Goal: Participate in discussion: Engage in conversation with other users on a specific topic

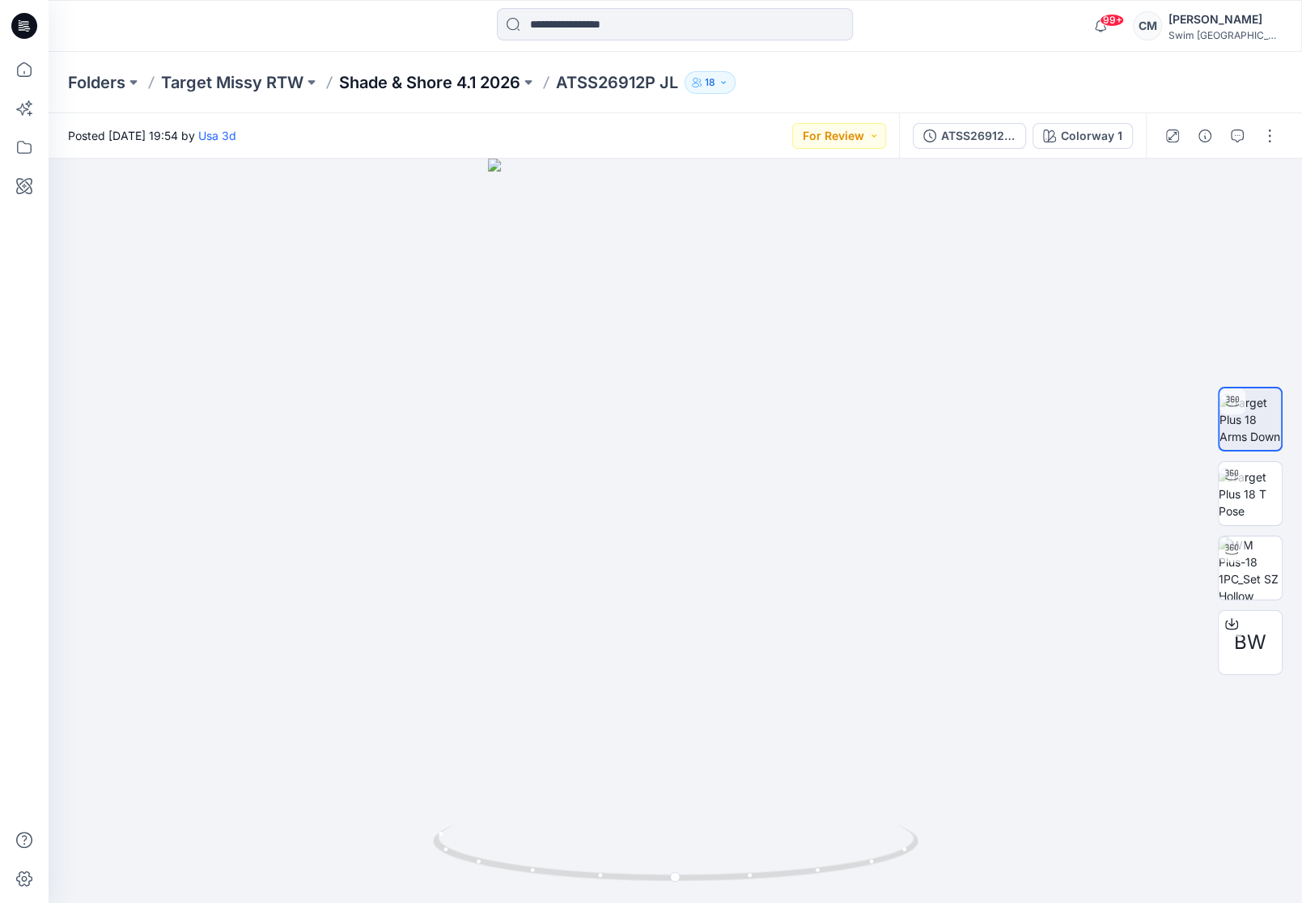
click at [406, 87] on p "Shade & Shore 4.1 2026" at bounding box center [429, 82] width 181 height 23
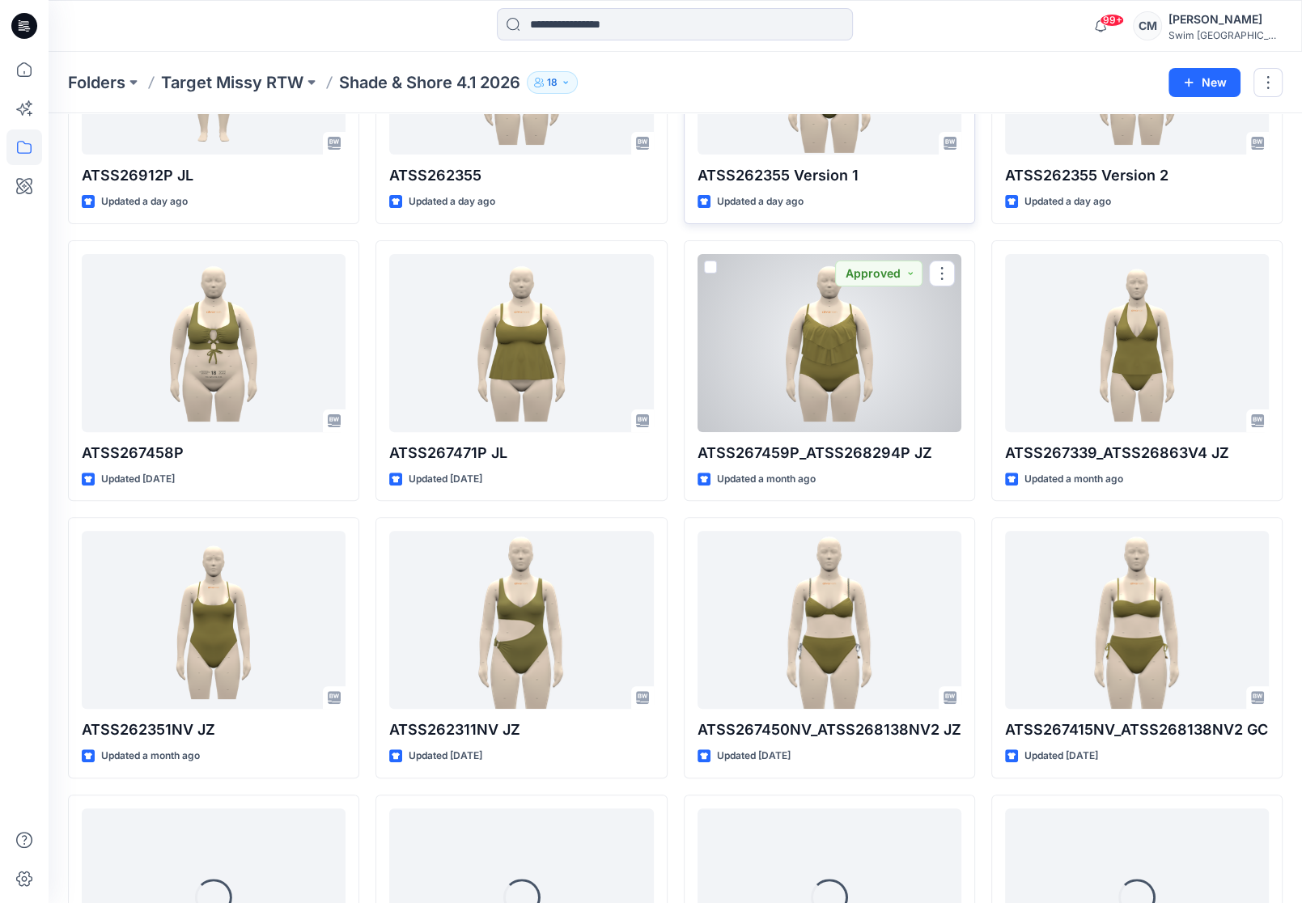
scroll to position [252, 0]
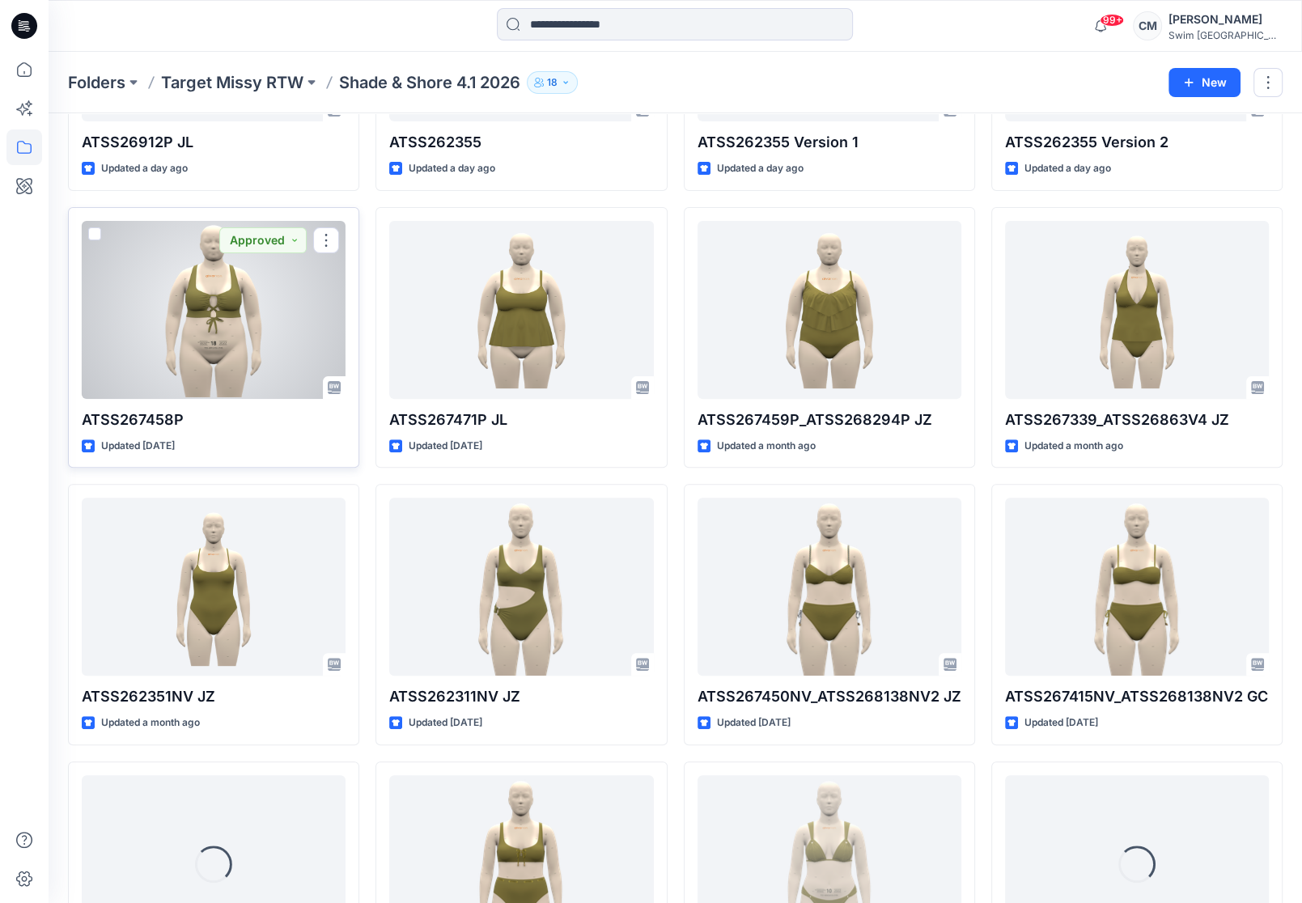
click at [169, 288] on div at bounding box center [214, 310] width 264 height 178
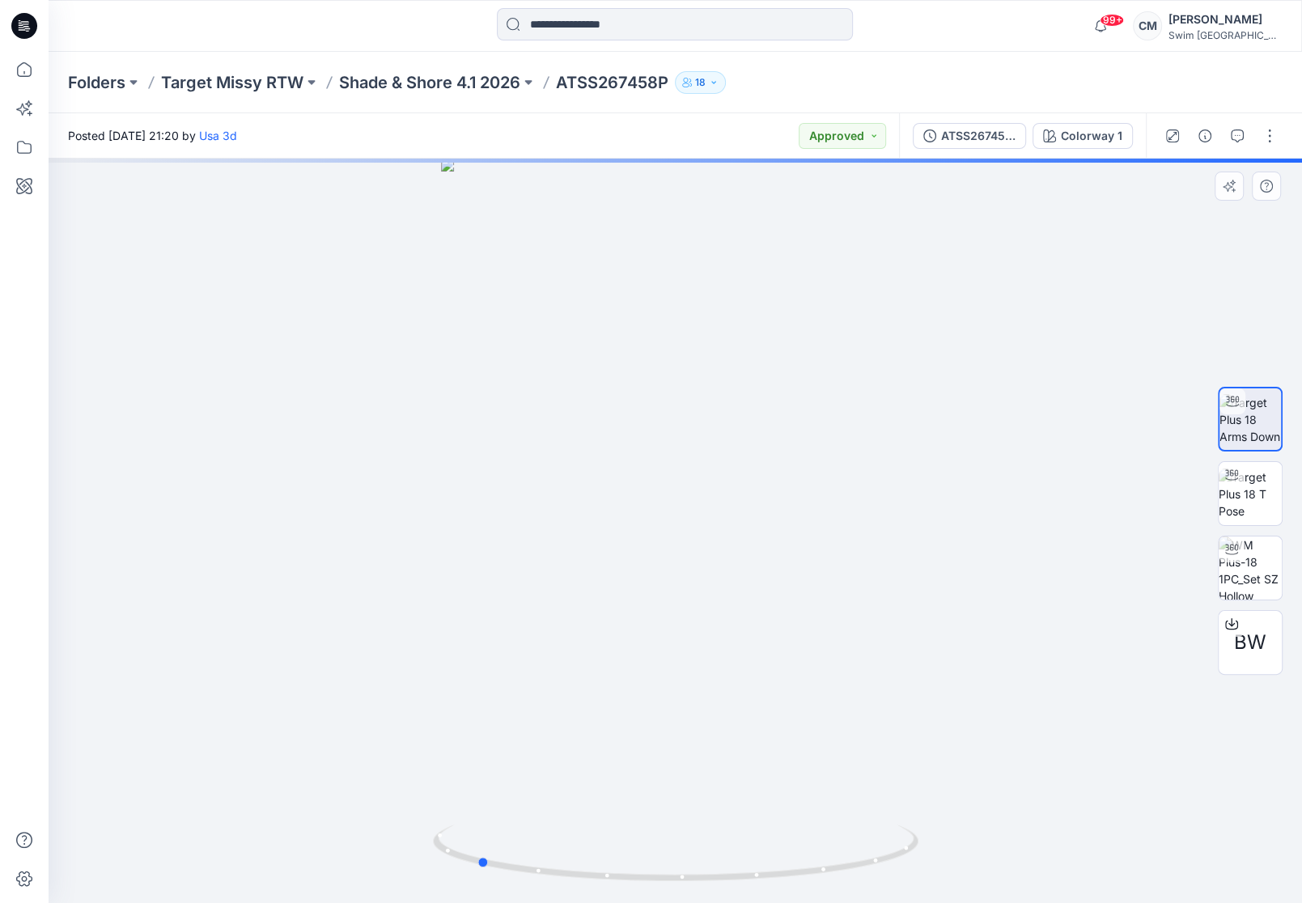
drag, startPoint x: 774, startPoint y: 438, endPoint x: 1061, endPoint y: 387, distance: 291.7
click at [1061, 387] on div at bounding box center [675, 531] width 1253 height 744
click at [1242, 146] on button "button" at bounding box center [1237, 136] width 26 height 26
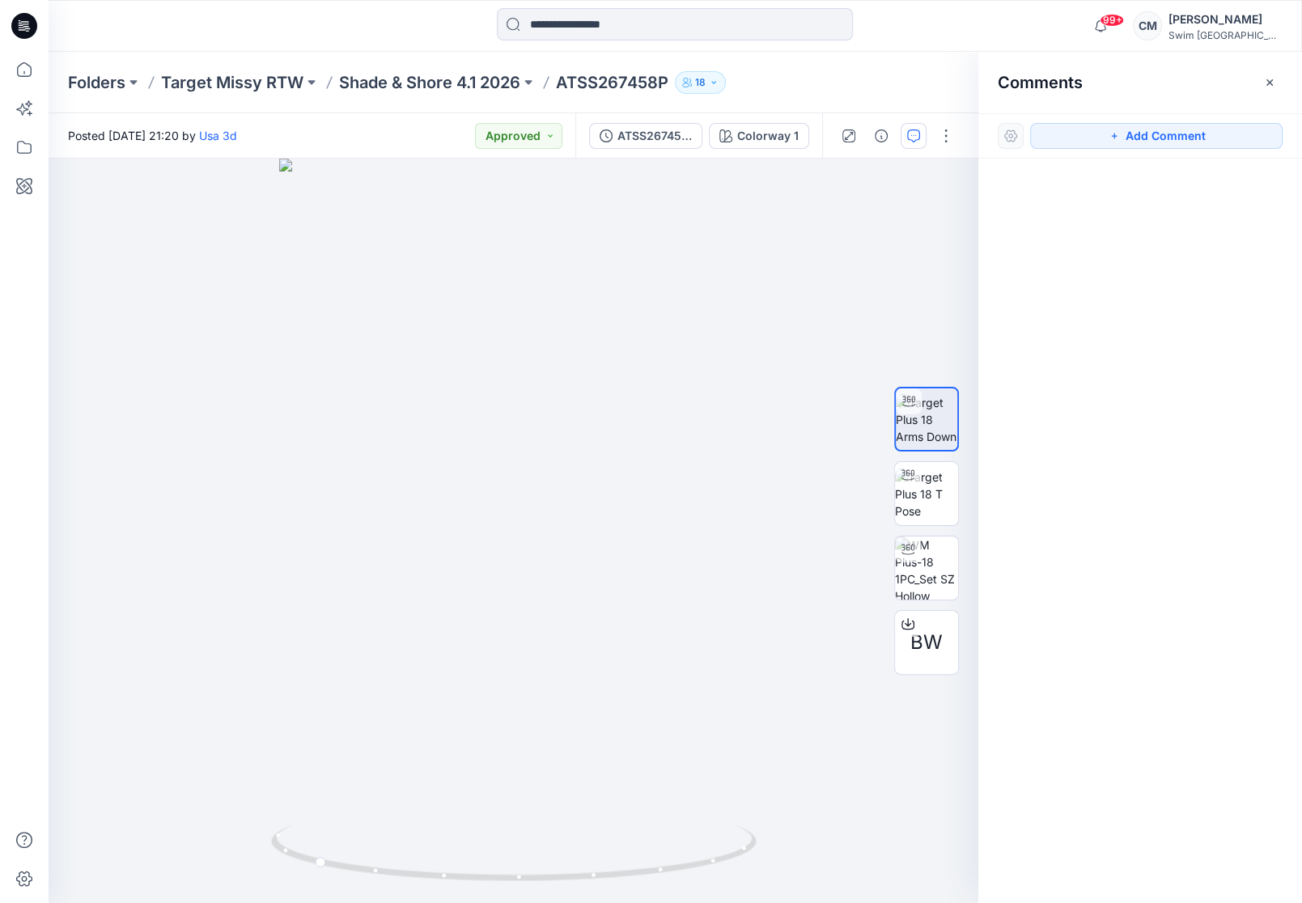
click at [1084, 148] on div "Add Comment" at bounding box center [1140, 135] width 324 height 45
click at [1082, 137] on button "Add Comment" at bounding box center [1156, 136] width 252 height 26
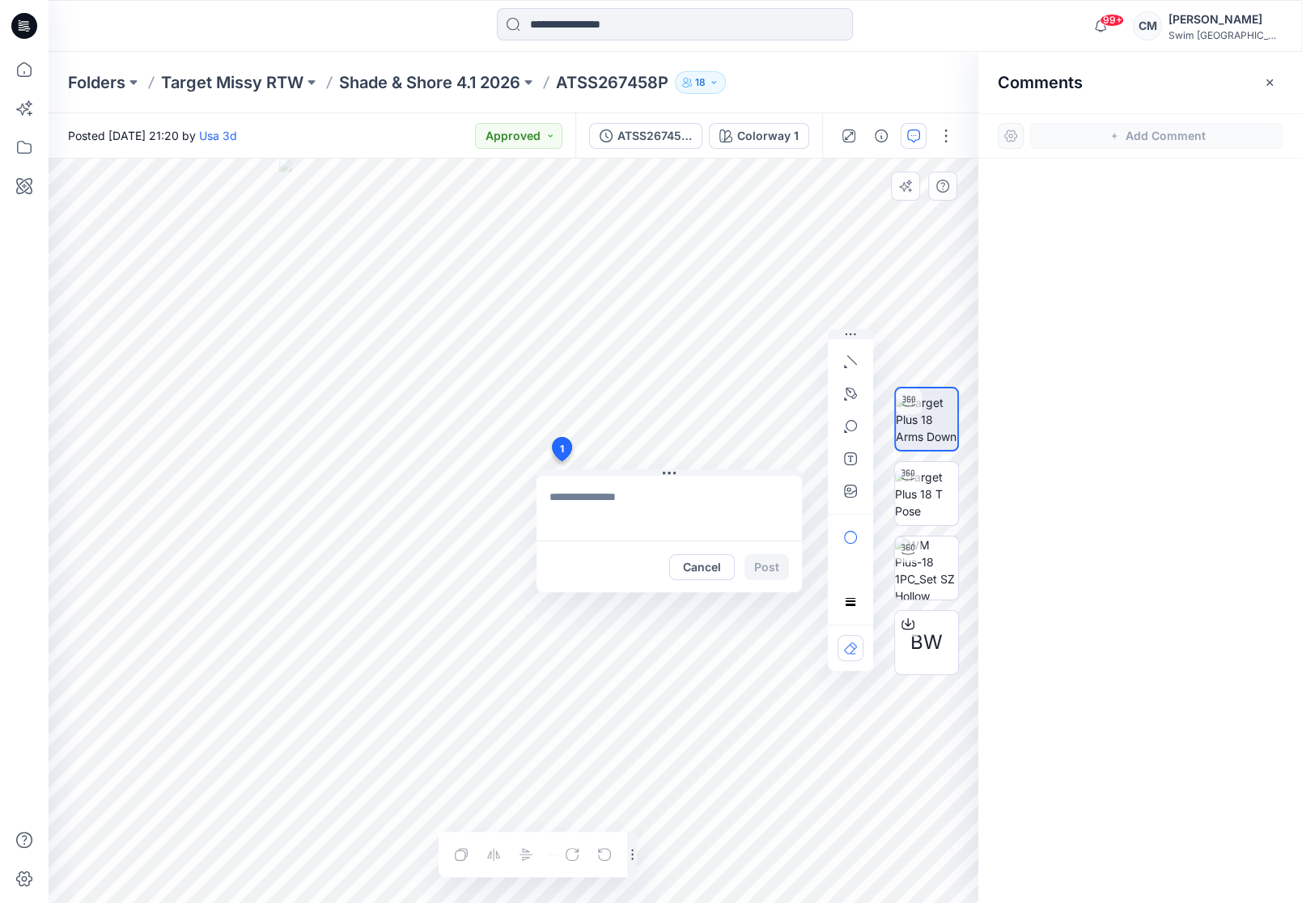
click at [561, 461] on div "1 Cancel Post Layer 1" at bounding box center [513, 531] width 929 height 744
type textarea "**********"
click at [781, 570] on button "Post" at bounding box center [766, 567] width 44 height 26
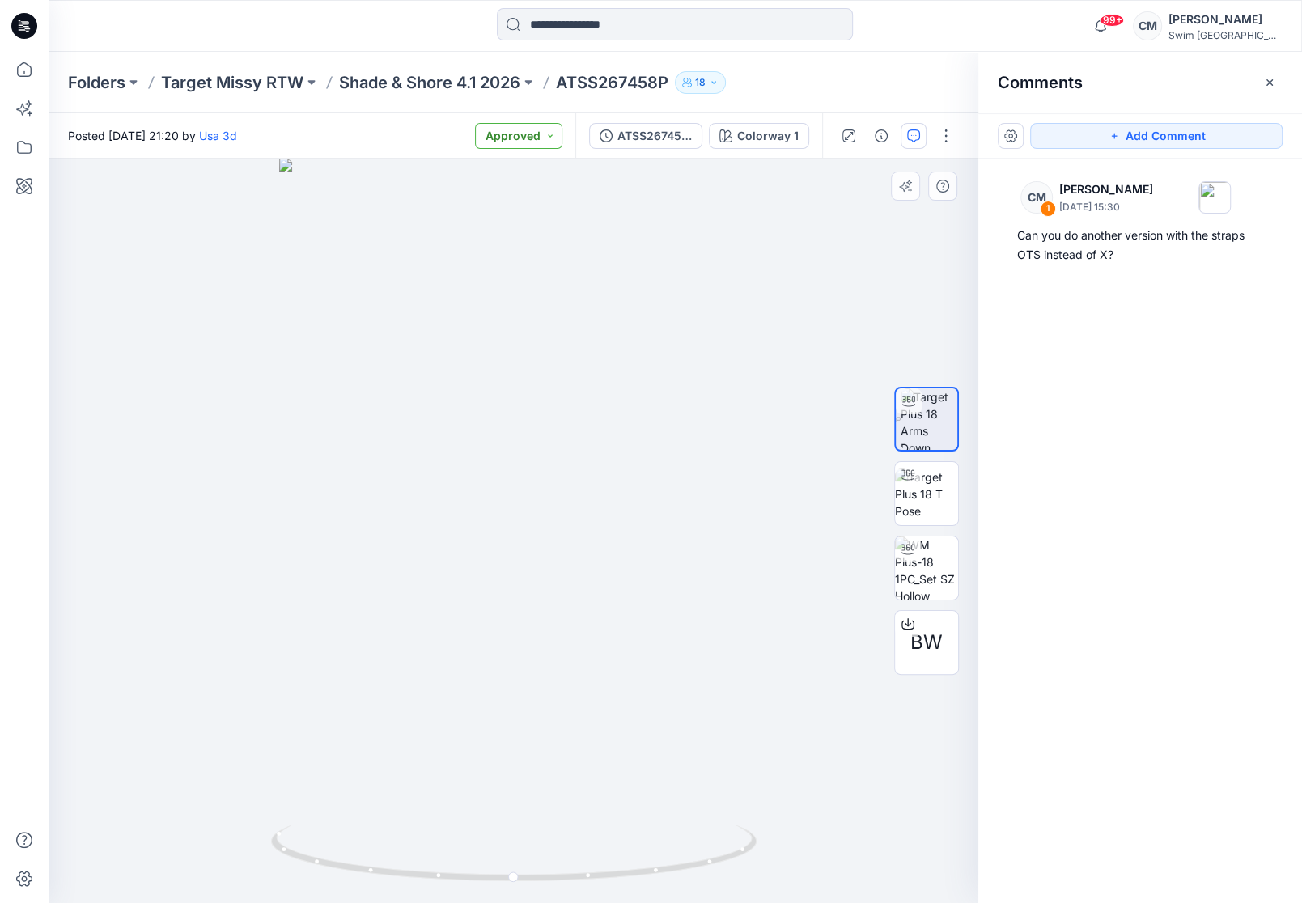
click at [523, 139] on button "Approved" at bounding box center [518, 136] width 87 height 26
click at [505, 325] on span "Resubmit" at bounding box center [474, 318] width 80 height 23
click at [367, 77] on p "Shade & Shore 4.1 2026" at bounding box center [429, 82] width 181 height 23
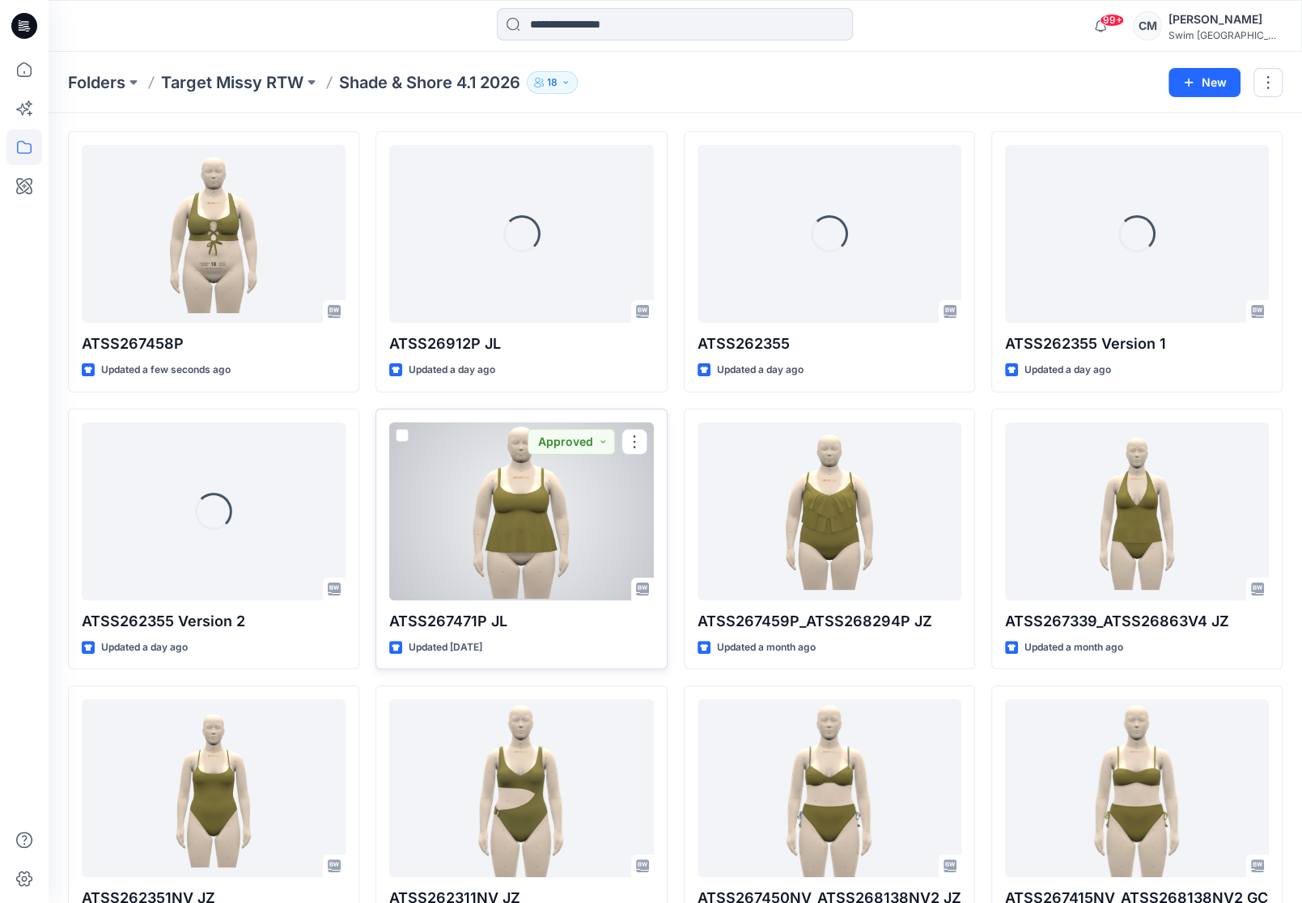
scroll to position [53, 0]
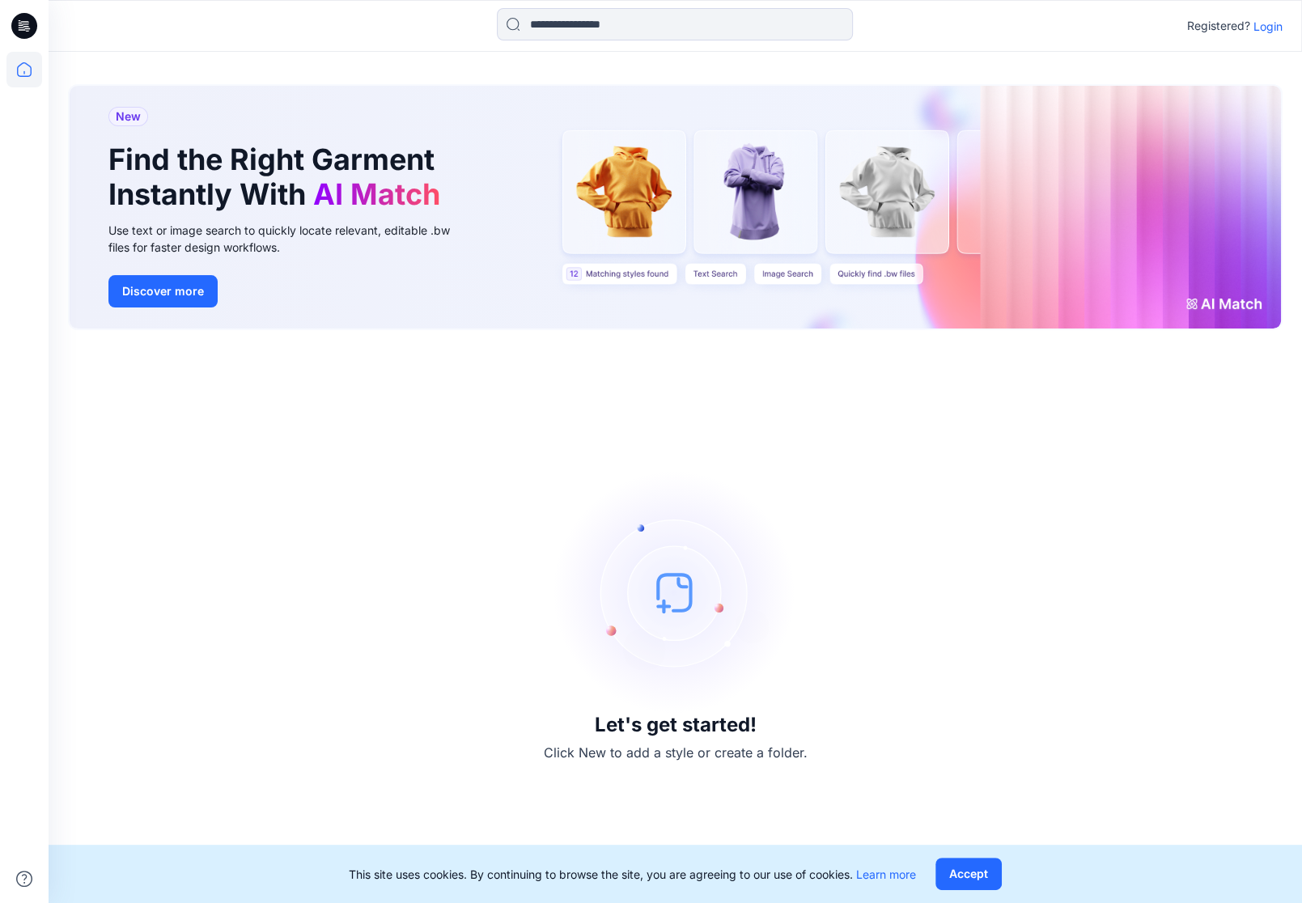
click at [1263, 26] on p "Login" at bounding box center [1267, 26] width 29 height 17
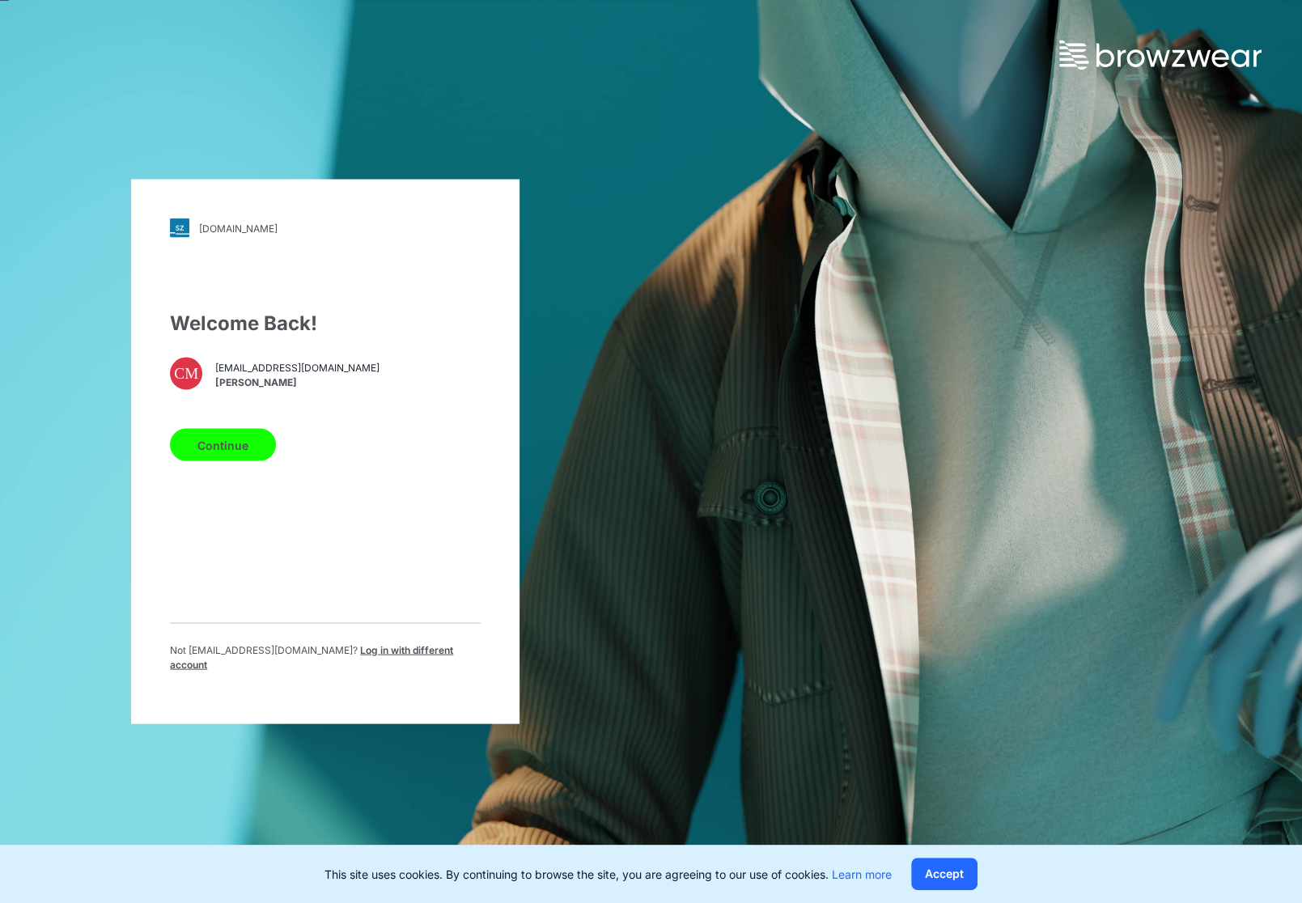
click at [235, 450] on button "Continue" at bounding box center [223, 445] width 106 height 32
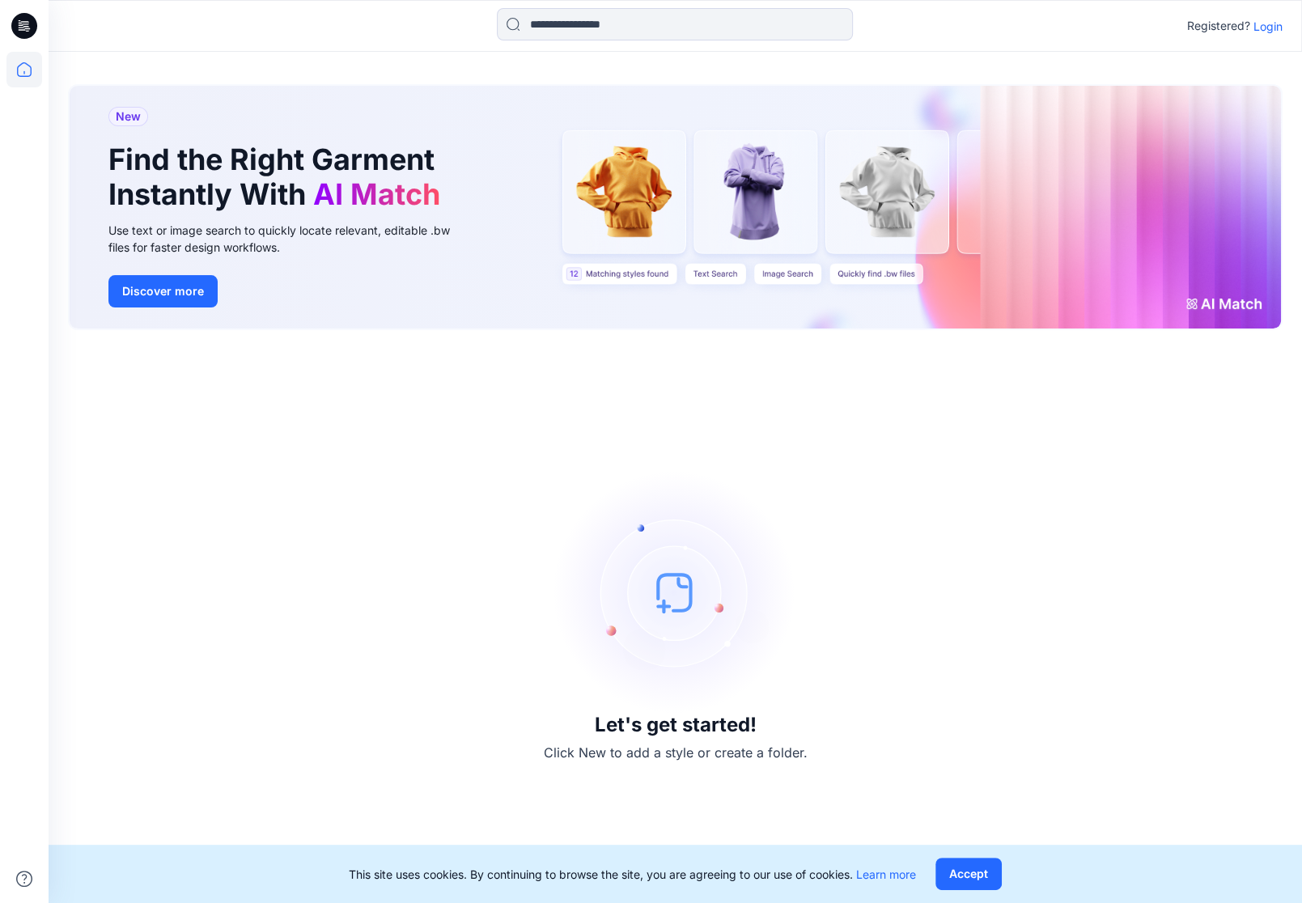
click at [1277, 22] on p "Login" at bounding box center [1267, 26] width 29 height 17
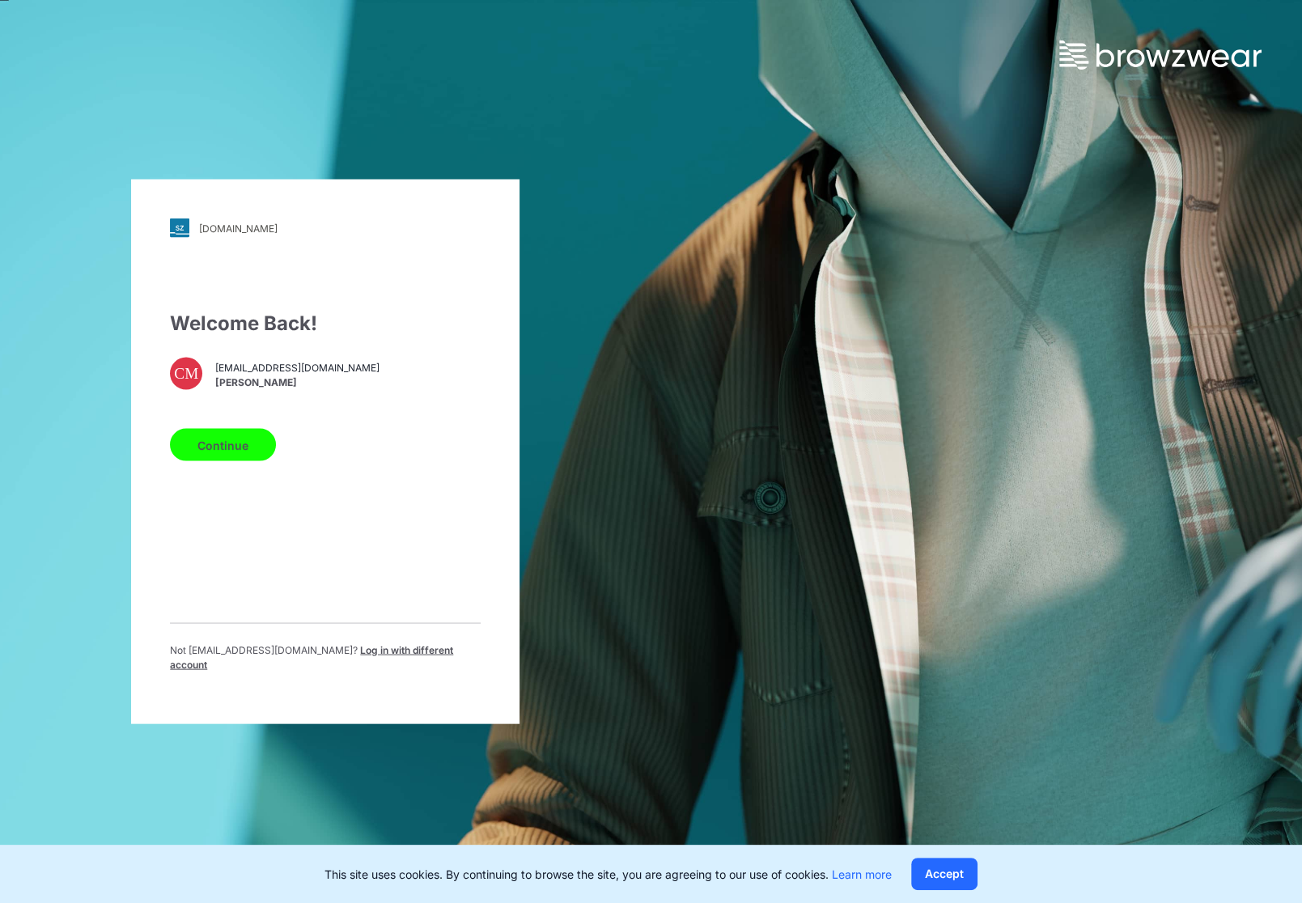
click at [228, 449] on button "Continue" at bounding box center [223, 445] width 106 height 32
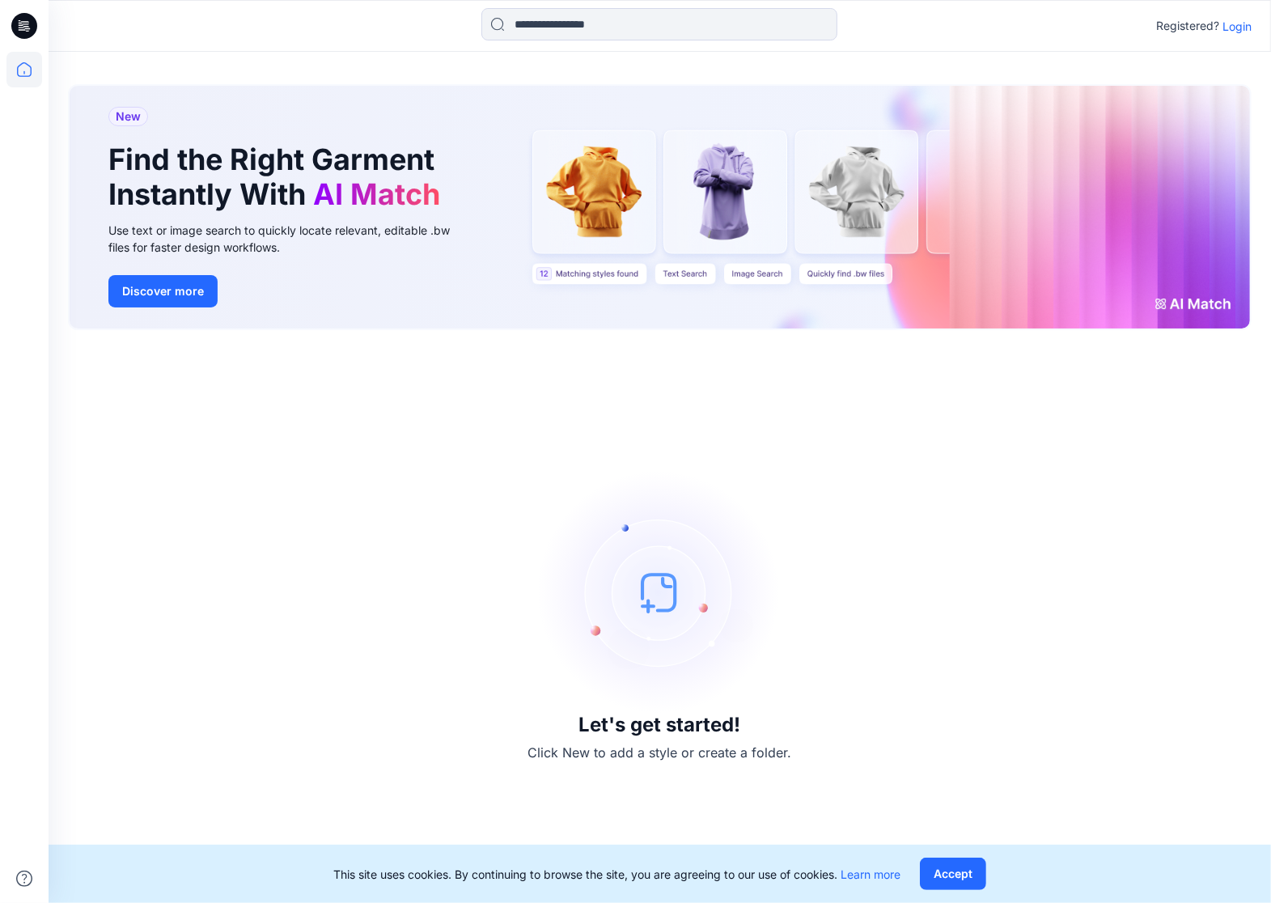
click at [1236, 32] on p "Login" at bounding box center [1236, 26] width 29 height 17
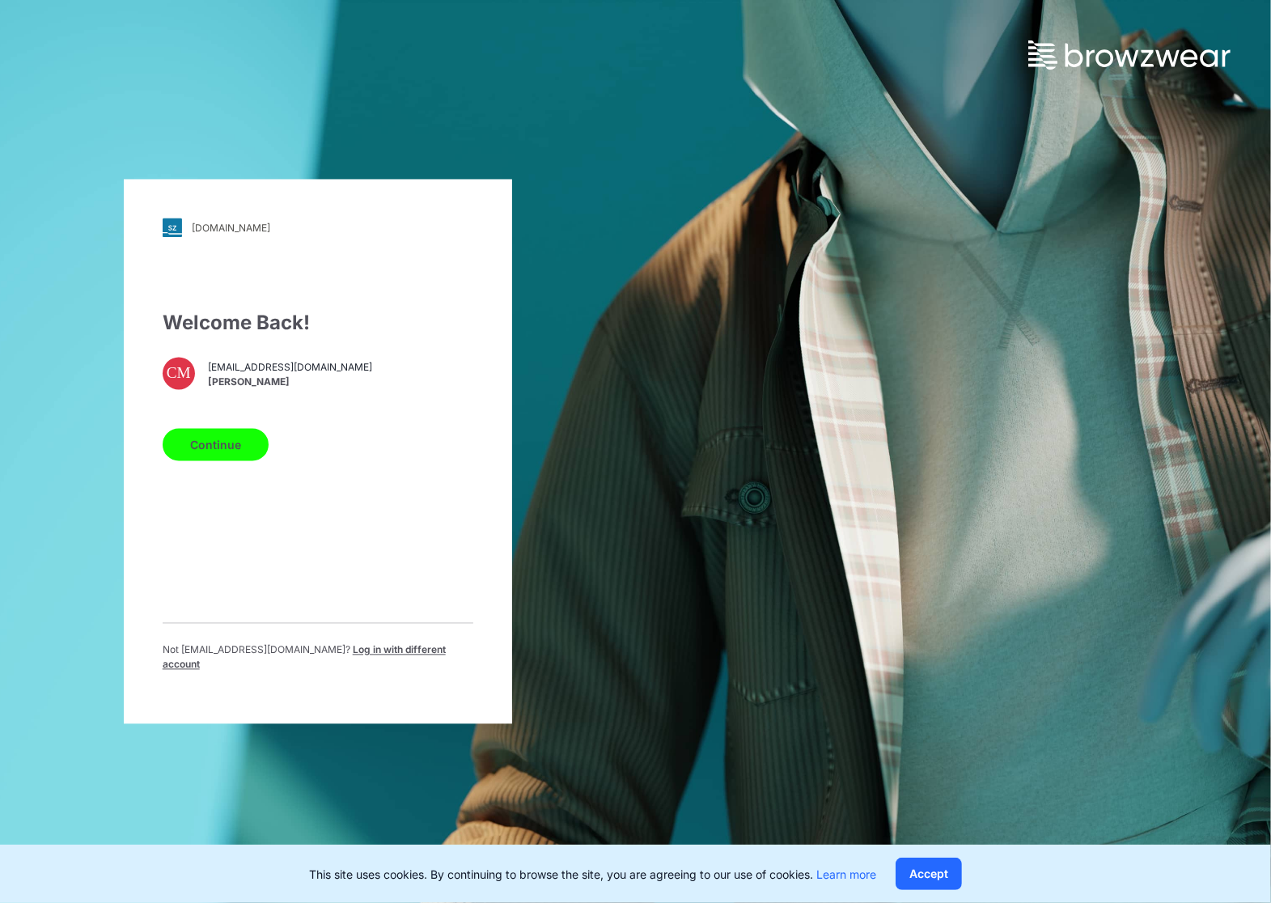
click at [226, 436] on button "Continue" at bounding box center [216, 445] width 106 height 32
click at [204, 455] on button "Continue" at bounding box center [216, 445] width 106 height 32
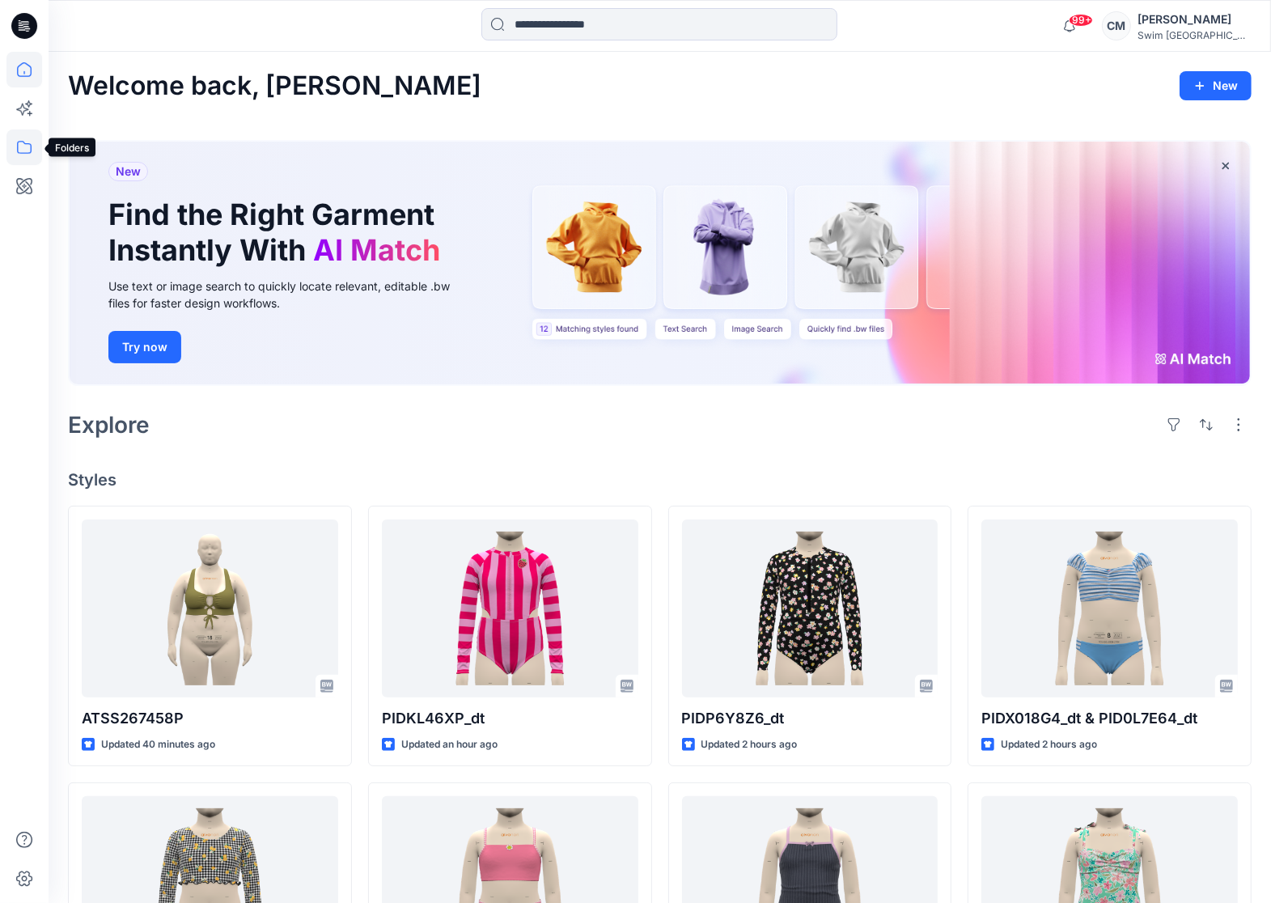
click at [16, 147] on icon at bounding box center [24, 147] width 36 height 36
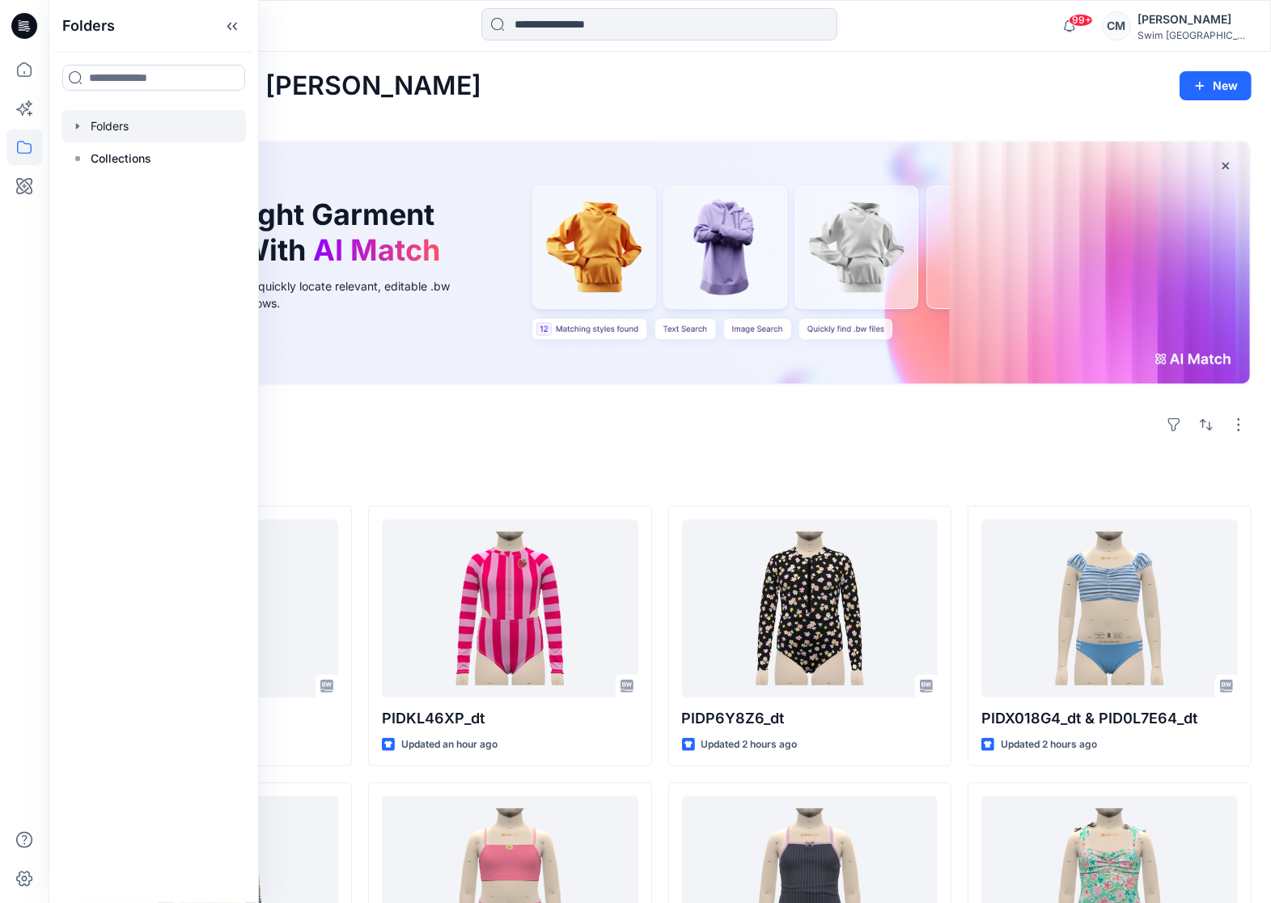
click at [153, 129] on div at bounding box center [153, 126] width 184 height 32
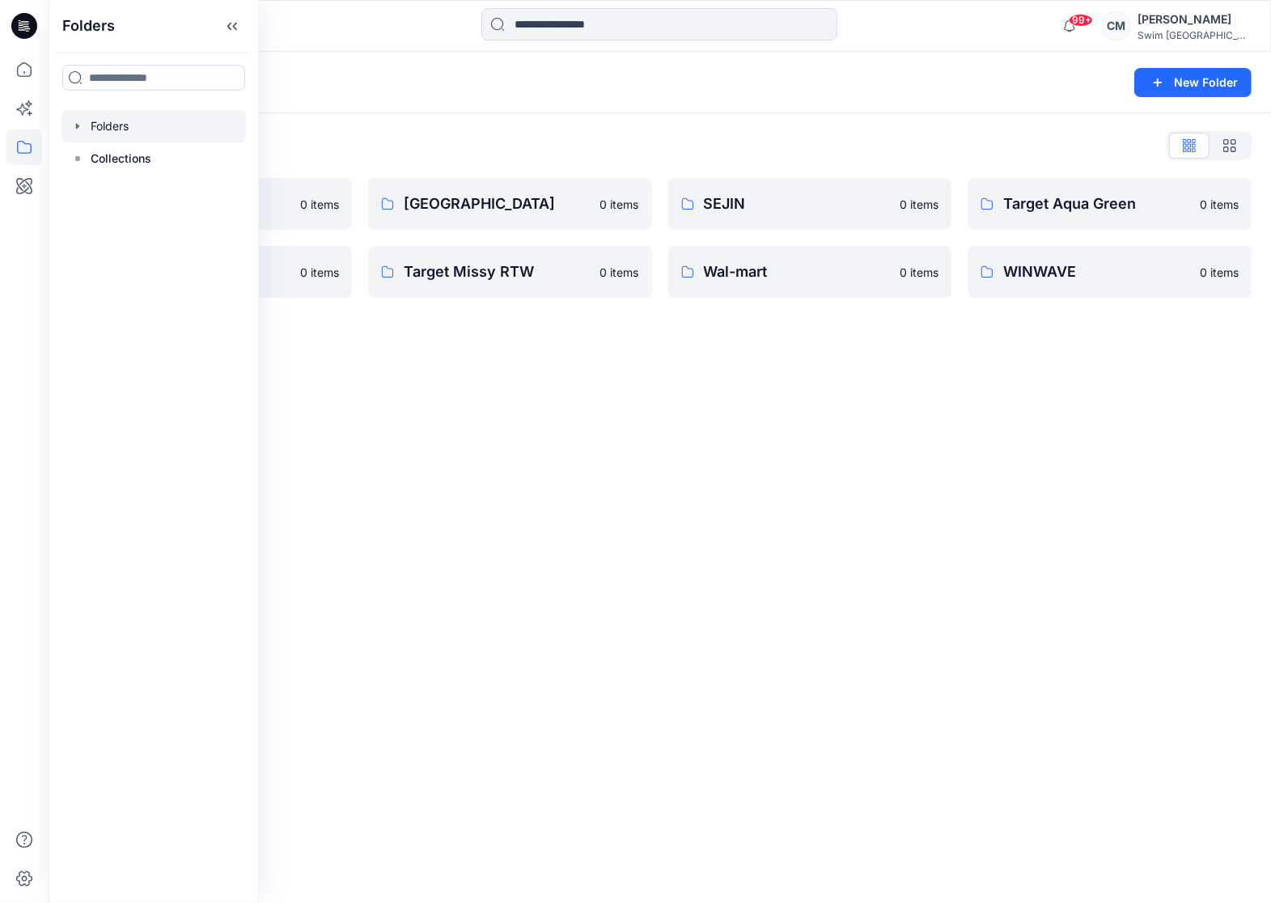
click at [315, 29] on div at bounding box center [202, 26] width 306 height 36
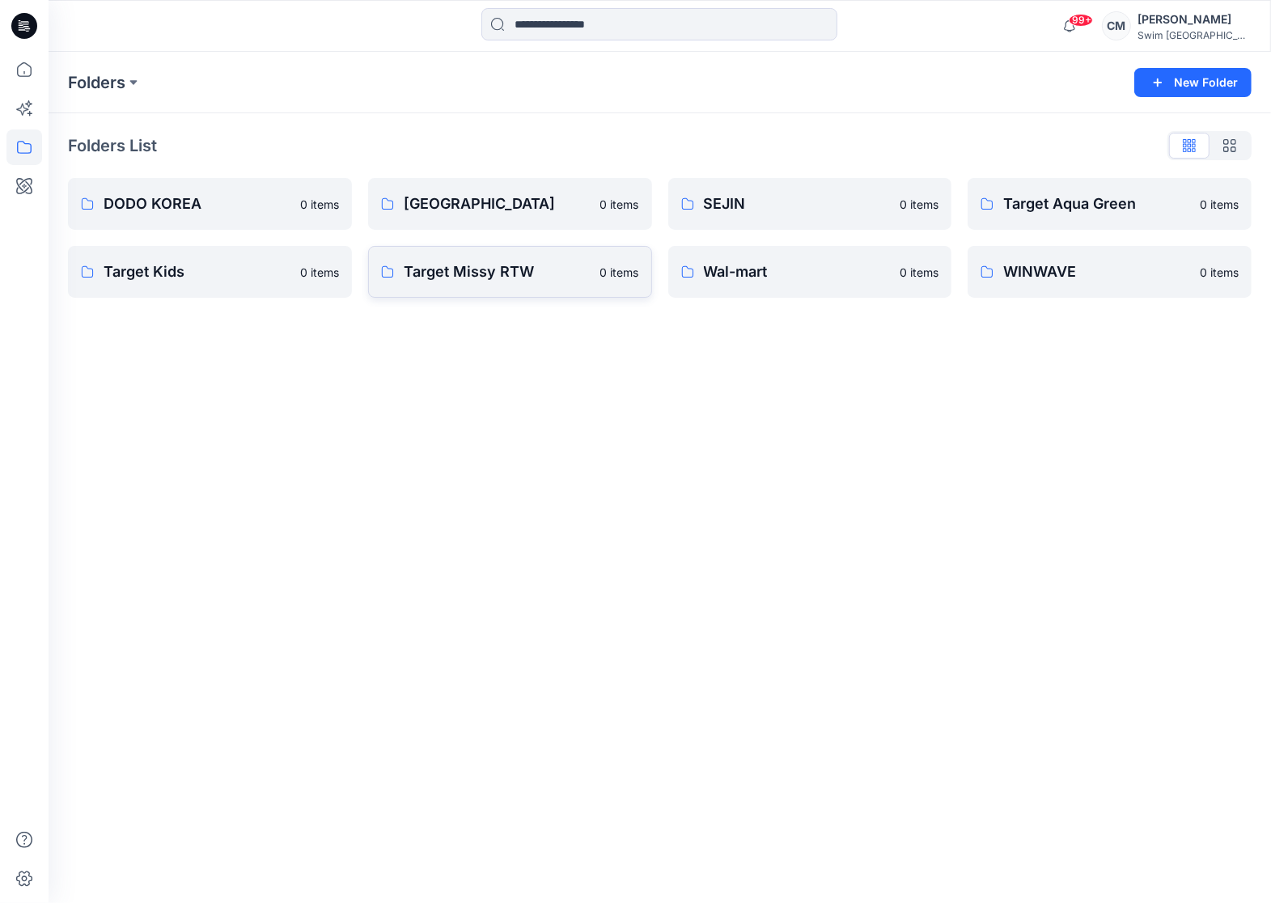
click at [515, 290] on link "Target Missy RTW 0 items" at bounding box center [510, 272] width 284 height 52
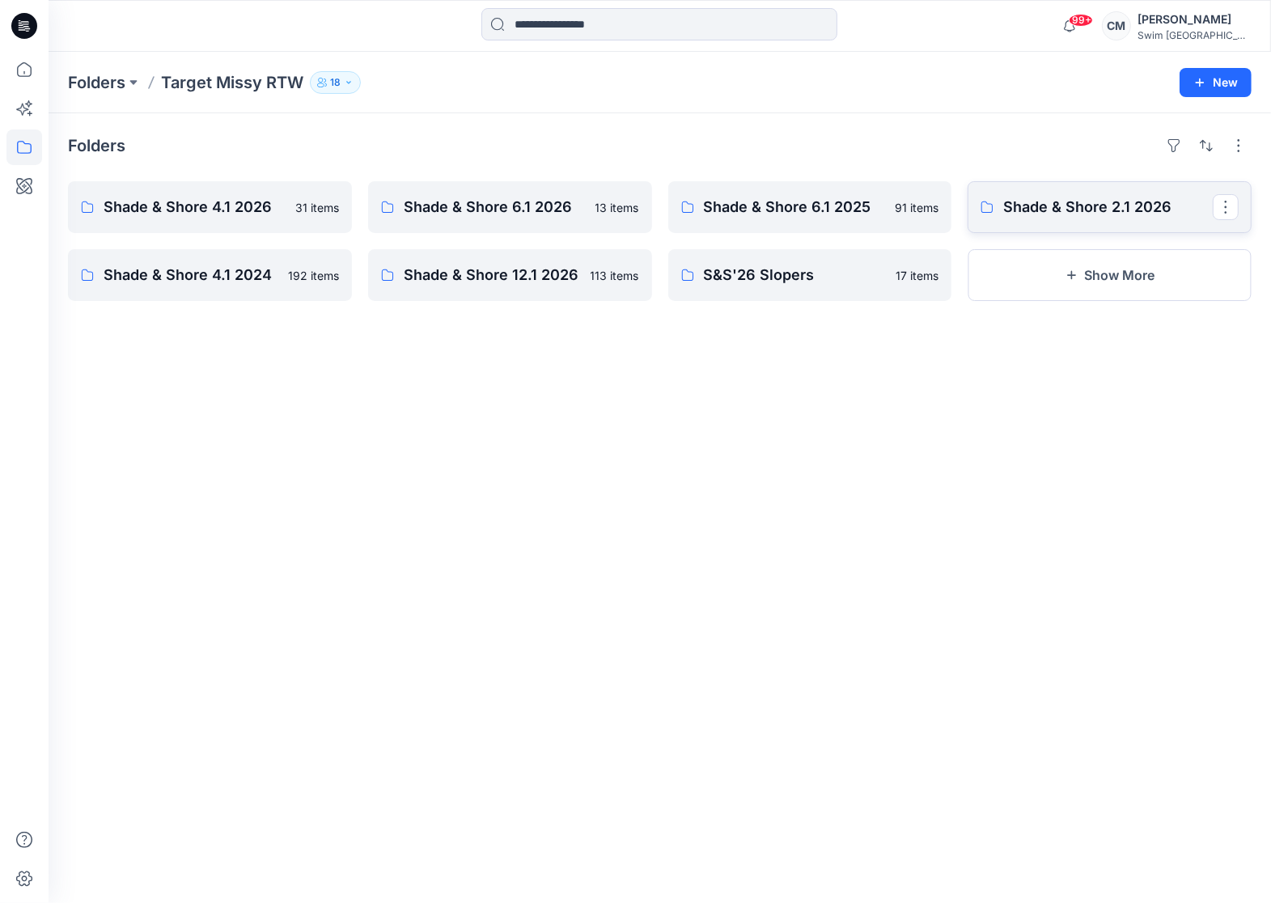
click at [1061, 212] on p "Shade & Shore 2.1 2026" at bounding box center [1108, 207] width 210 height 23
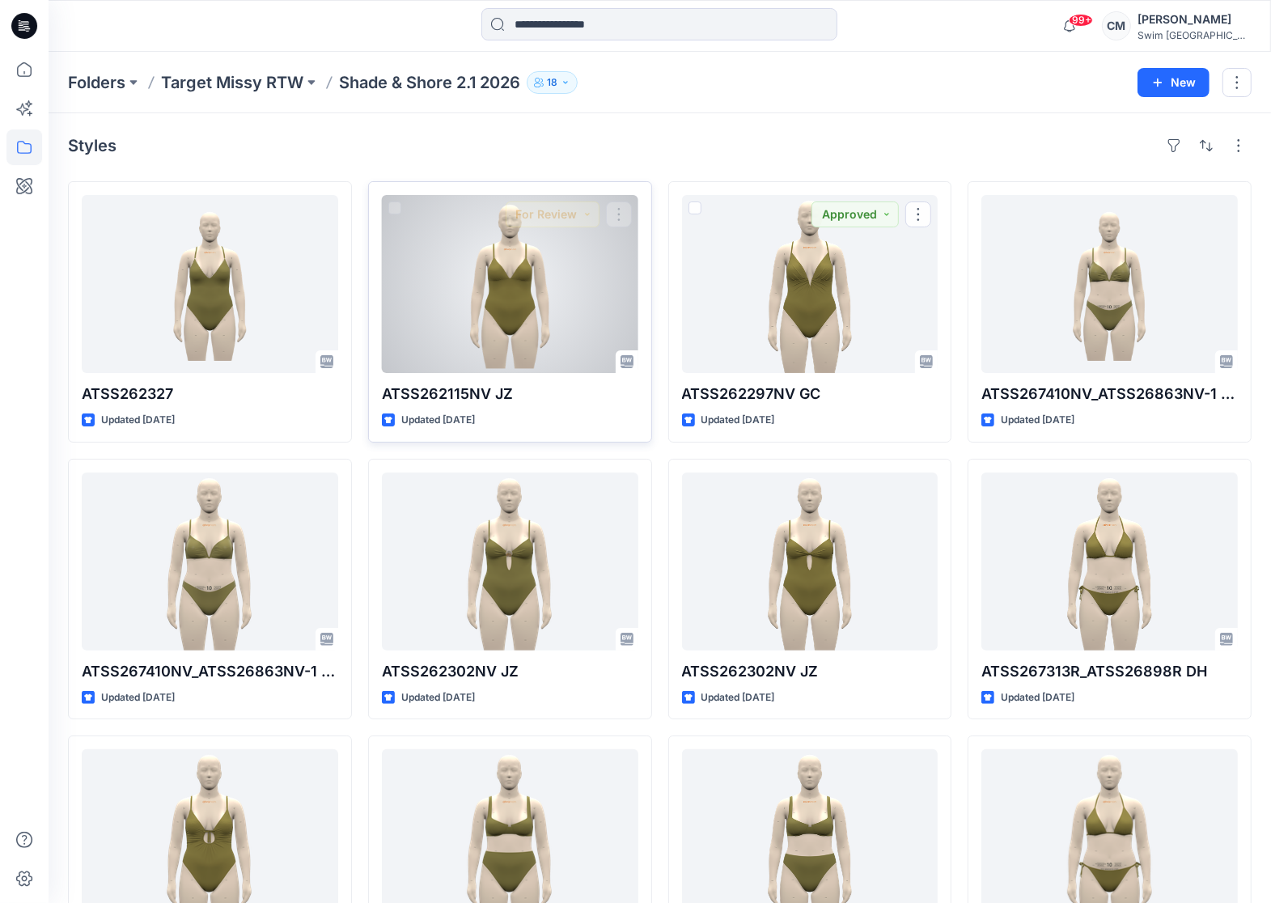
click at [513, 348] on div at bounding box center [510, 284] width 256 height 178
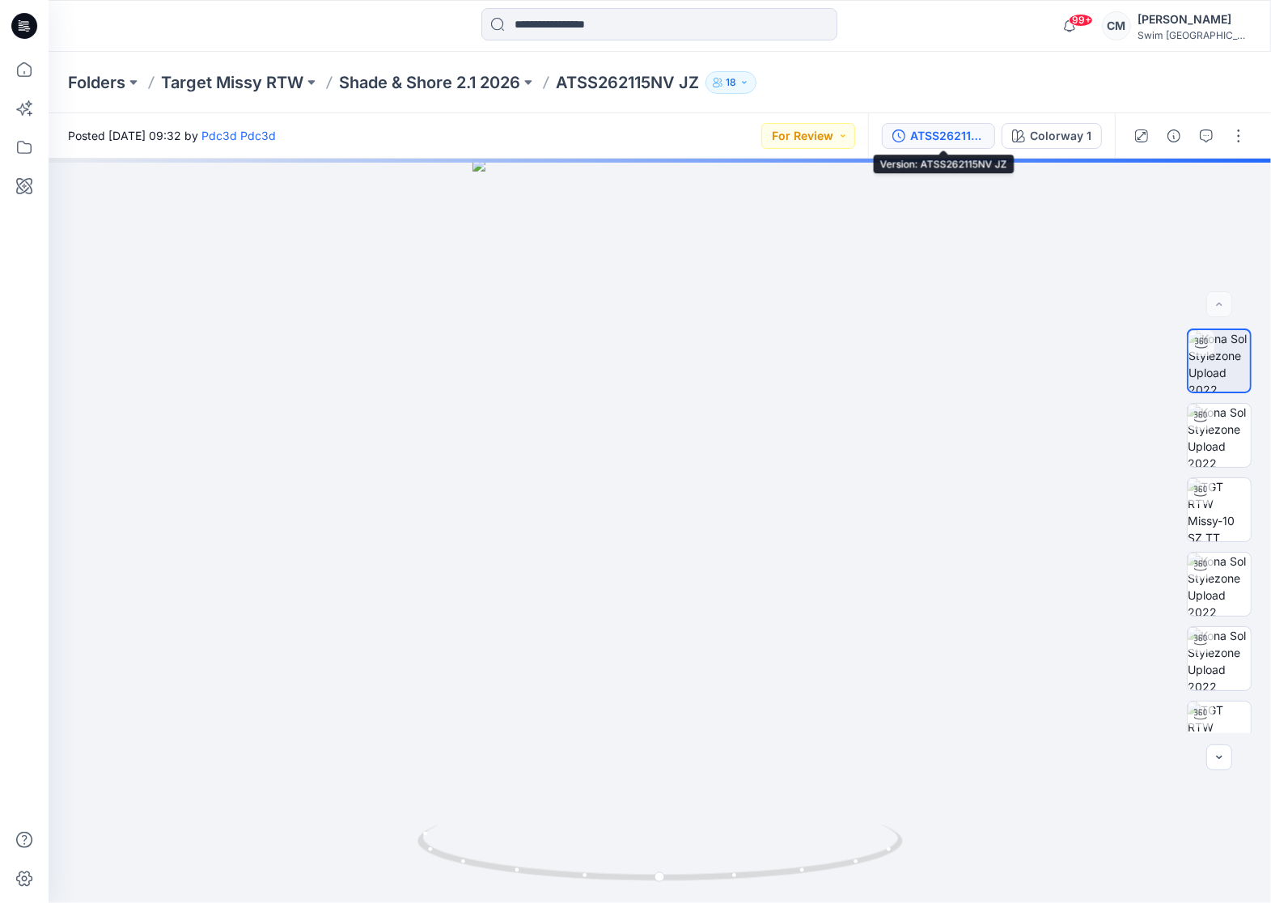
click at [980, 135] on div "ATSS262115NV JZ" at bounding box center [947, 136] width 74 height 18
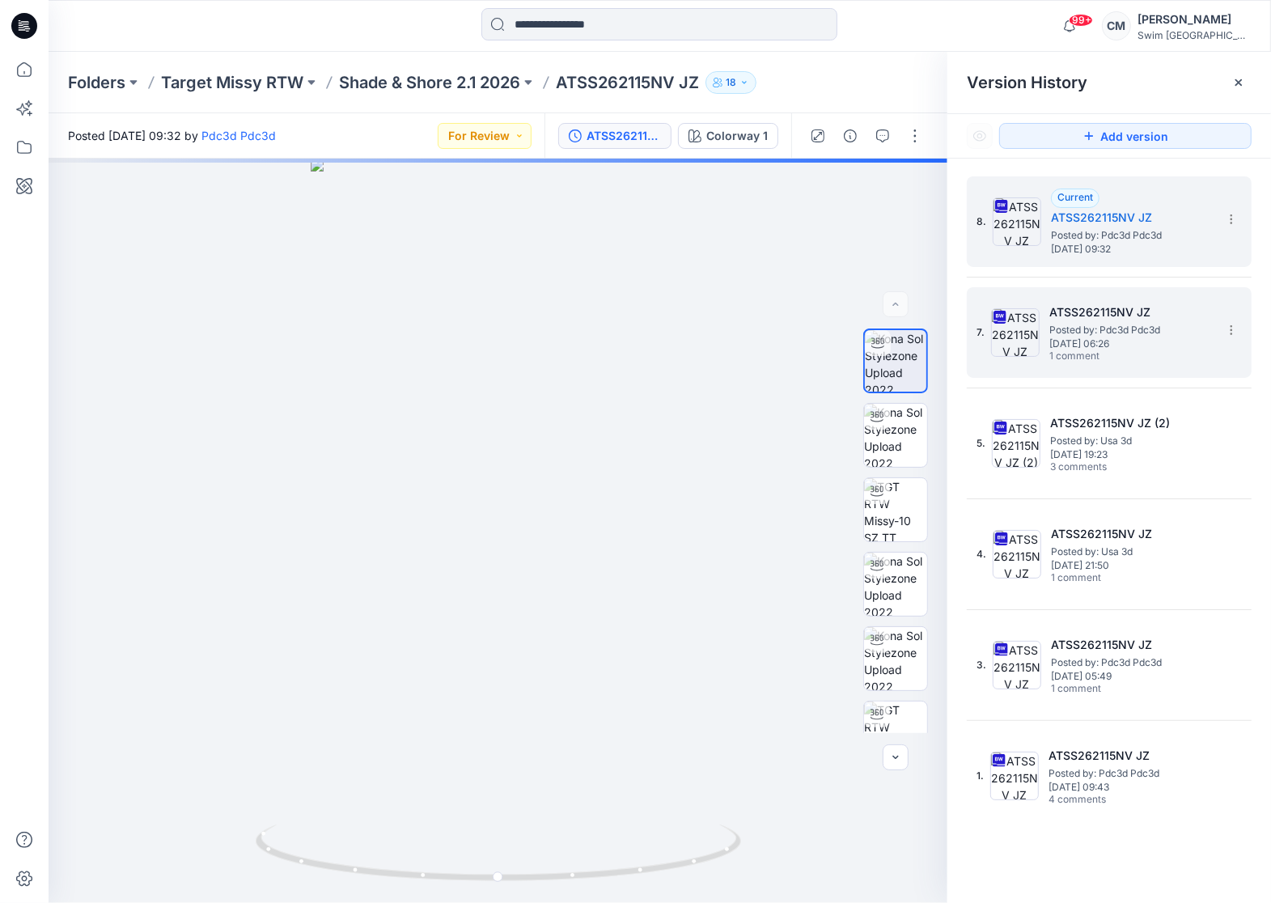
click at [1052, 294] on div "7. ATSS262115NV JZ Posted by: Pdc3d Pdc3d Friday, August 29, 2025 06:26 1 comme…" at bounding box center [1097, 333] width 243 height 78
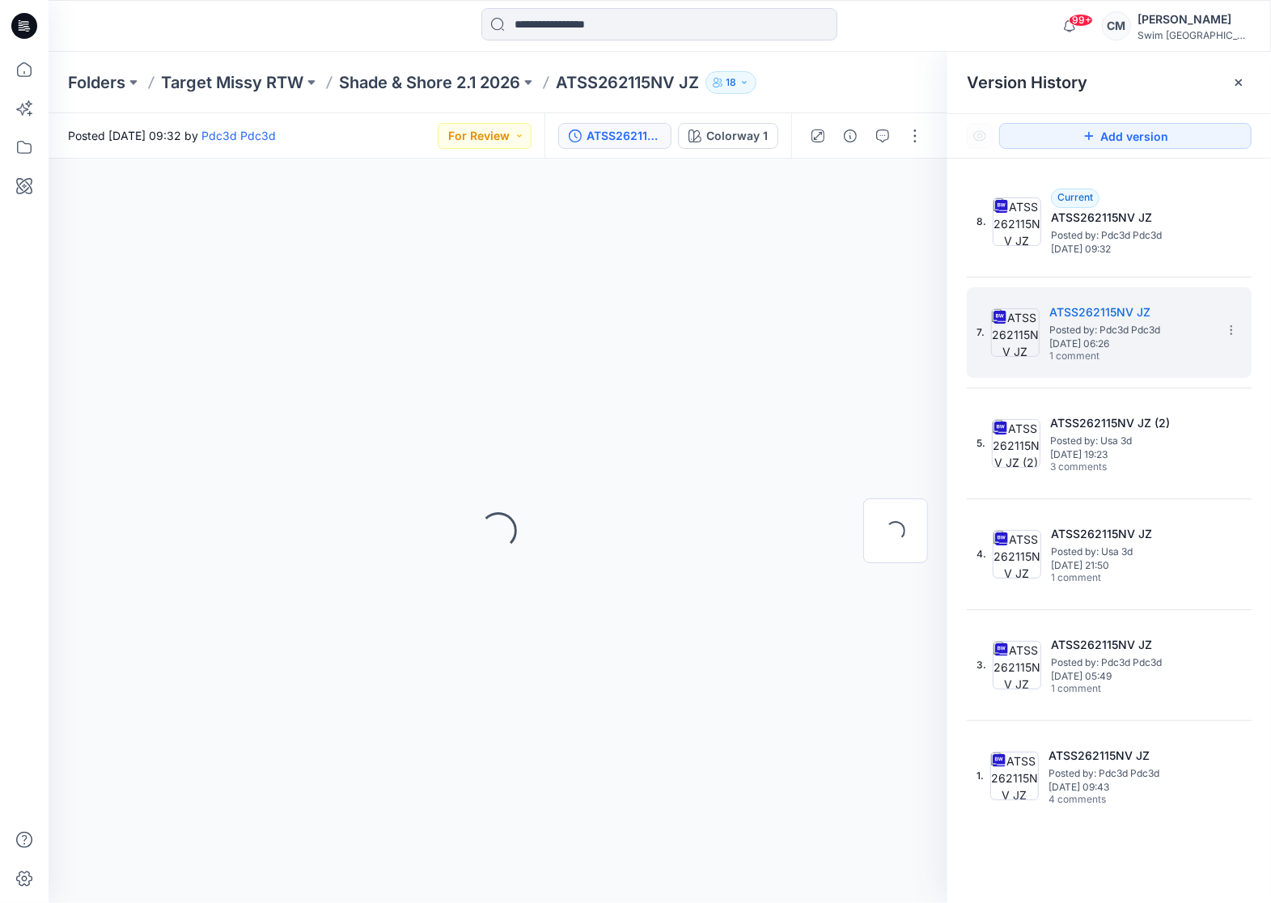
click at [1222, 79] on div "Version History" at bounding box center [1109, 82] width 285 height 23
click at [1243, 80] on icon at bounding box center [1238, 82] width 13 height 13
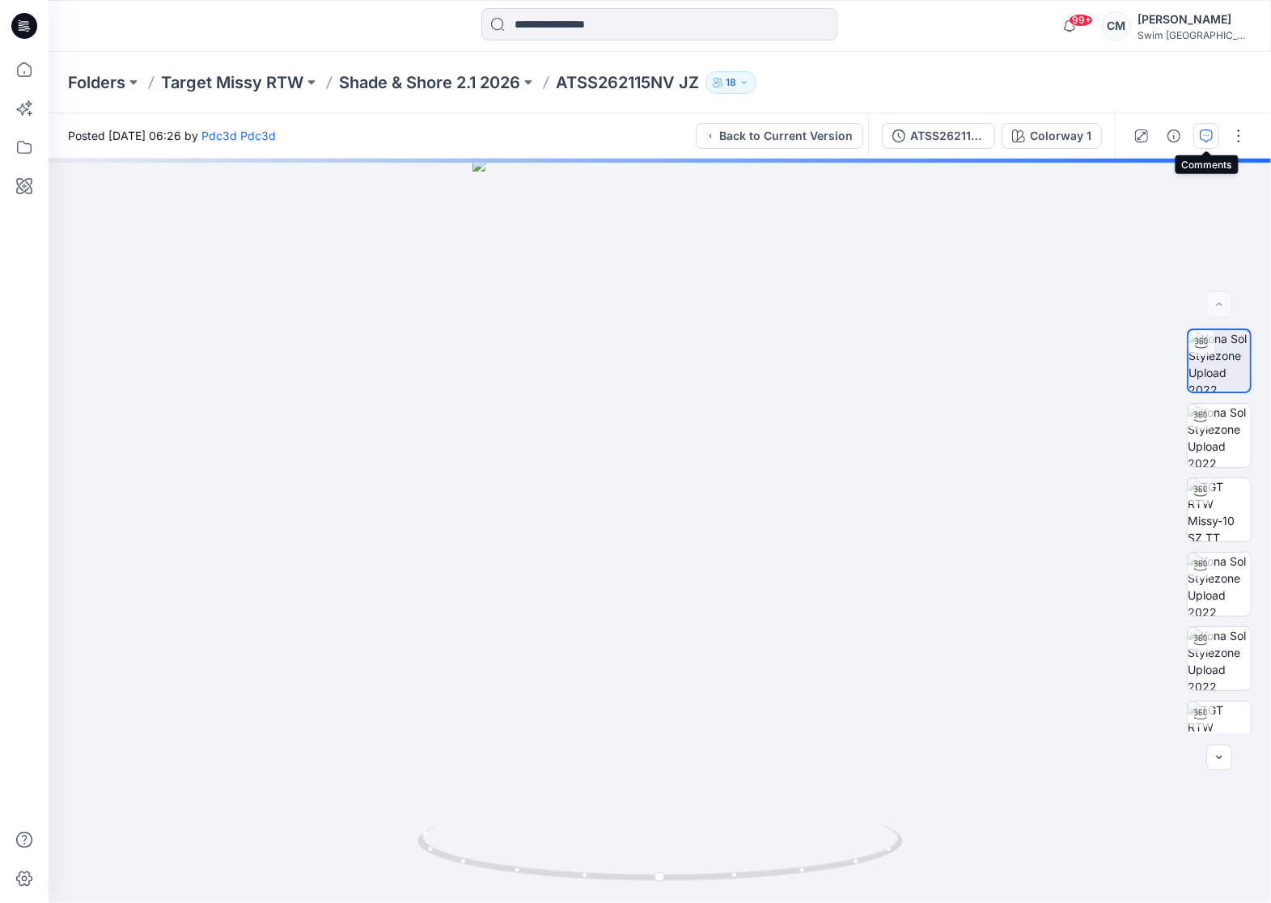
click at [1212, 125] on button "button" at bounding box center [1206, 136] width 26 height 26
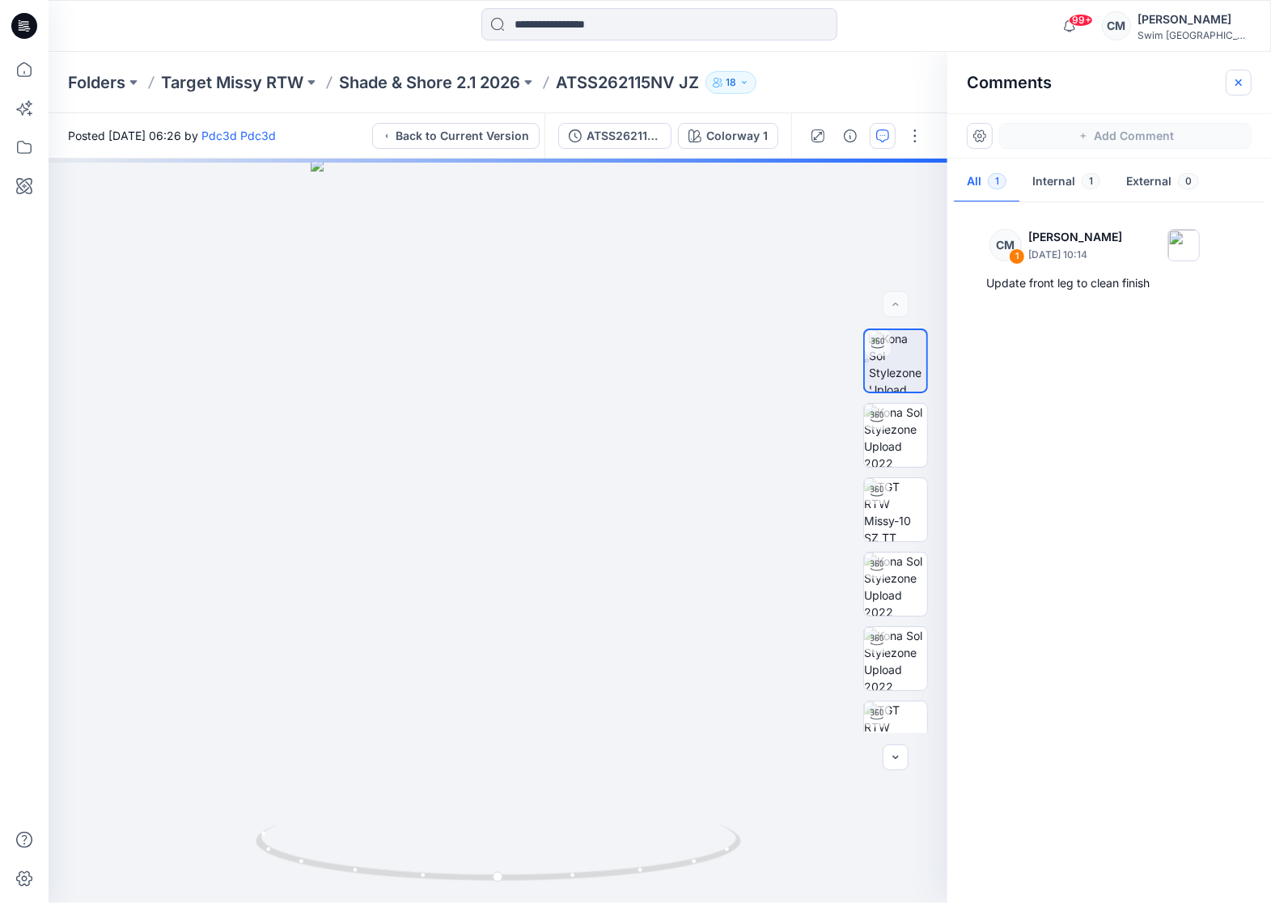
click at [1235, 77] on icon "button" at bounding box center [1238, 82] width 13 height 13
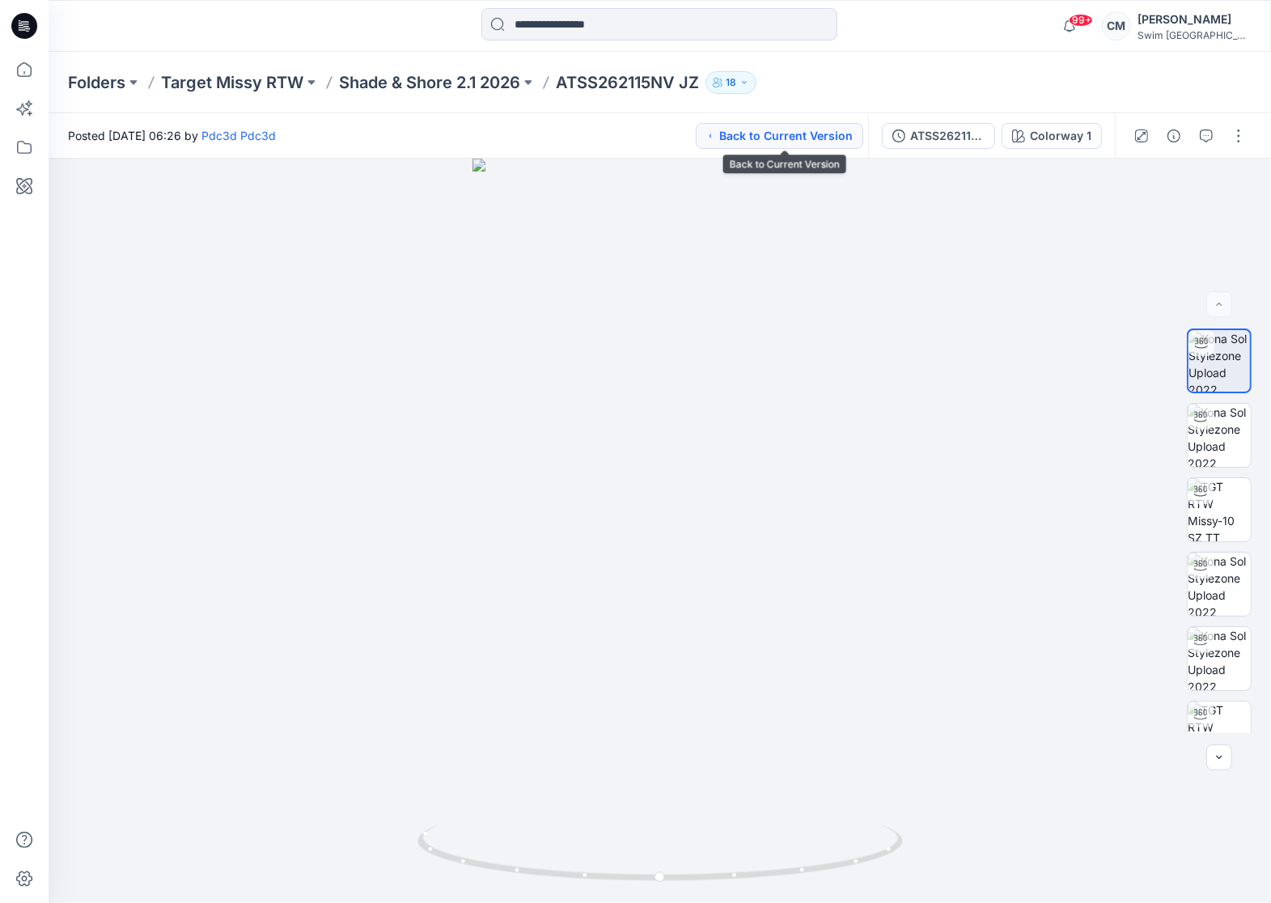
click at [824, 125] on button "Back to Current Version" at bounding box center [779, 136] width 167 height 26
click at [1207, 133] on icon "button" at bounding box center [1206, 135] width 13 height 13
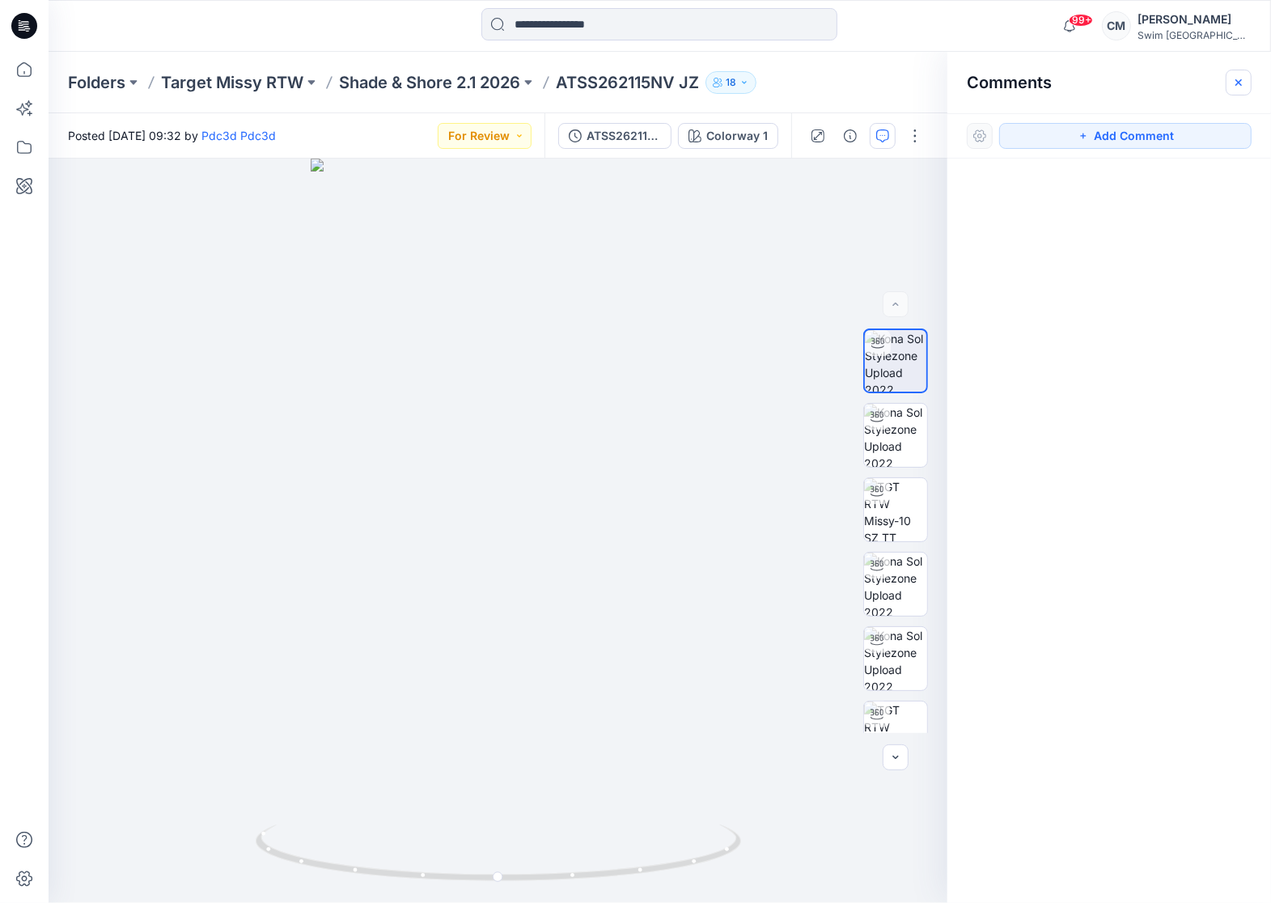
click at [1234, 85] on icon "button" at bounding box center [1238, 82] width 13 height 13
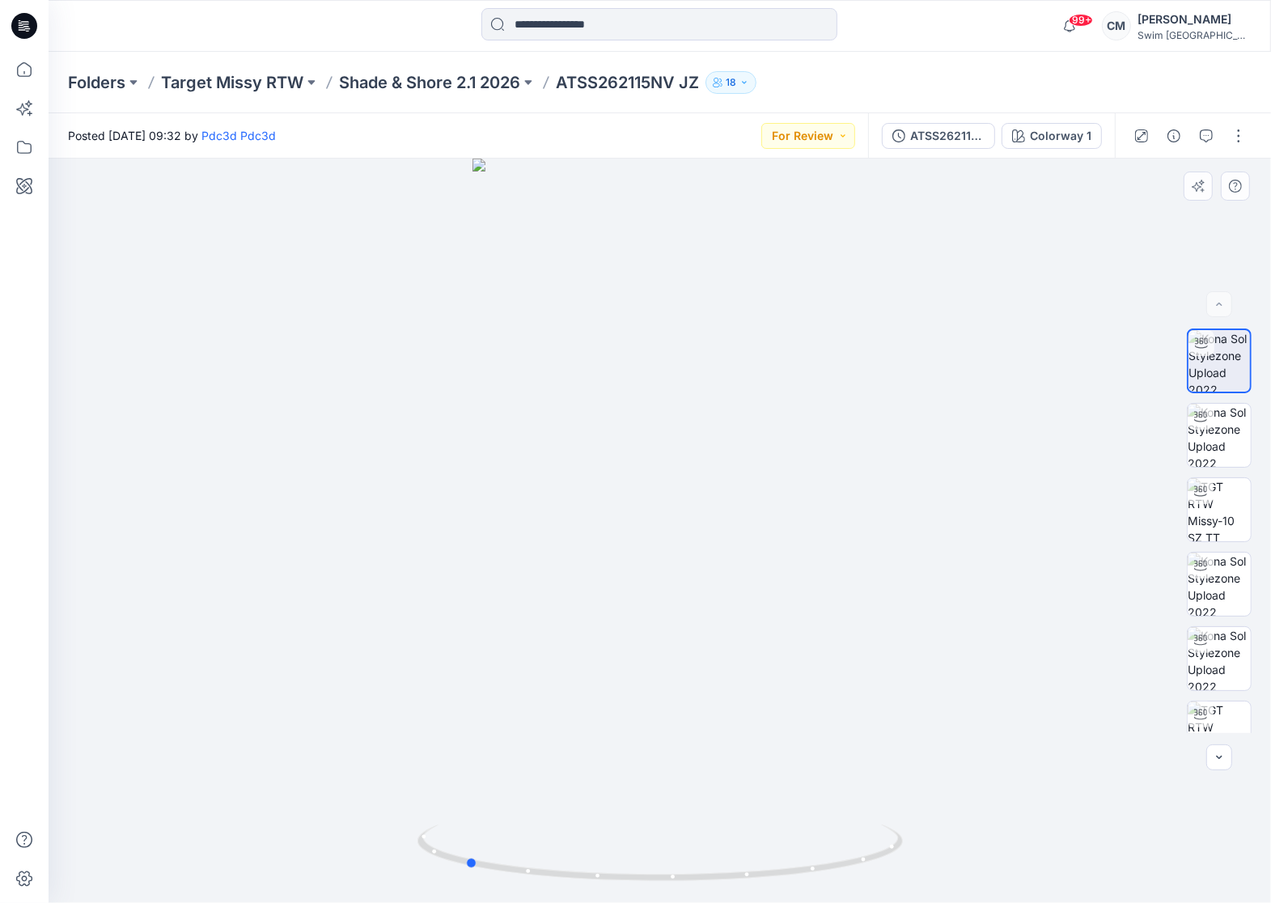
drag, startPoint x: 573, startPoint y: 652, endPoint x: 853, endPoint y: 593, distance: 286.1
click at [855, 595] on div at bounding box center [660, 531] width 1222 height 744
click at [958, 124] on button "ATSS262115NV JZ" at bounding box center [938, 136] width 113 height 26
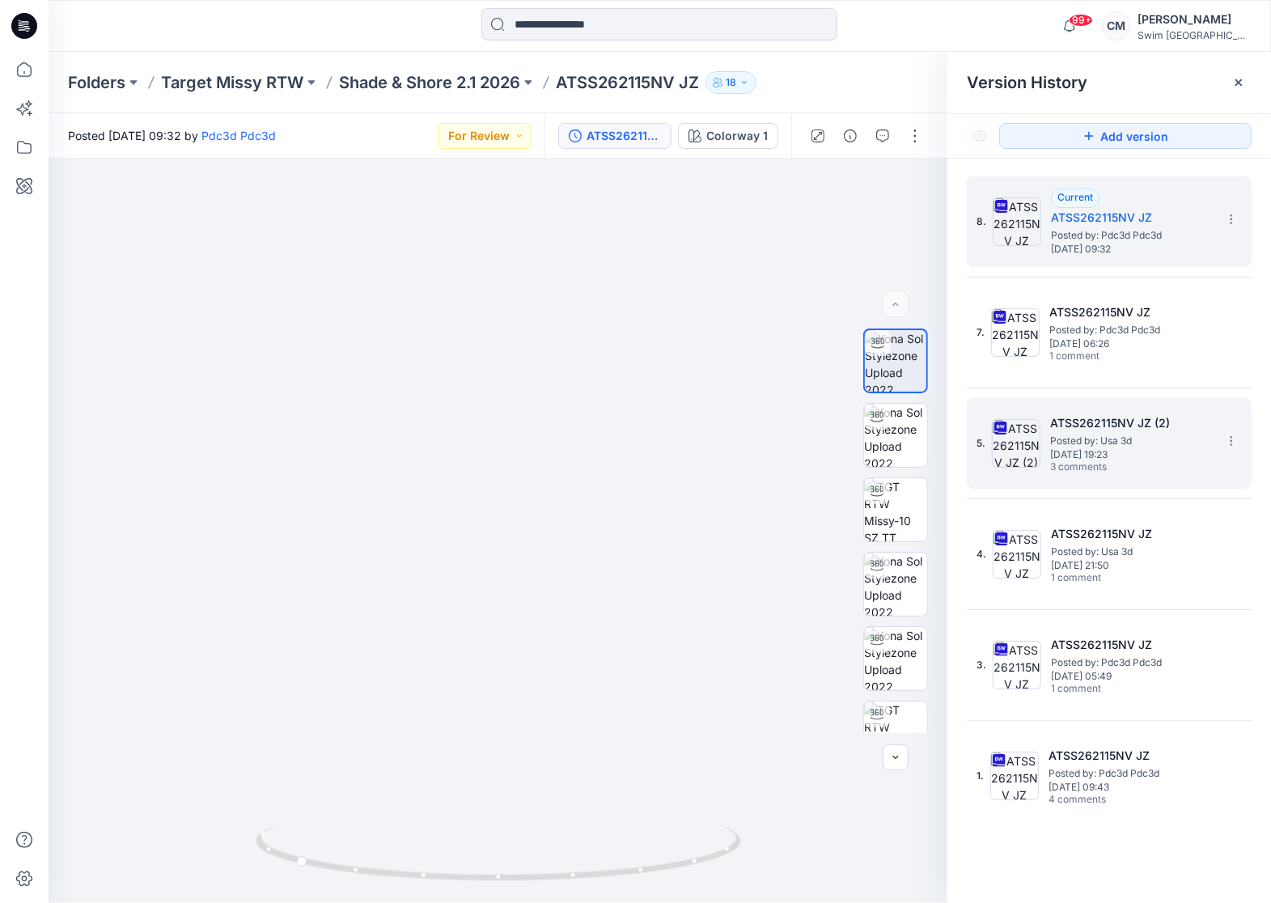
click at [1078, 449] on span "[DATE] 19:23" at bounding box center [1131, 454] width 162 height 11
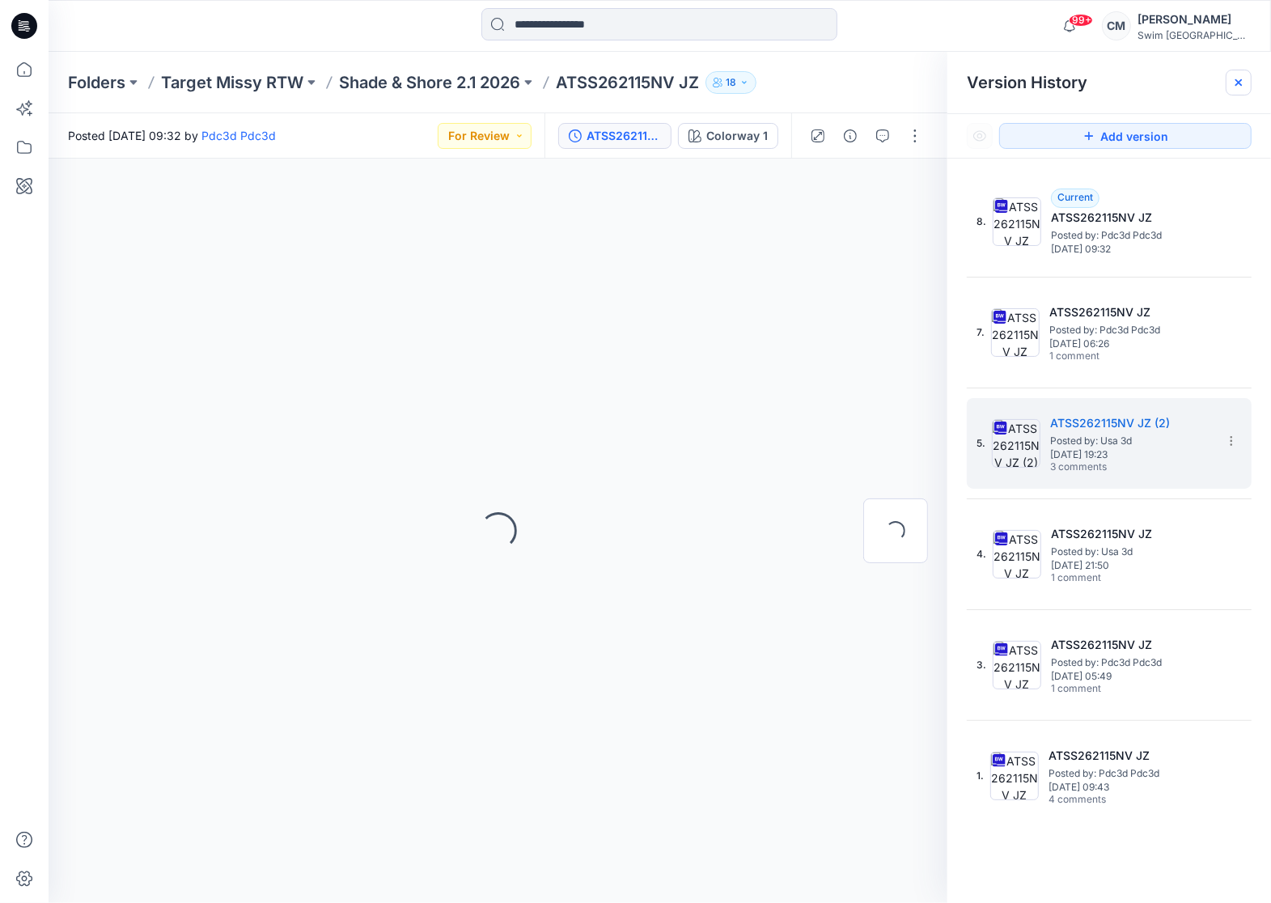
click at [1239, 79] on icon at bounding box center [1238, 82] width 13 height 13
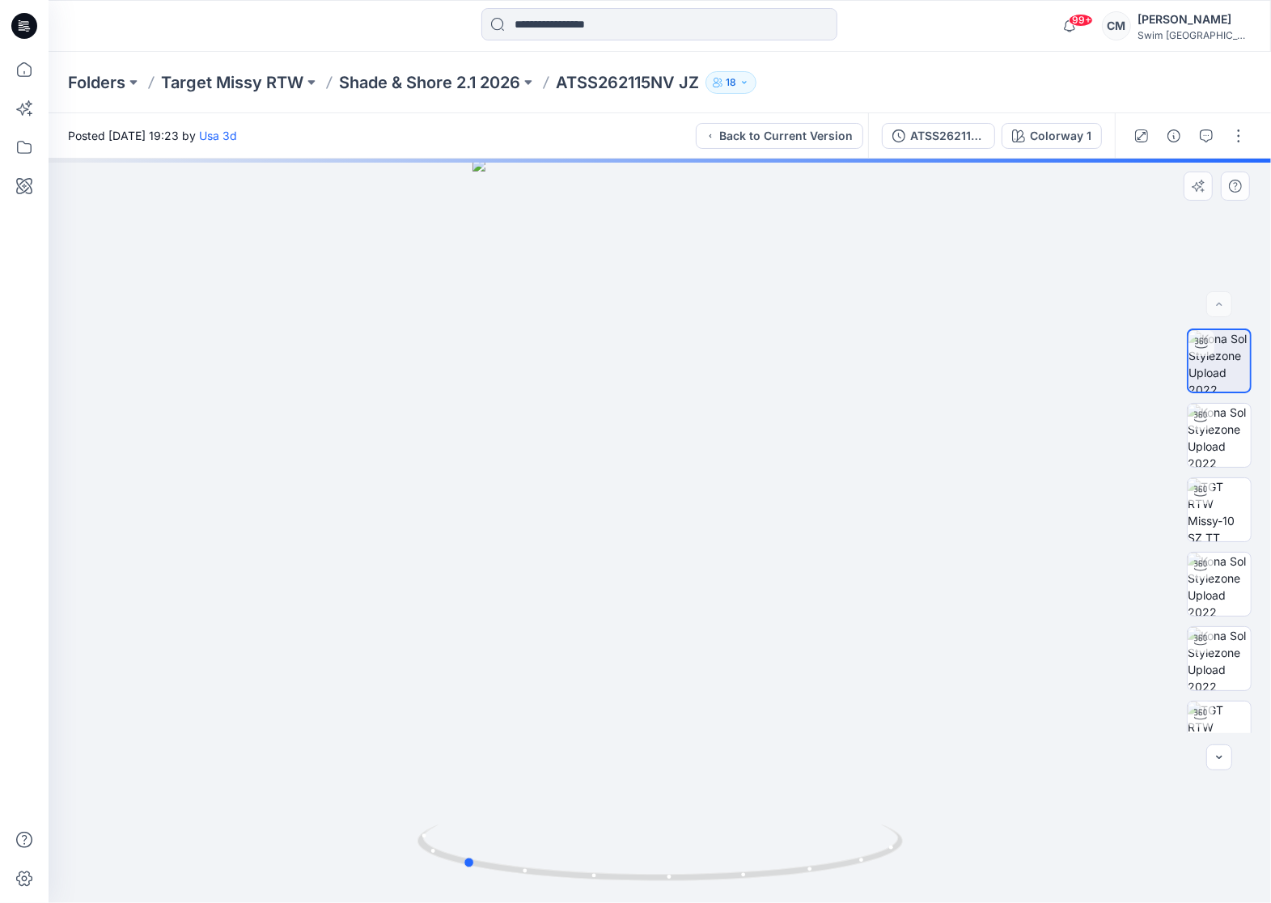
drag, startPoint x: 715, startPoint y: 579, endPoint x: 966, endPoint y: 545, distance: 253.1
click at [967, 546] on div at bounding box center [660, 531] width 1222 height 744
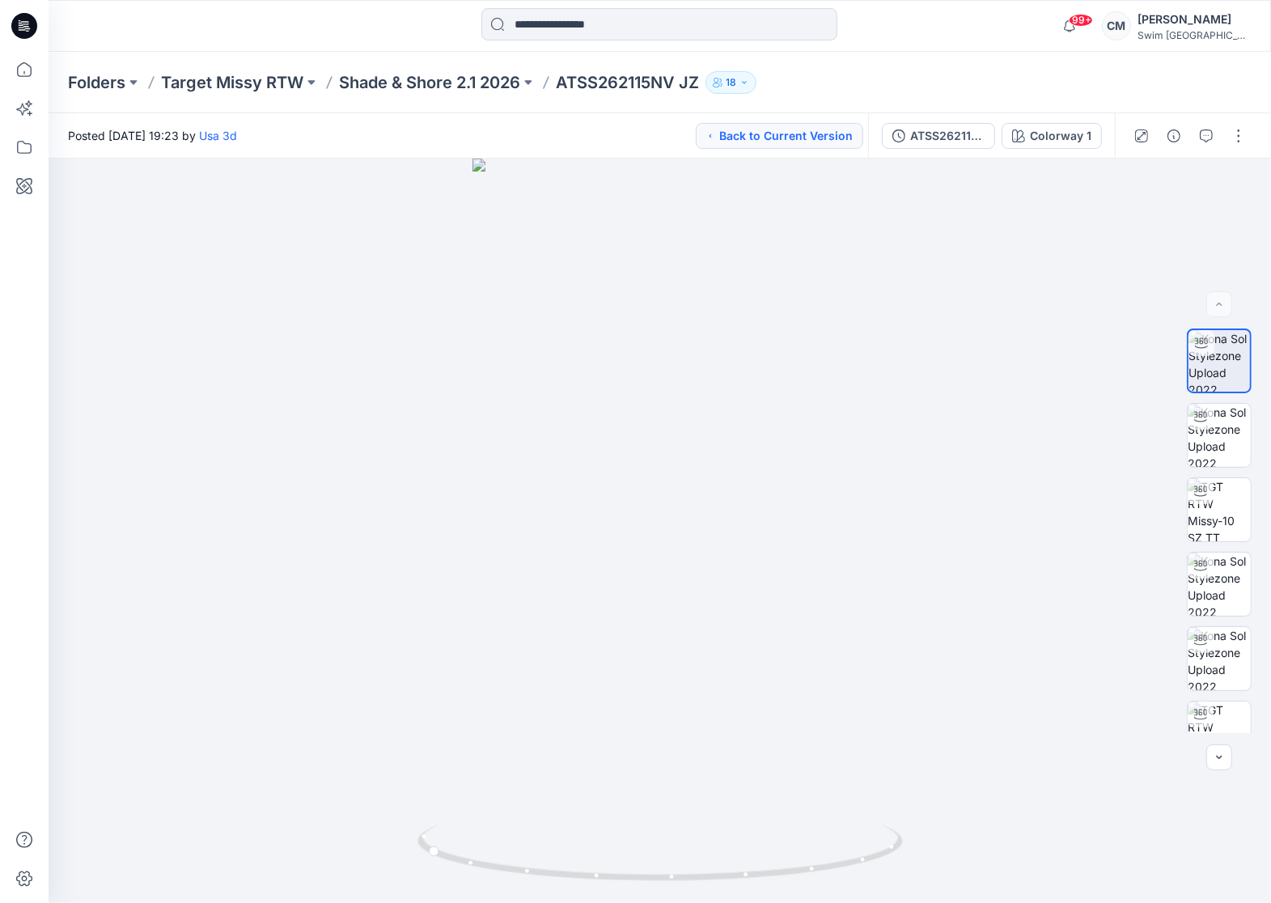
click at [841, 142] on button "Back to Current Version" at bounding box center [779, 136] width 167 height 26
drag, startPoint x: 658, startPoint y: 502, endPoint x: 980, endPoint y: 468, distance: 322.9
click at [980, 468] on div at bounding box center [660, 531] width 1222 height 744
drag, startPoint x: 702, startPoint y: 566, endPoint x: 657, endPoint y: 569, distance: 45.4
click at [657, 569] on div at bounding box center [660, 531] width 1222 height 744
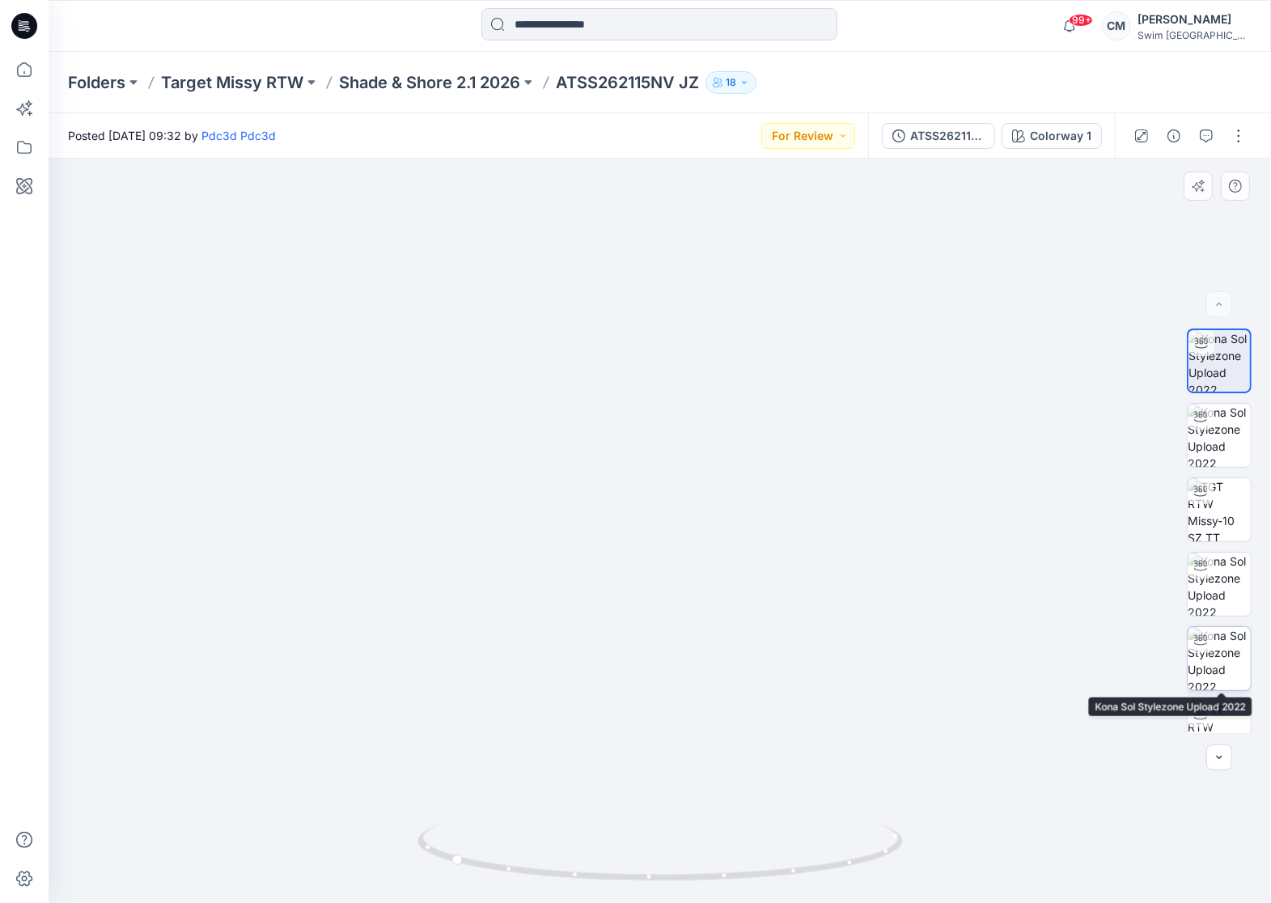
scroll to position [106, 0]
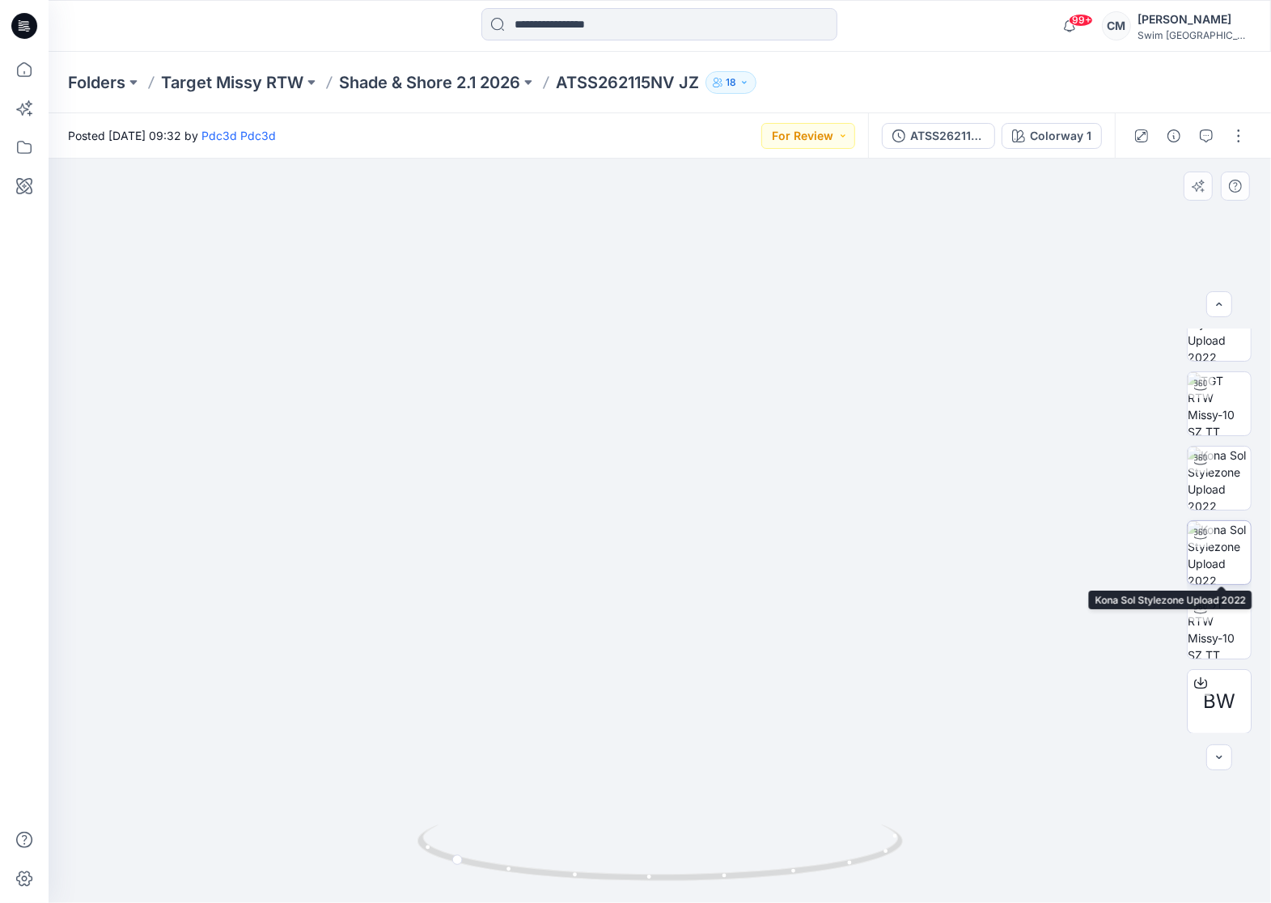
click at [1222, 566] on img at bounding box center [1219, 552] width 63 height 63
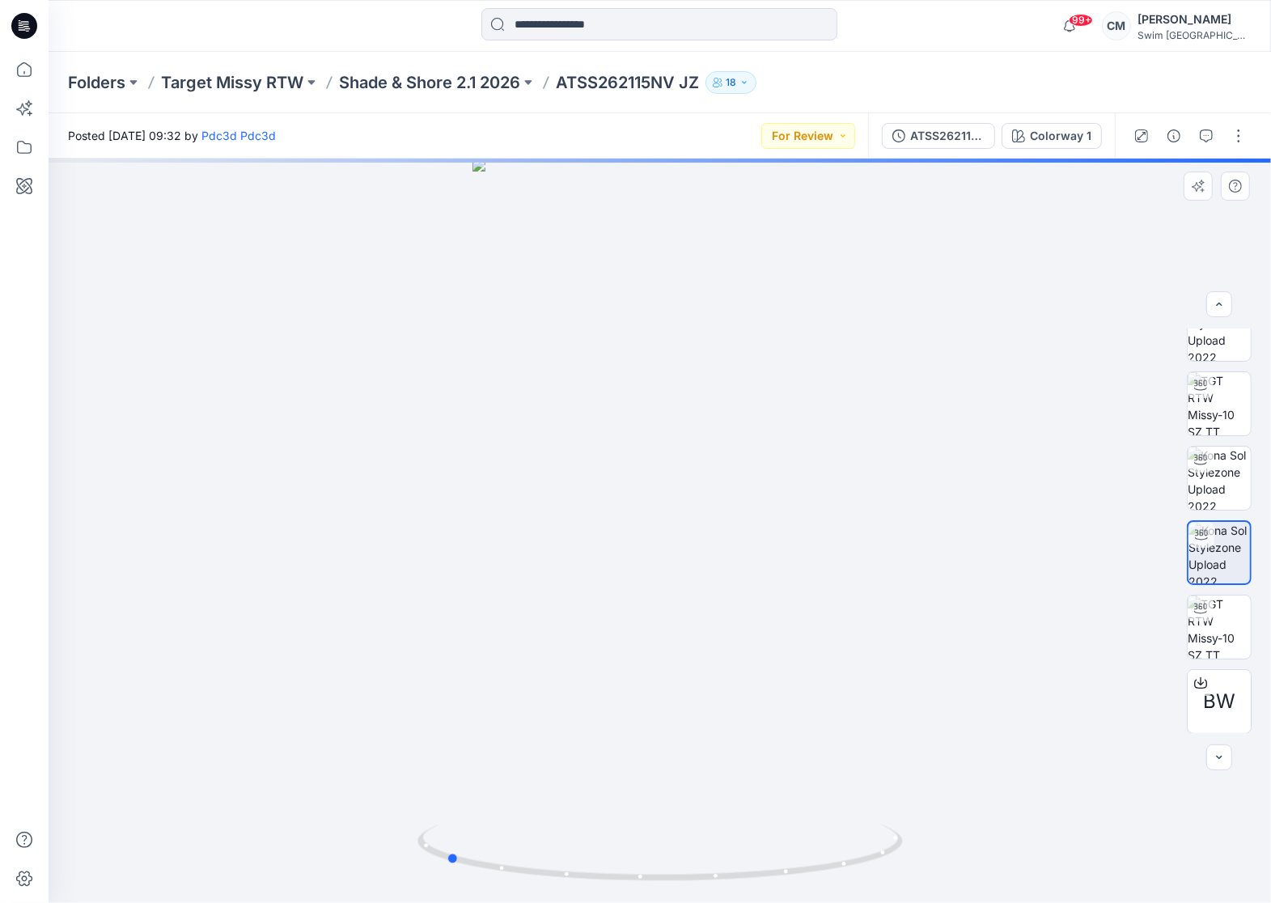
drag, startPoint x: 675, startPoint y: 574, endPoint x: 926, endPoint y: 574, distance: 251.6
click at [944, 570] on div at bounding box center [660, 531] width 1222 height 744
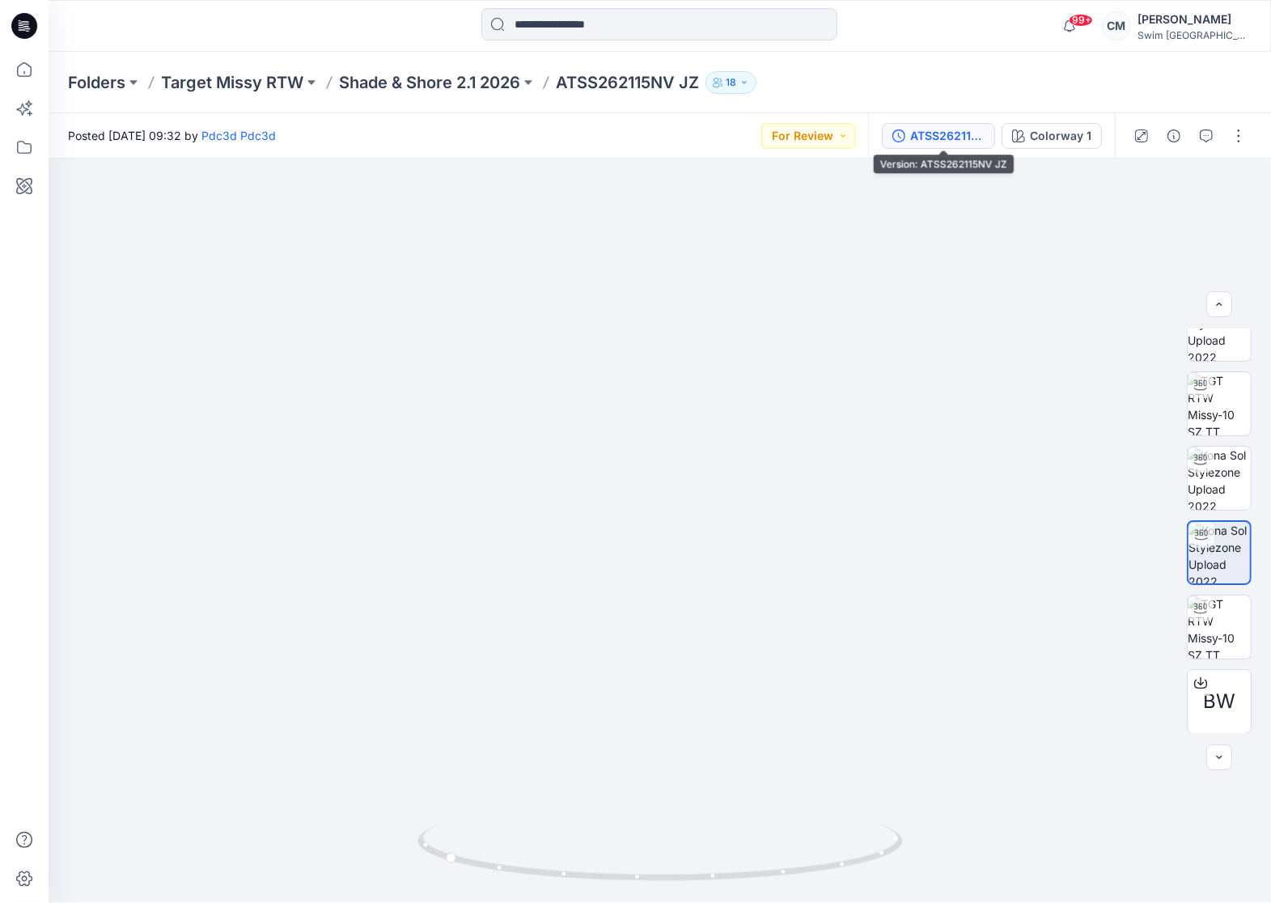
click at [986, 146] on button "ATSS262115NV JZ" at bounding box center [938, 136] width 113 height 26
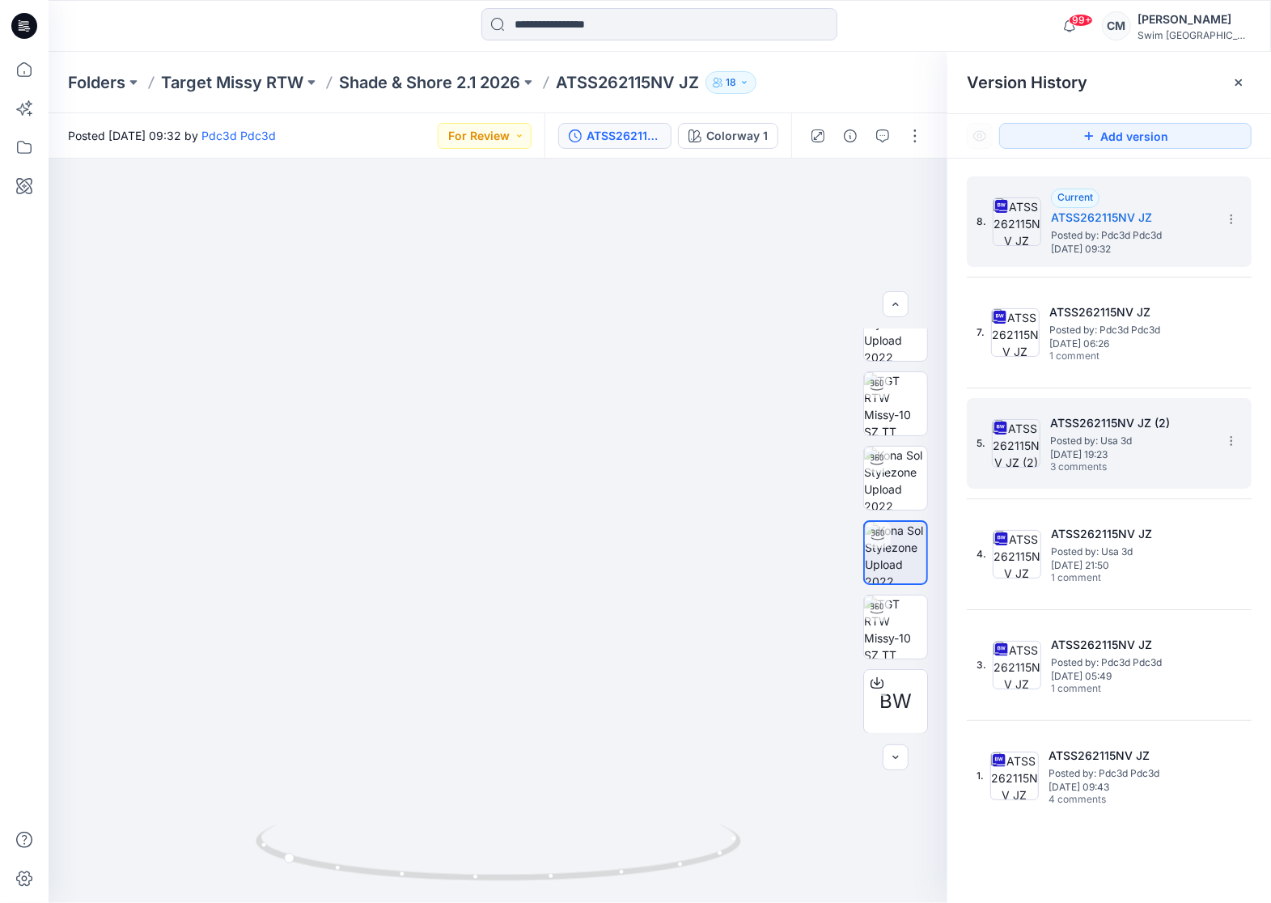
click at [1162, 421] on h5 "ATSS262115NV JZ (2)" at bounding box center [1131, 422] width 162 height 19
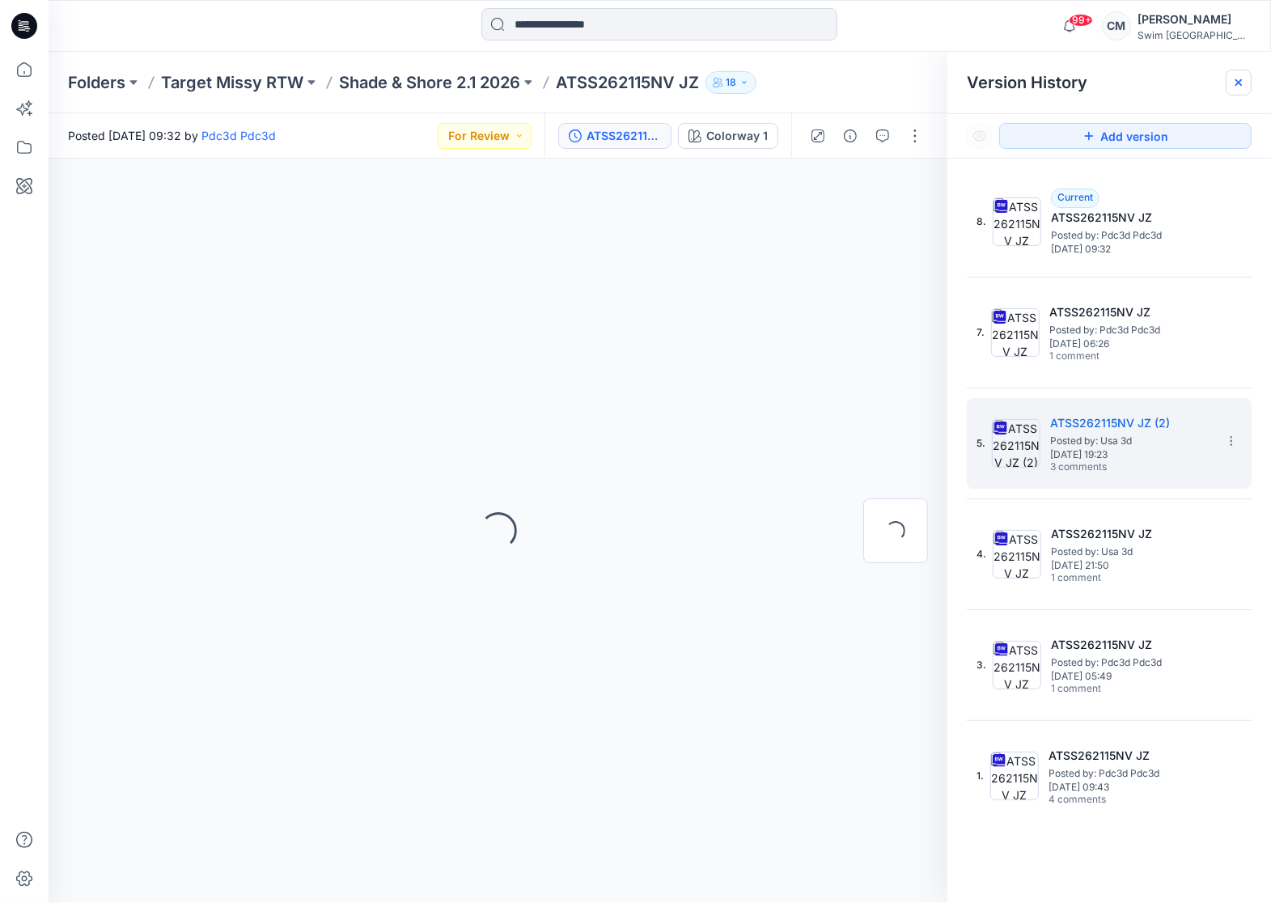
click at [1243, 79] on icon at bounding box center [1238, 82] width 13 height 13
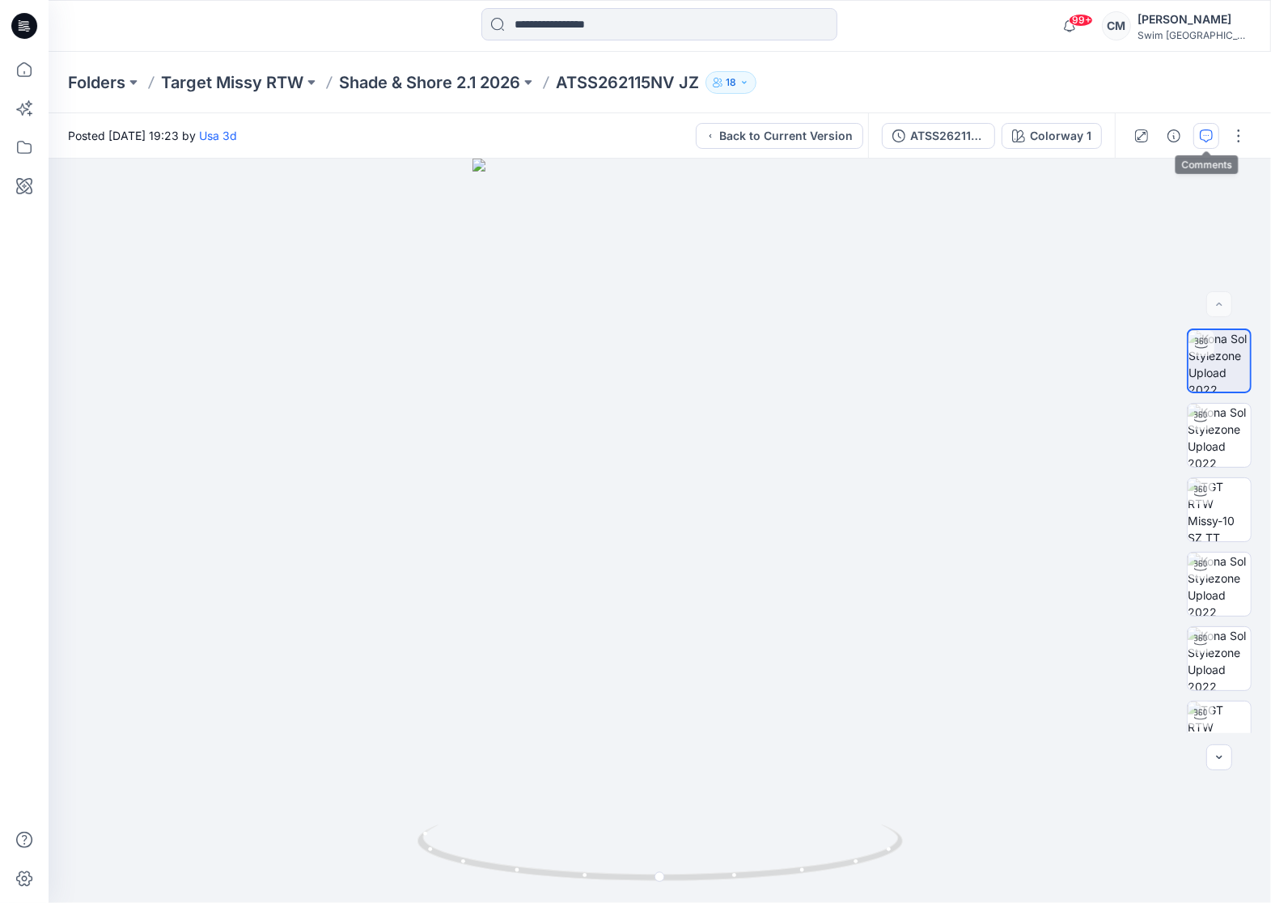
click at [1213, 137] on icon "button" at bounding box center [1206, 135] width 13 height 13
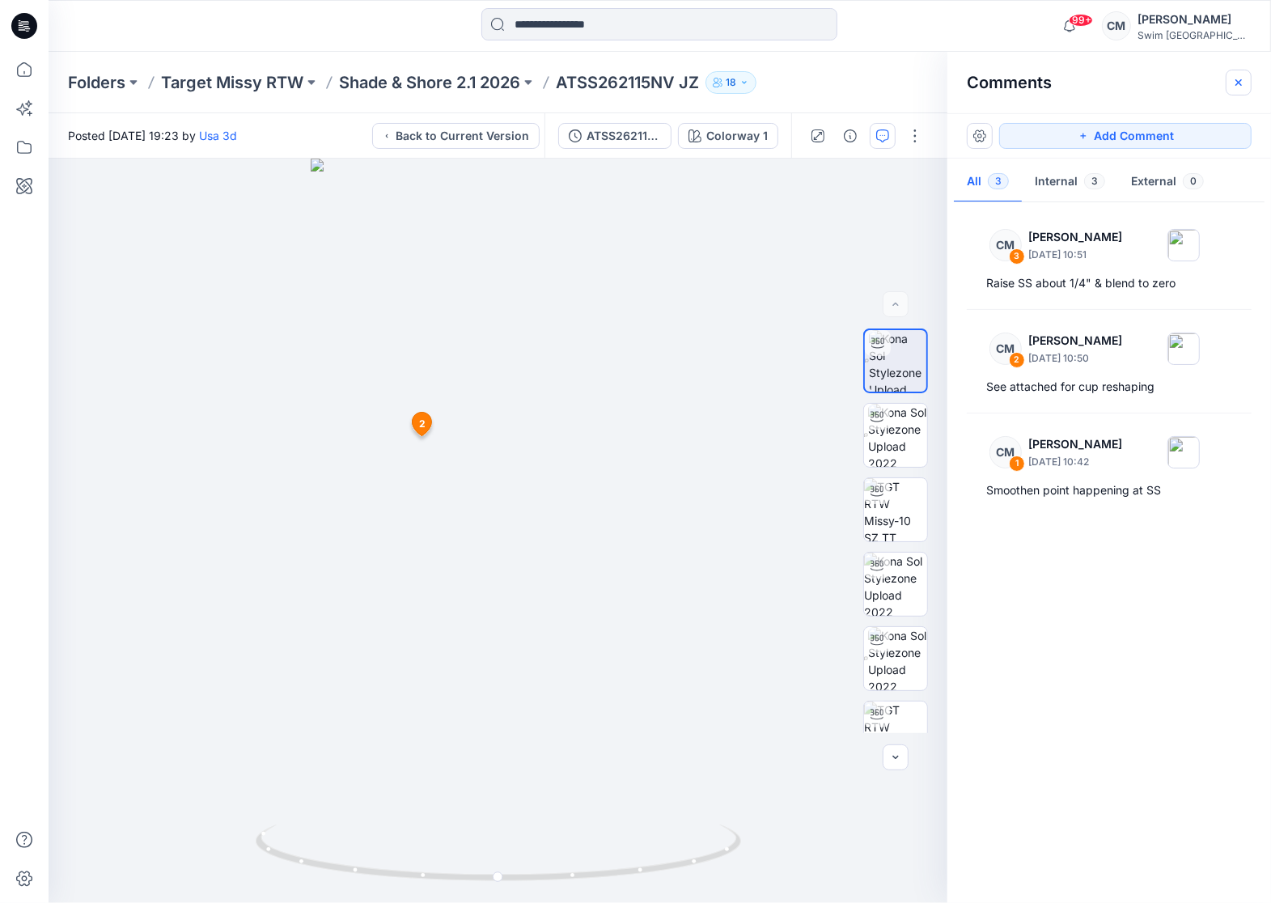
click at [1245, 75] on button "button" at bounding box center [1239, 83] width 26 height 26
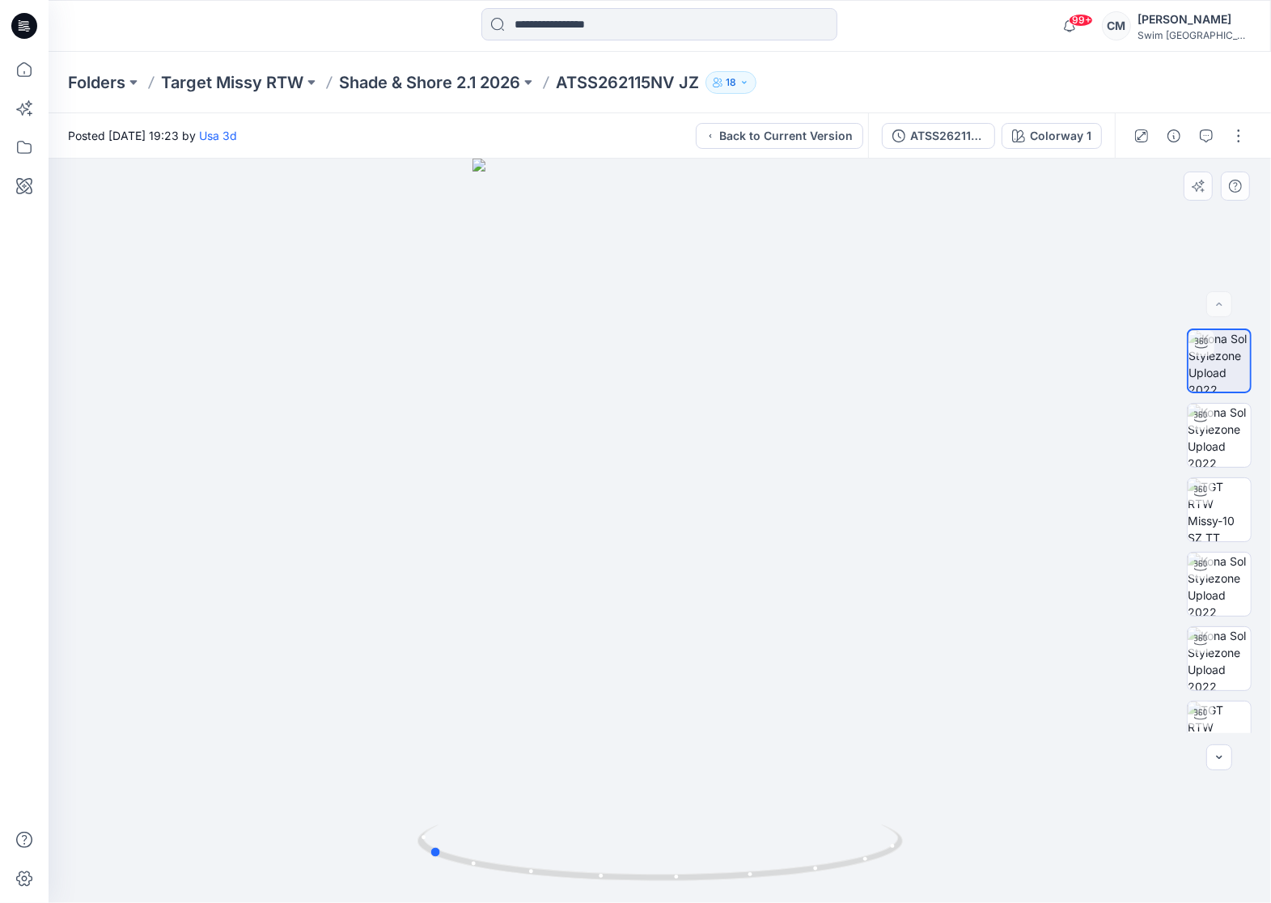
drag, startPoint x: 821, startPoint y: 406, endPoint x: 1072, endPoint y: 356, distance: 255.7
click at [1073, 356] on div at bounding box center [660, 531] width 1222 height 744
click at [828, 136] on button "Back to Current Version" at bounding box center [779, 136] width 167 height 26
click at [1198, 132] on button "button" at bounding box center [1206, 136] width 26 height 26
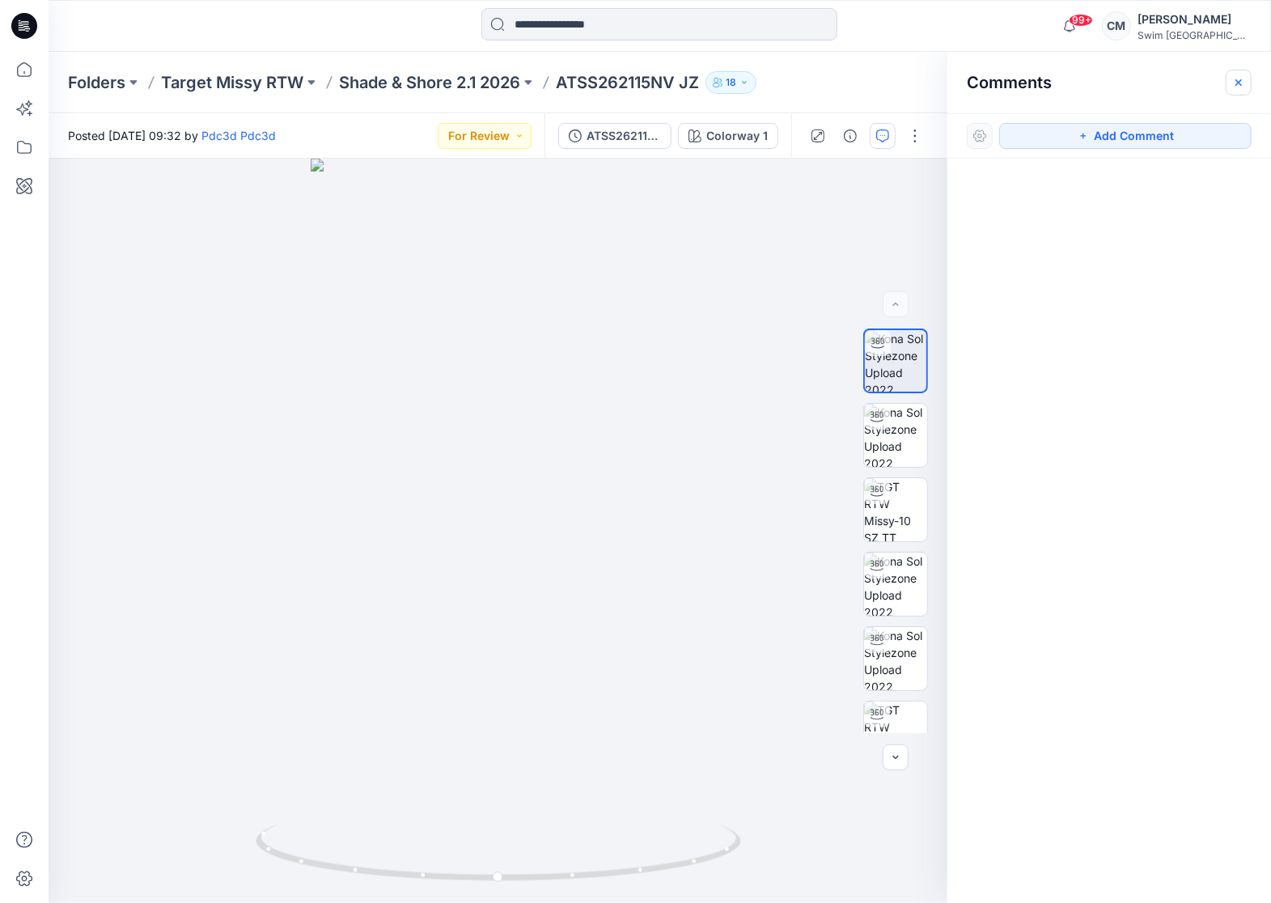
click at [1228, 74] on button "button" at bounding box center [1239, 83] width 26 height 26
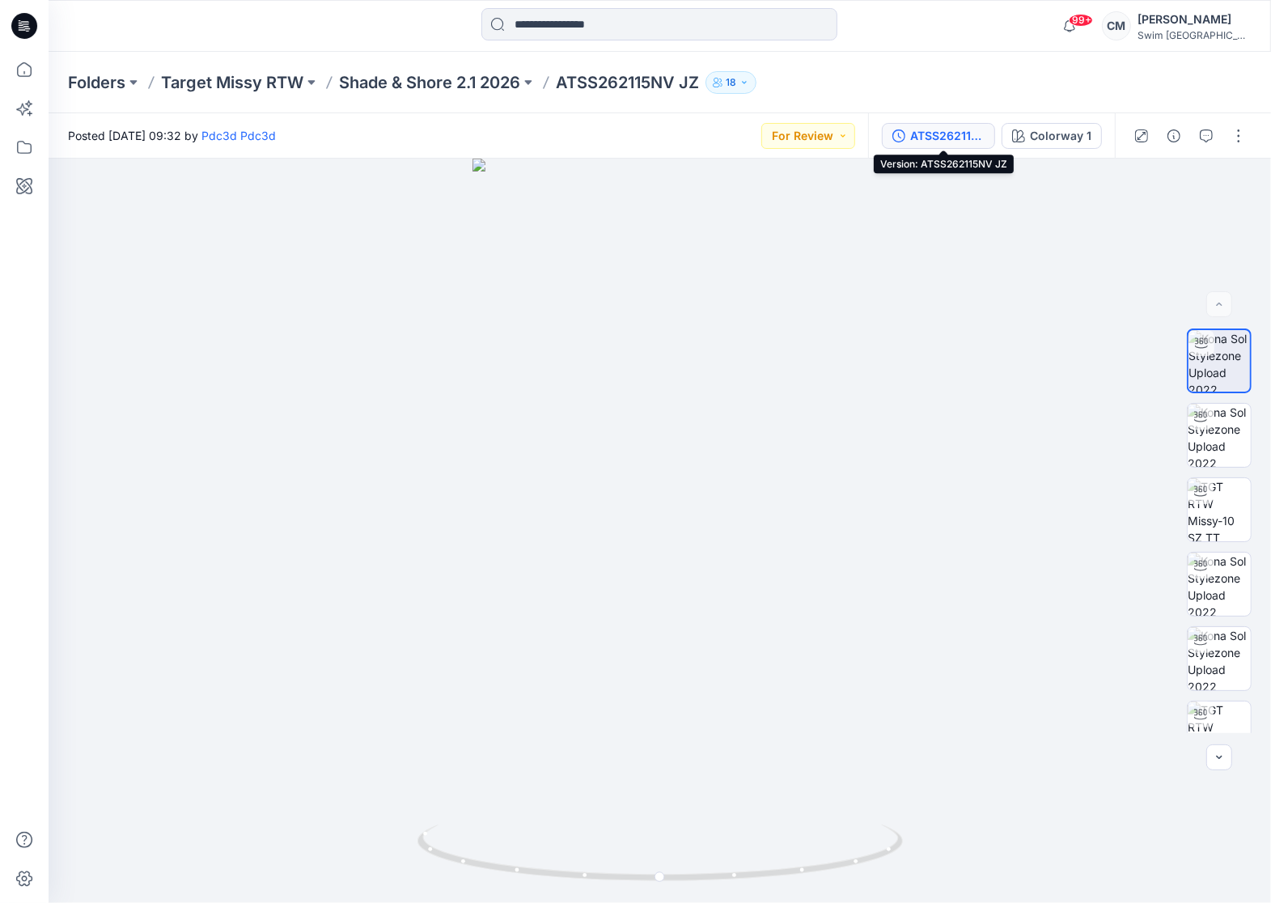
click at [955, 138] on div "ATSS262115NV JZ" at bounding box center [947, 136] width 74 height 18
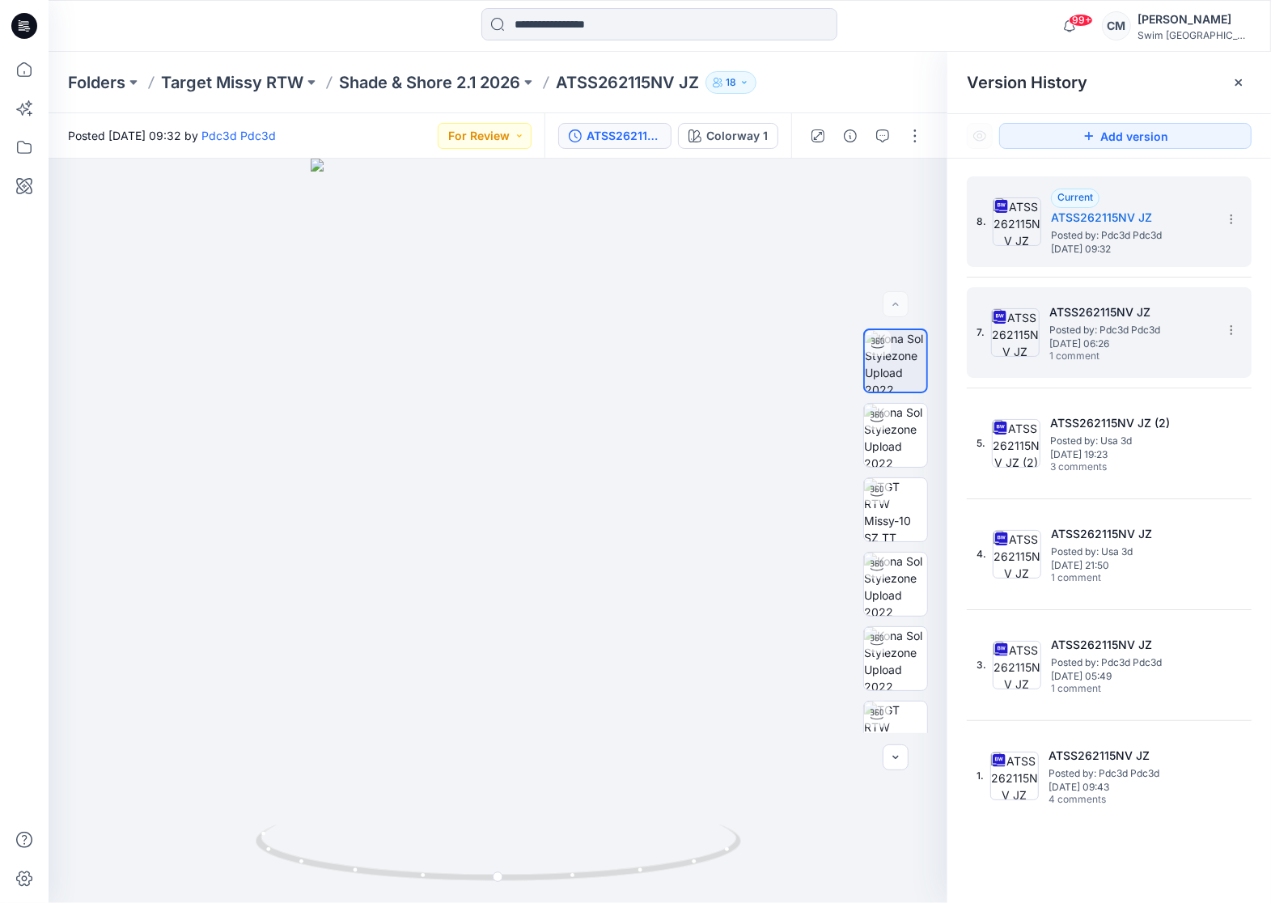
click at [1122, 356] on span "1 comment" at bounding box center [1105, 356] width 113 height 13
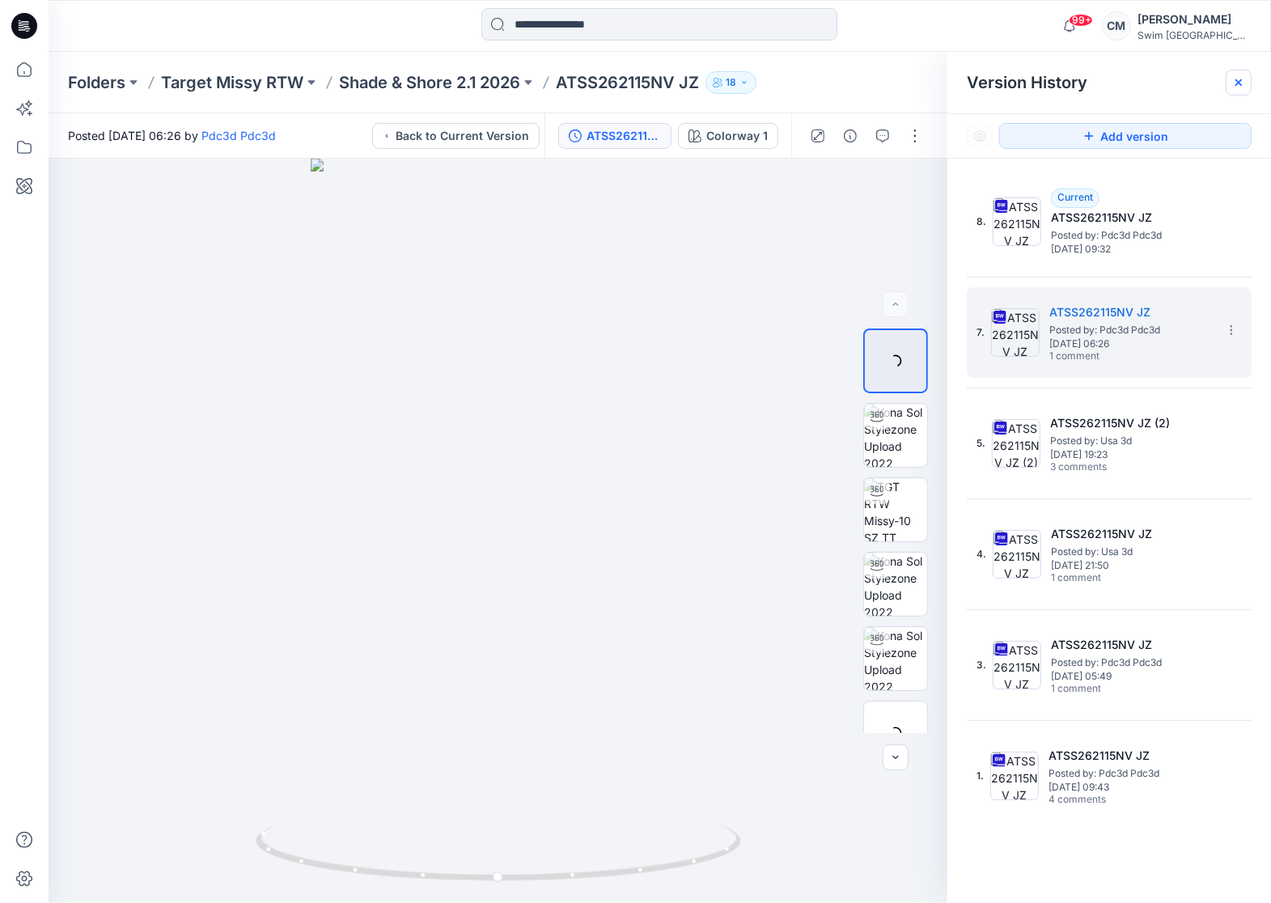
click at [1230, 83] on div at bounding box center [1239, 83] width 26 height 26
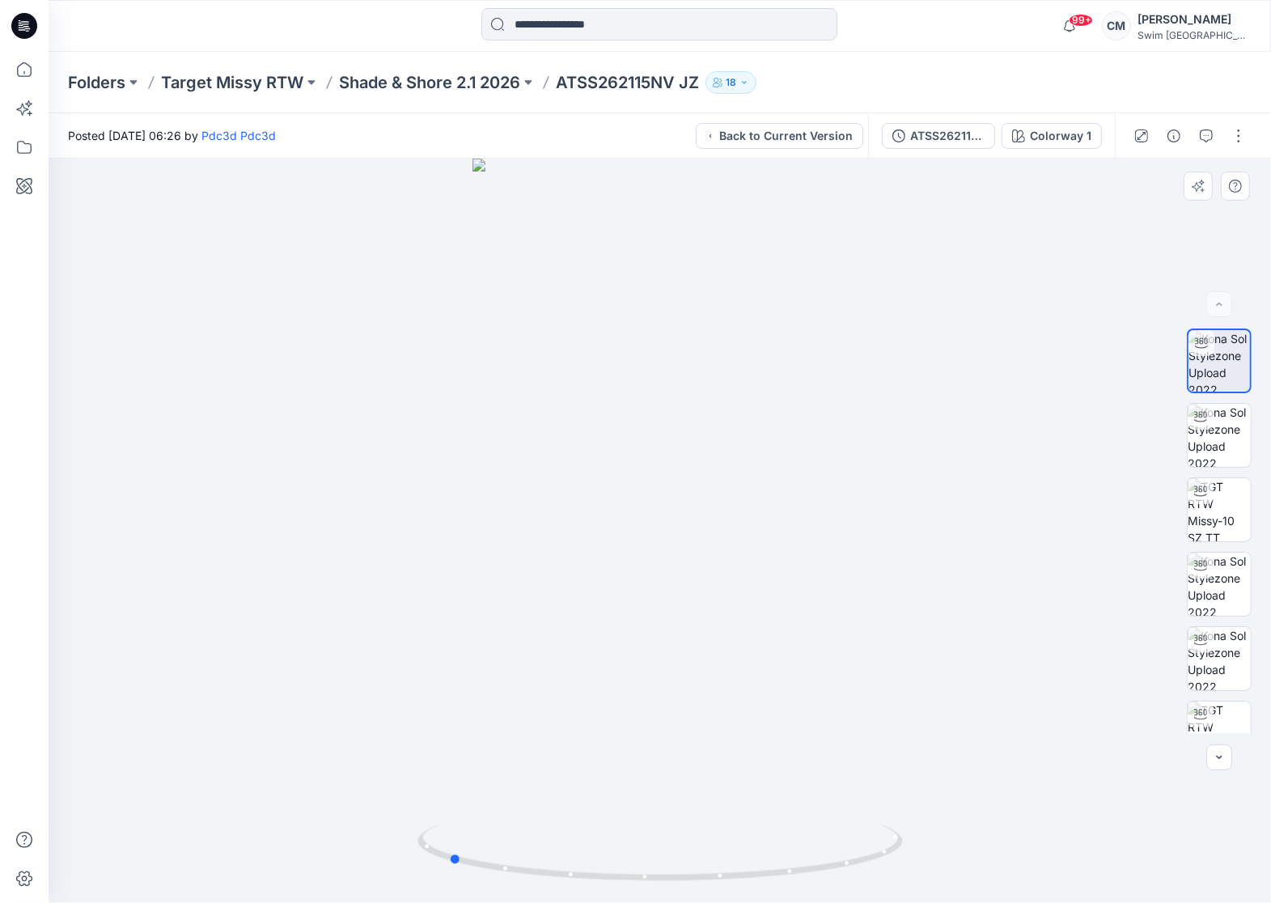
drag, startPoint x: 553, startPoint y: 521, endPoint x: 827, endPoint y: 510, distance: 273.6
click at [827, 512] on div at bounding box center [660, 531] width 1222 height 744
click at [792, 139] on button "Back to Current Version" at bounding box center [779, 136] width 167 height 26
drag, startPoint x: 637, startPoint y: 416, endPoint x: 916, endPoint y: 318, distance: 295.0
click at [916, 320] on div at bounding box center [660, 531] width 1222 height 744
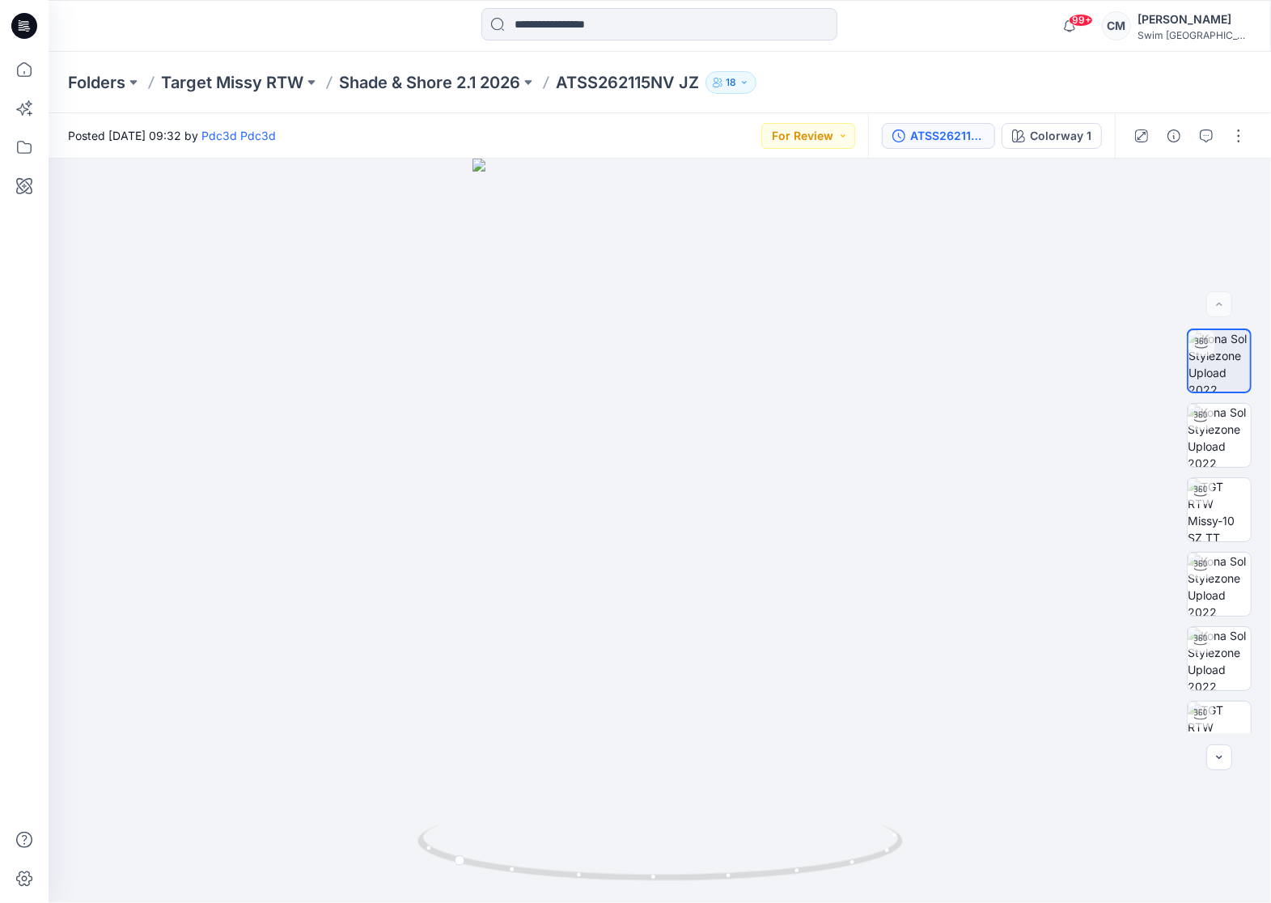
click at [966, 146] on button "ATSS262115NV JZ" at bounding box center [938, 136] width 113 height 26
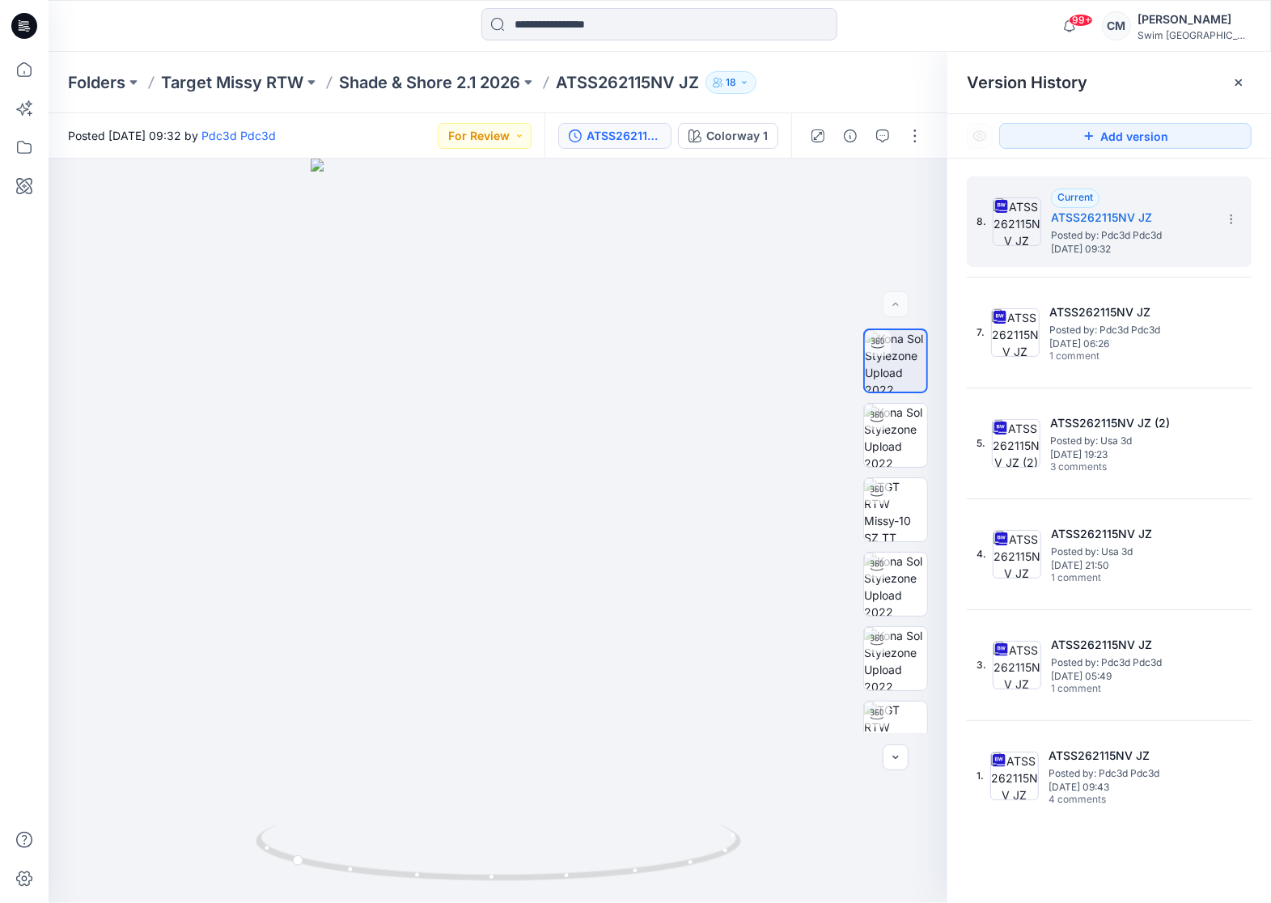
click at [1084, 385] on div "8. Current ATSS262115NV JZ Posted by: Pdc3d Pdc3d Tuesday, September 09, 2025 0…" at bounding box center [1109, 498] width 285 height 645
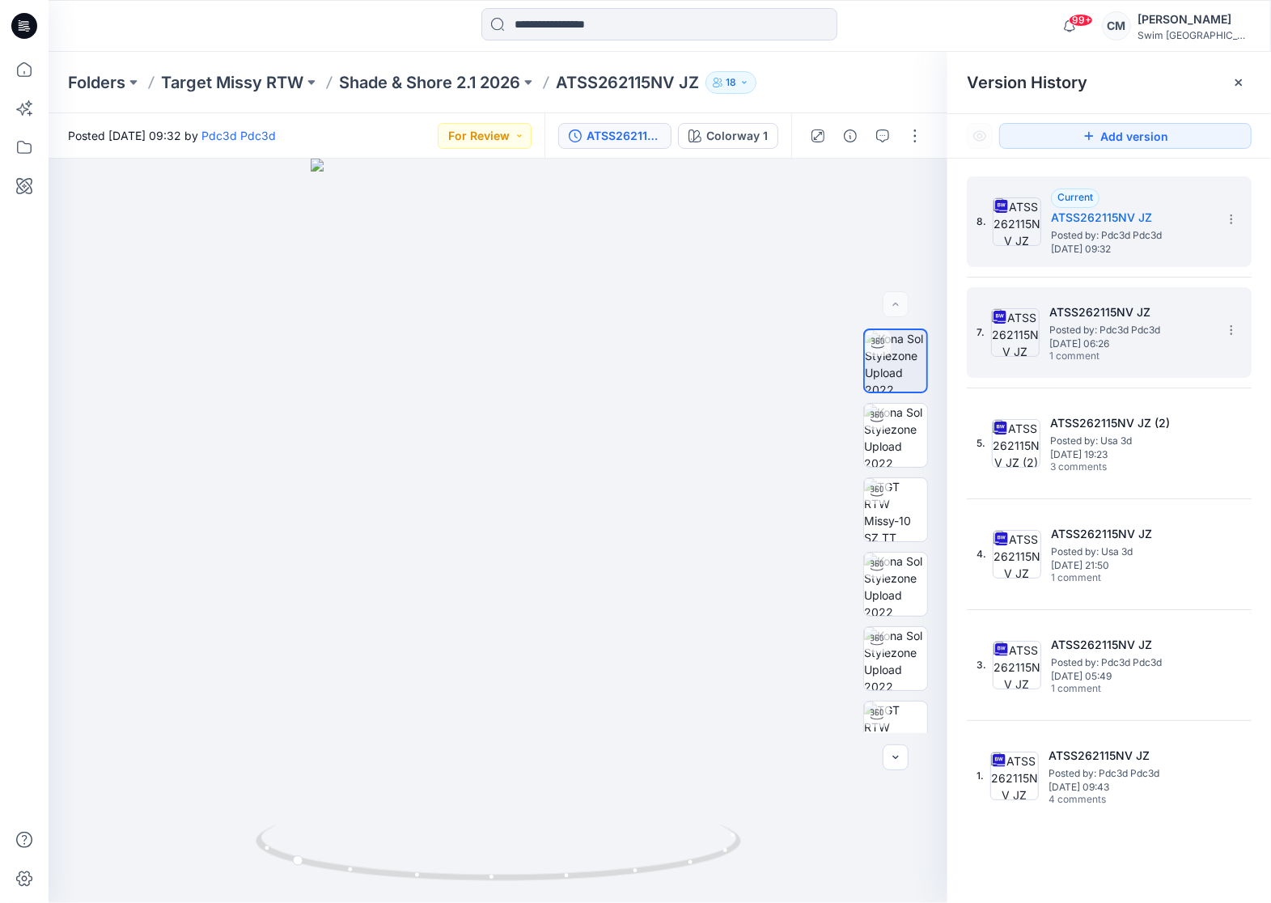
click at [1072, 355] on span "1 comment" at bounding box center [1105, 356] width 113 height 13
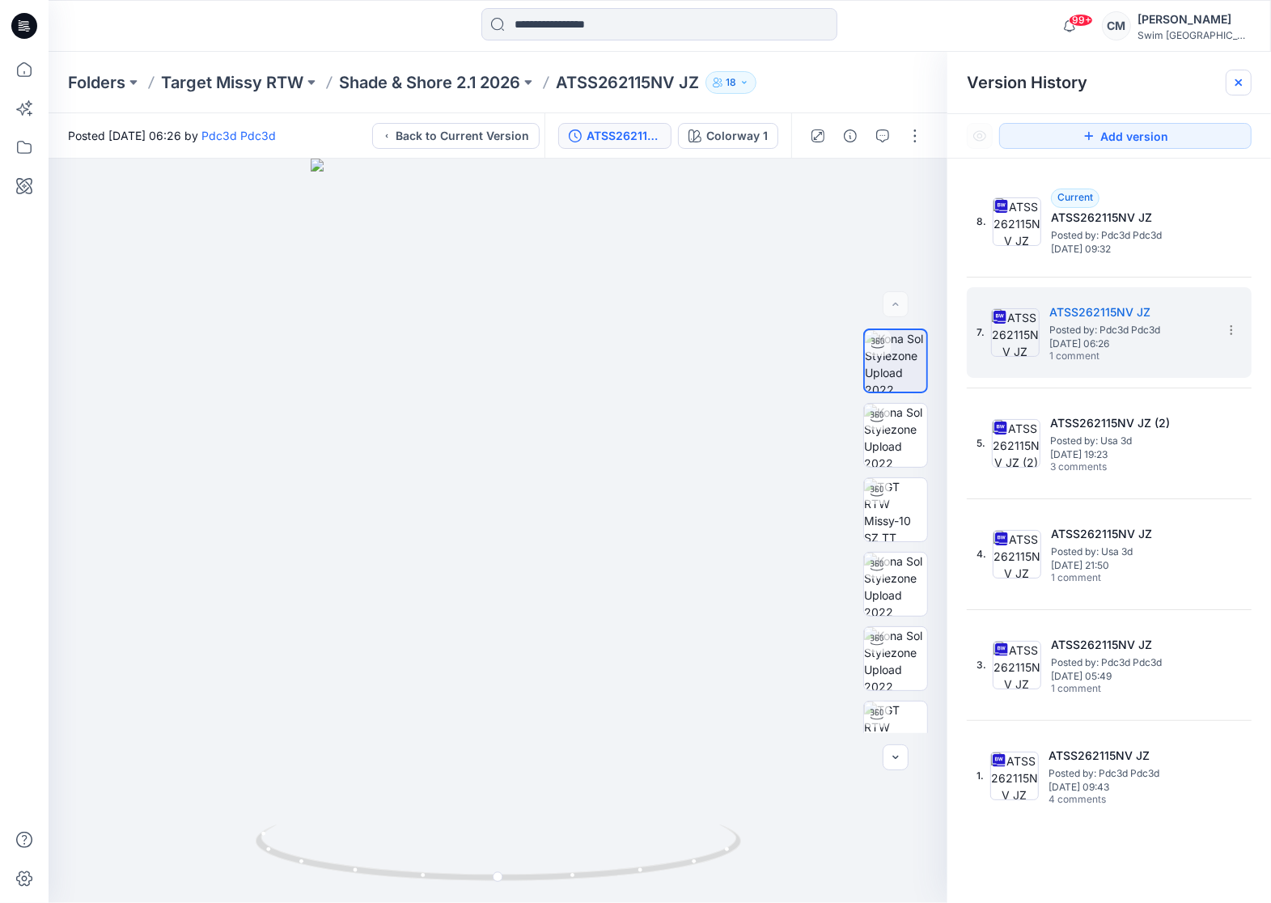
click at [1233, 83] on icon at bounding box center [1238, 82] width 13 height 13
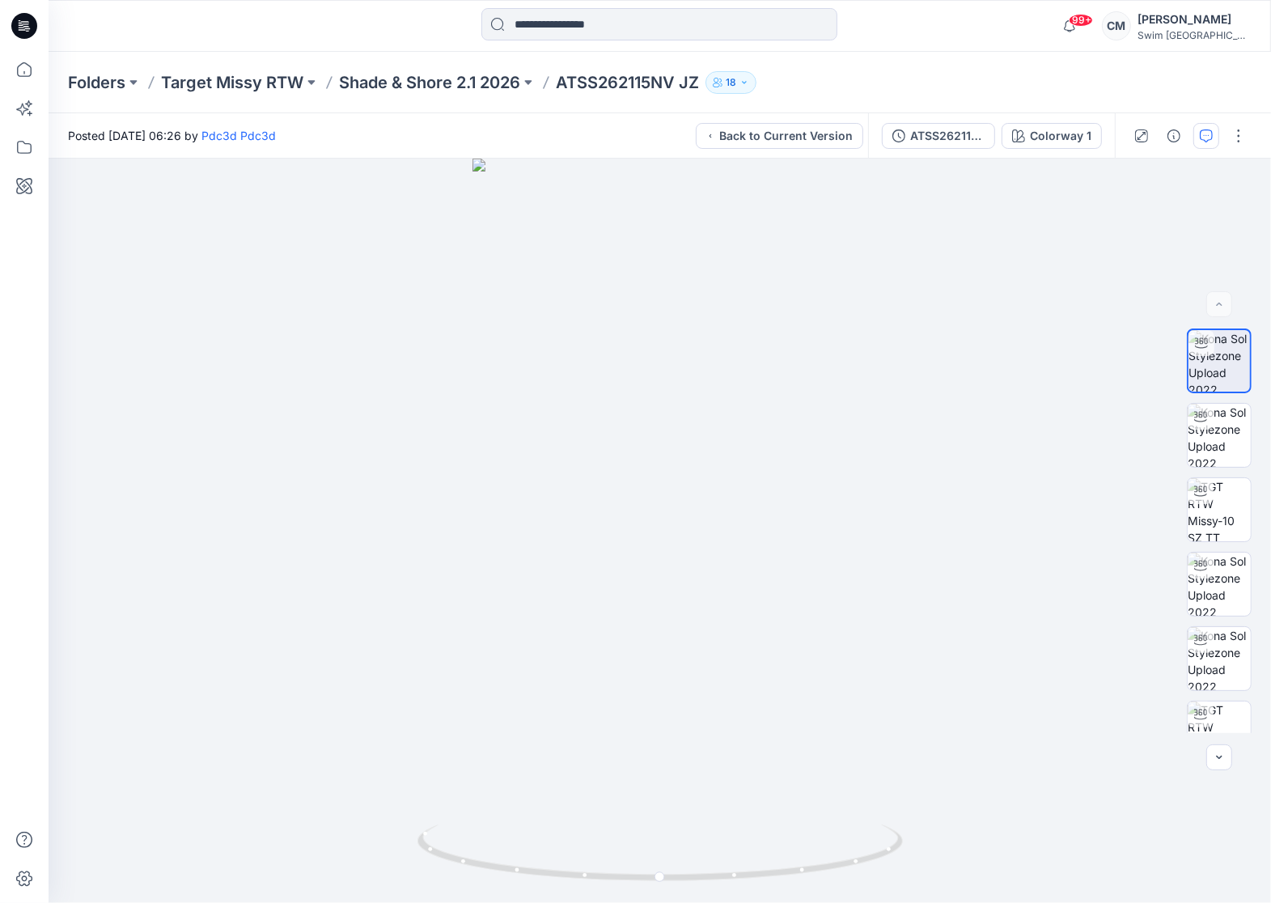
click at [1206, 140] on icon "button" at bounding box center [1206, 135] width 13 height 13
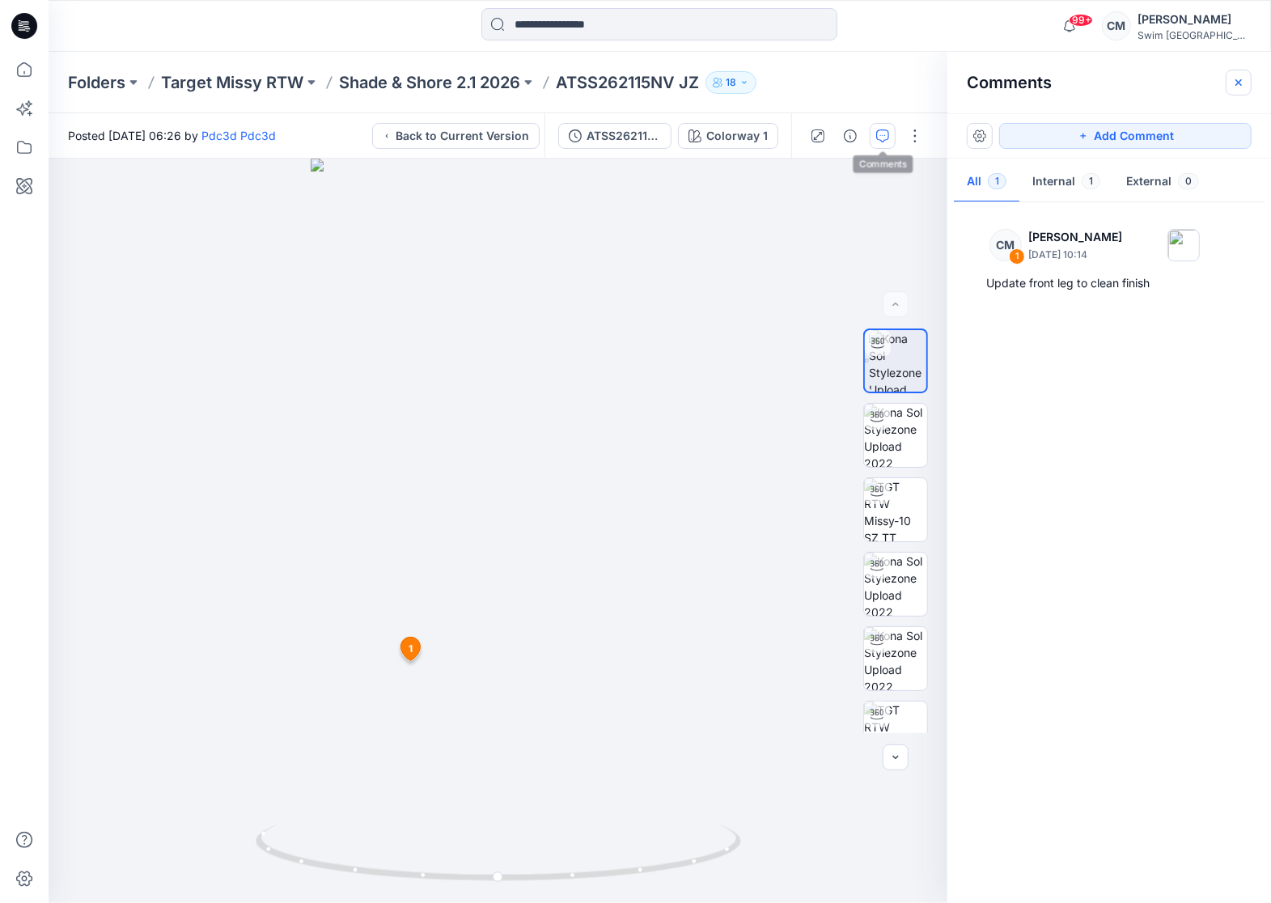
click at [1240, 78] on icon "button" at bounding box center [1238, 82] width 13 height 13
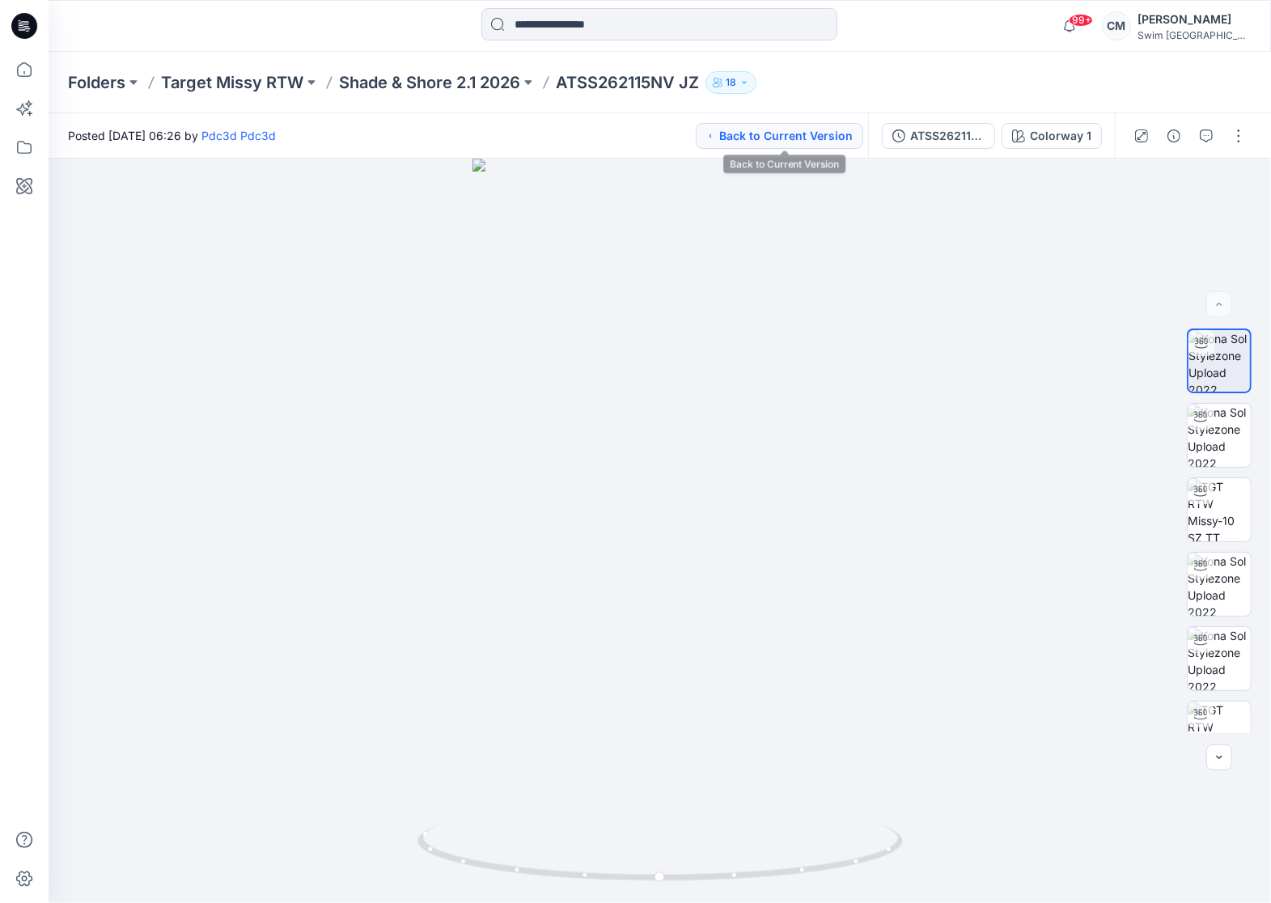
click at [854, 142] on button "Back to Current Version" at bounding box center [779, 136] width 167 height 26
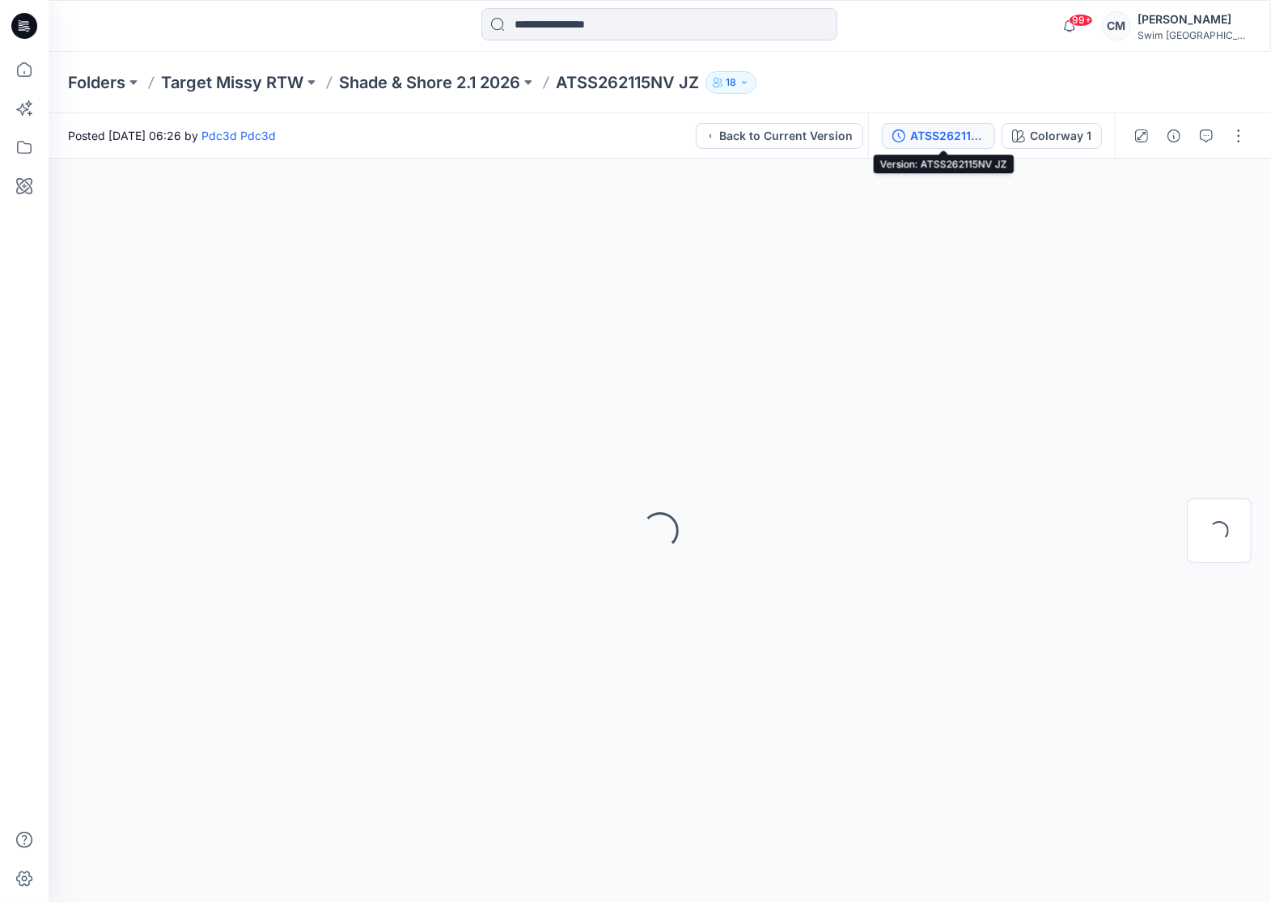
click at [977, 131] on div "ATSS262115NV JZ" at bounding box center [947, 136] width 74 height 18
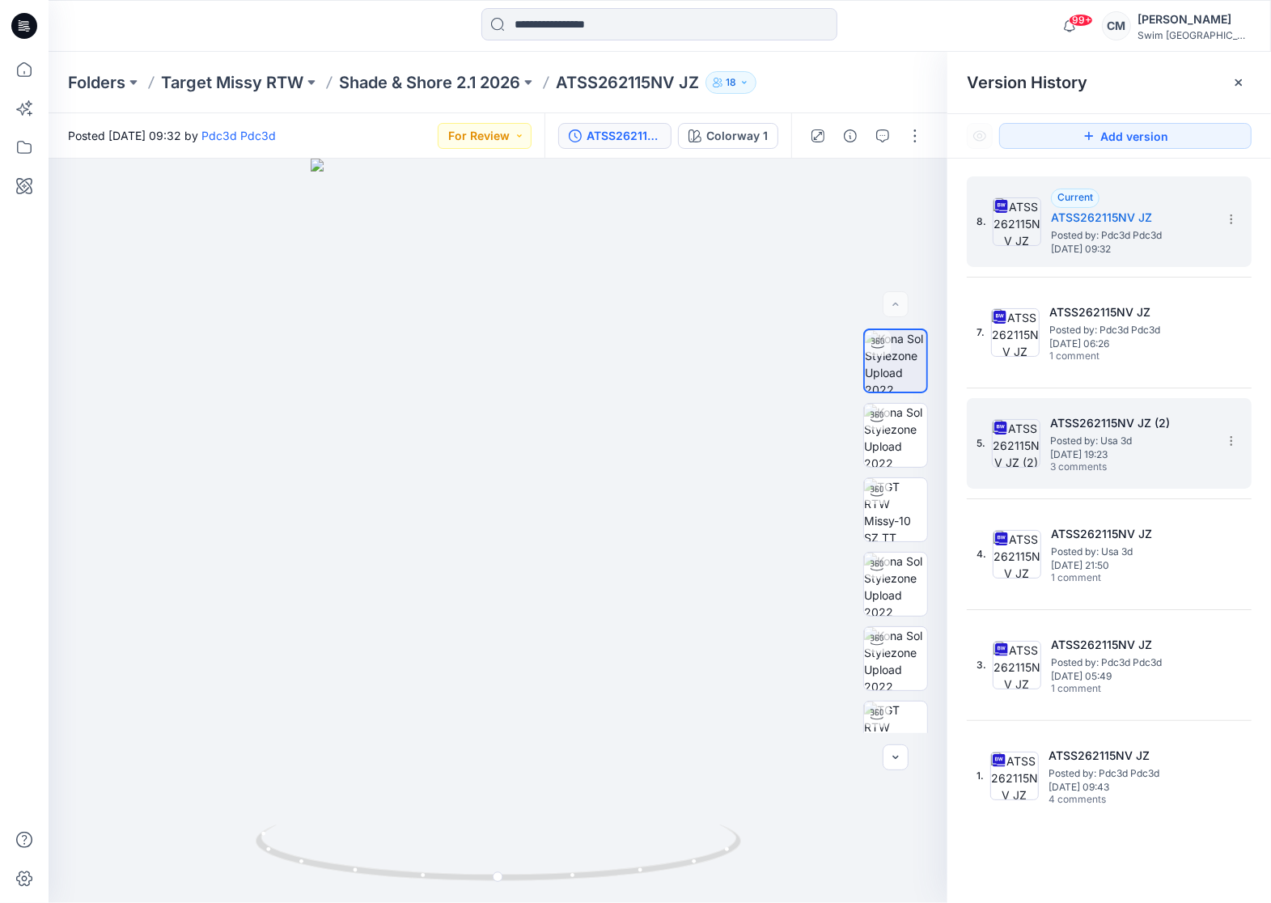
click at [1128, 461] on span "3 comments" at bounding box center [1106, 467] width 113 height 13
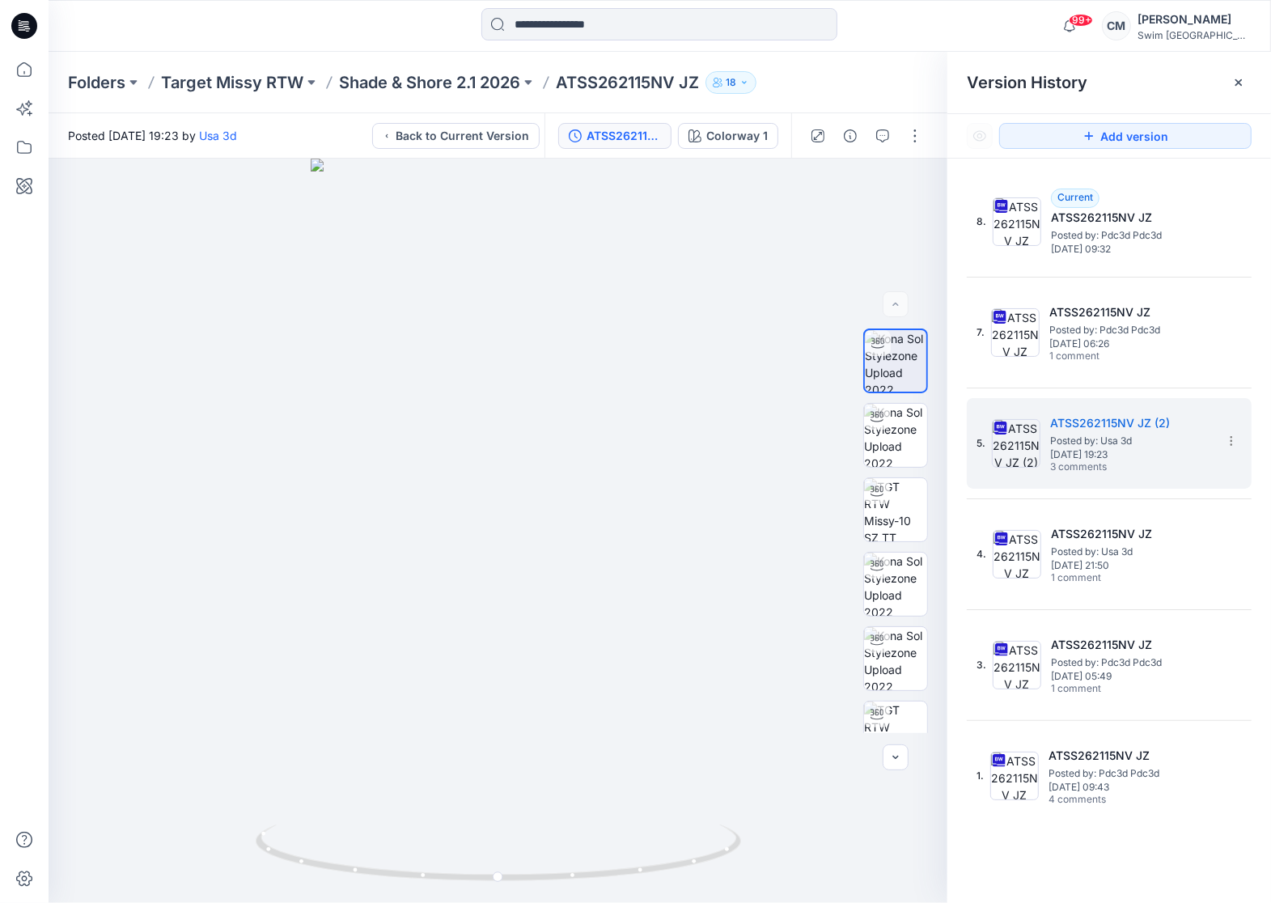
click at [1244, 68] on div "Version History" at bounding box center [1109, 82] width 324 height 61
click at [1234, 78] on icon at bounding box center [1238, 82] width 13 height 13
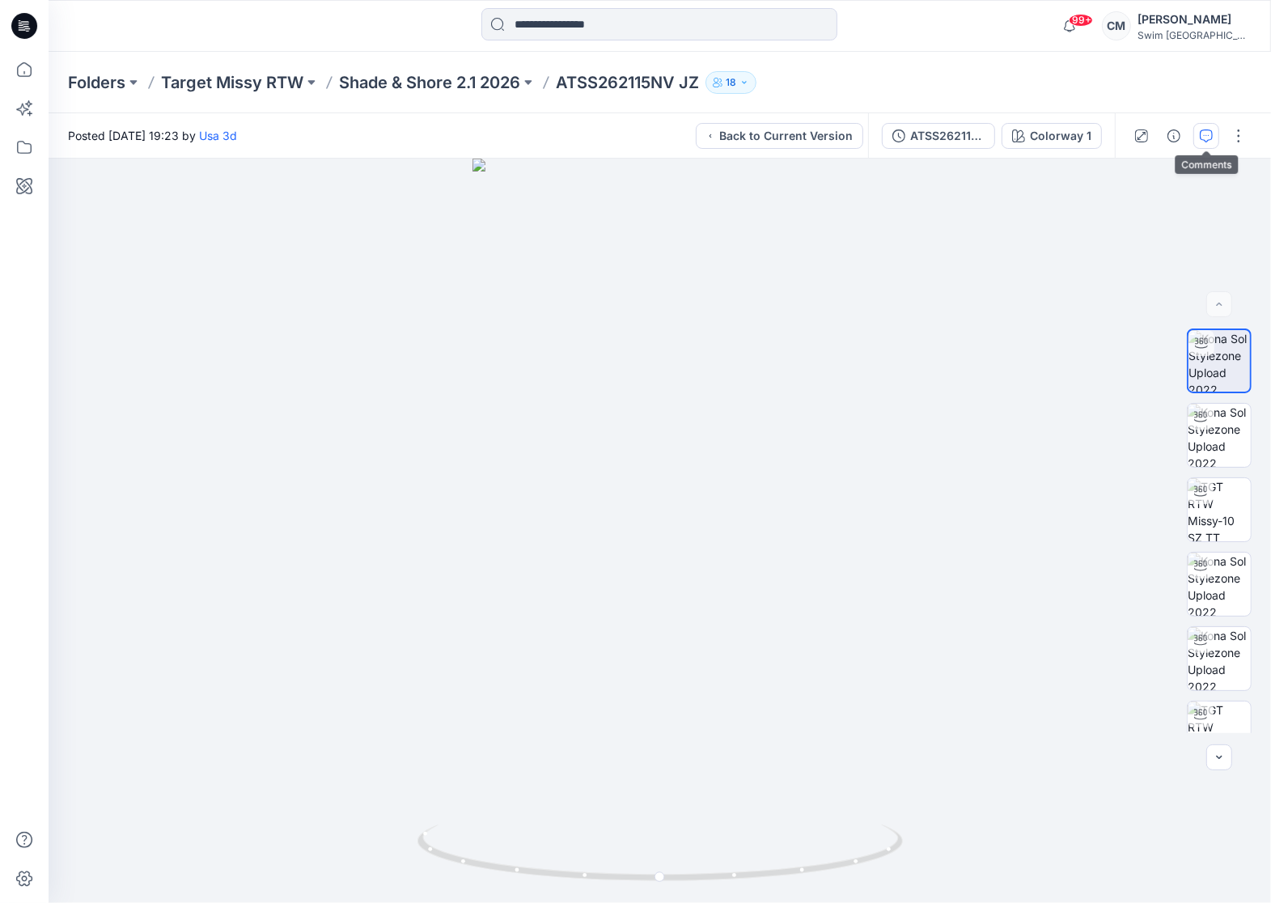
click at [1209, 136] on icon "button" at bounding box center [1206, 135] width 13 height 13
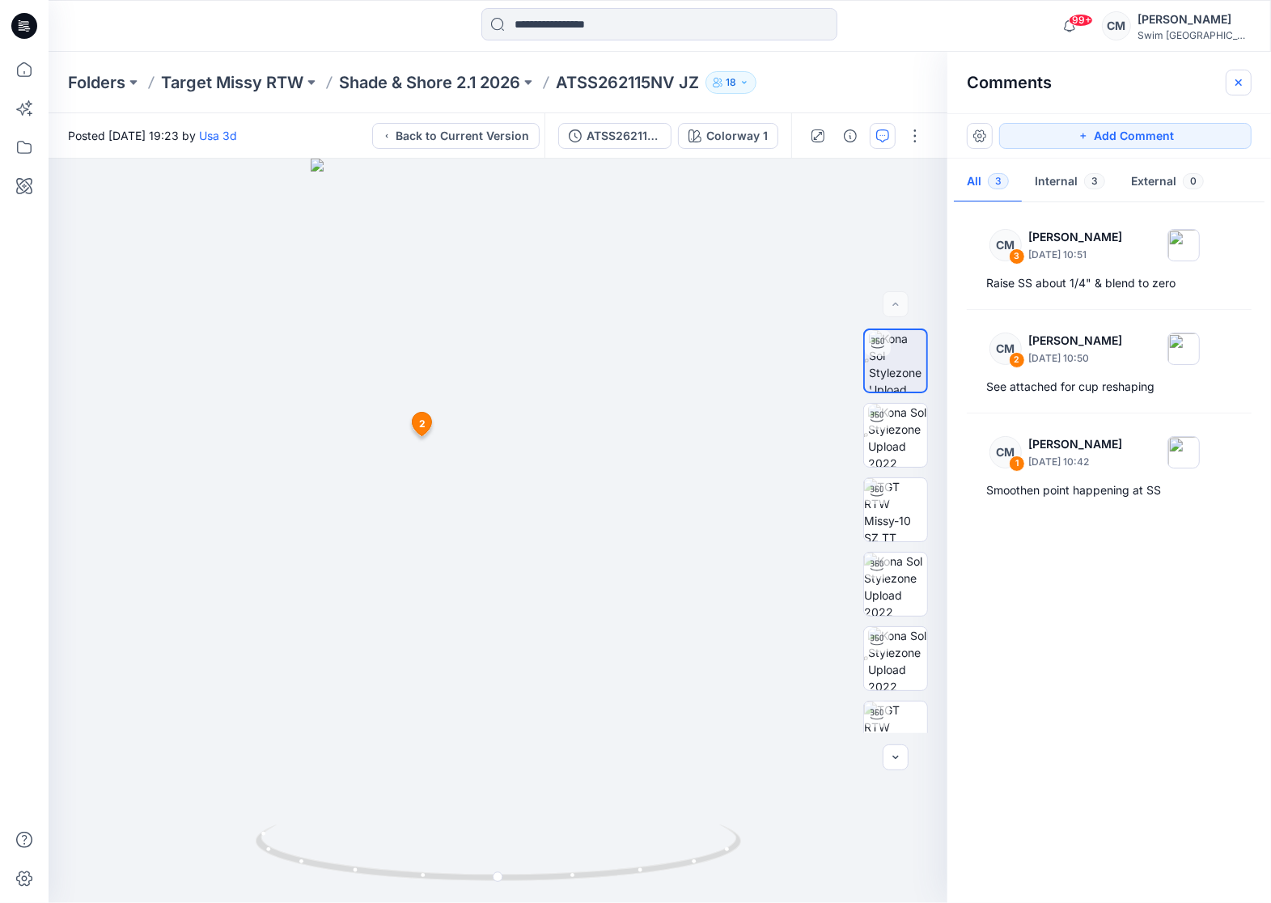
click at [1239, 77] on icon "button" at bounding box center [1238, 82] width 13 height 13
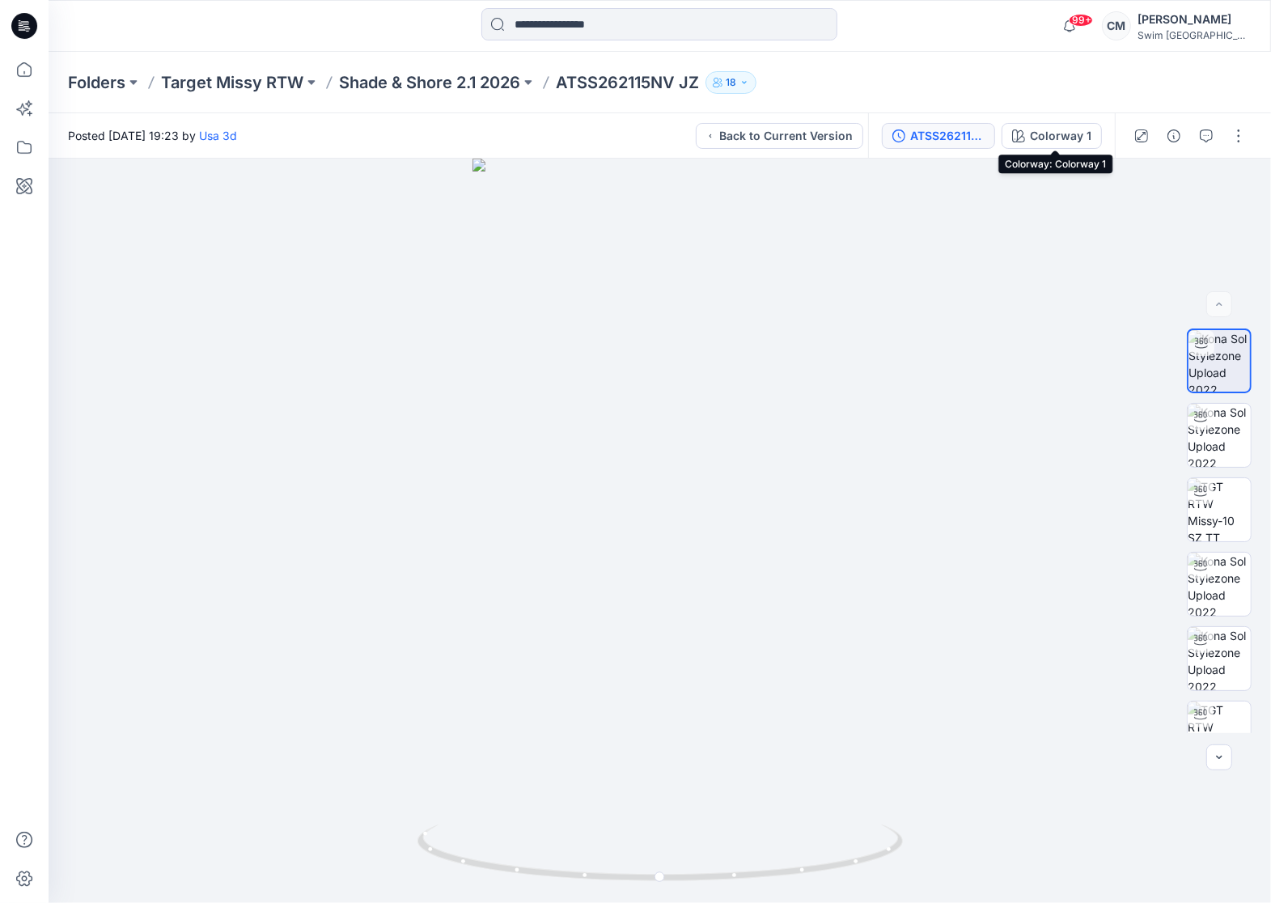
click at [971, 138] on div "ATSS262115NV JZ (2)" at bounding box center [947, 136] width 74 height 18
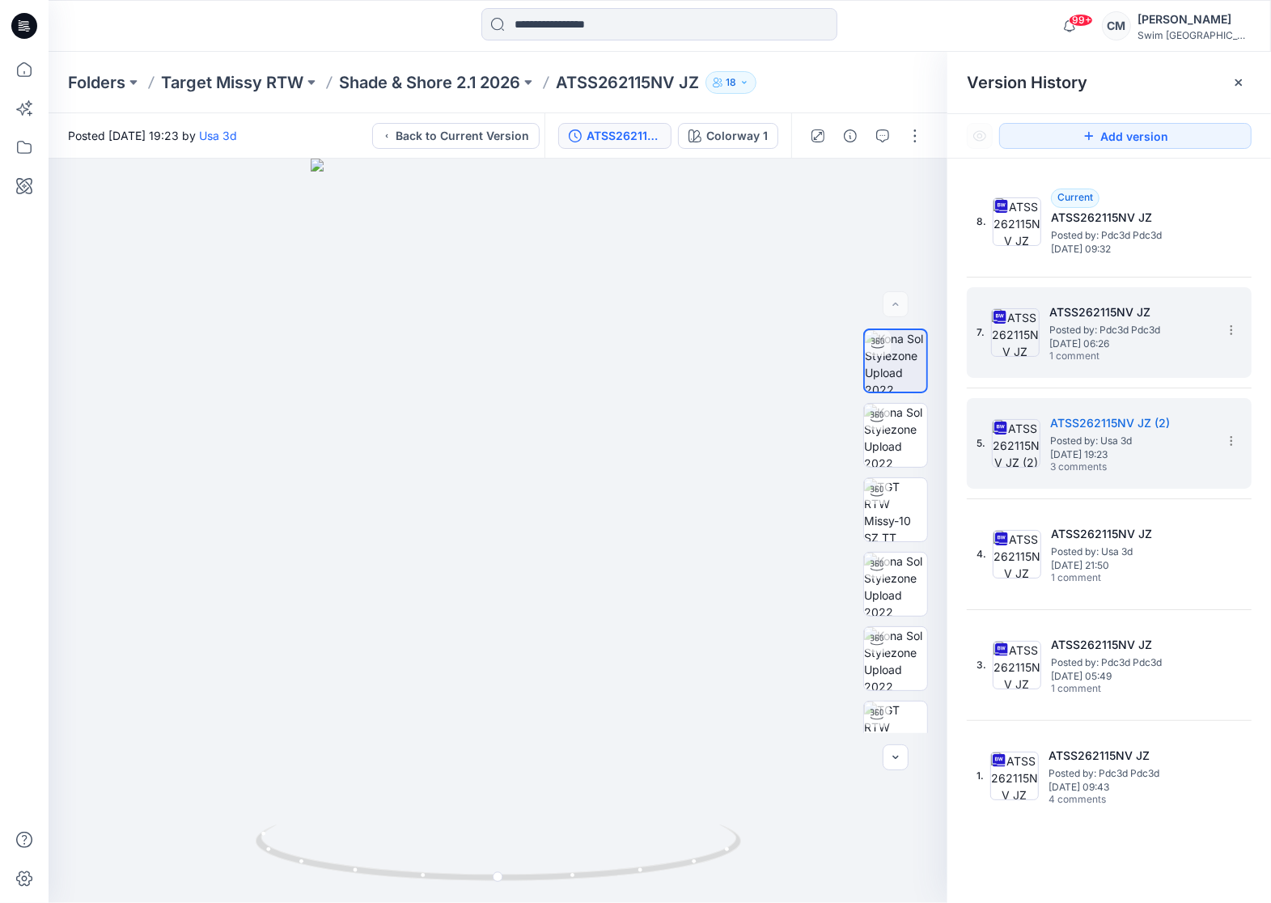
click at [1123, 344] on span "[DATE] 06:26" at bounding box center [1130, 343] width 162 height 11
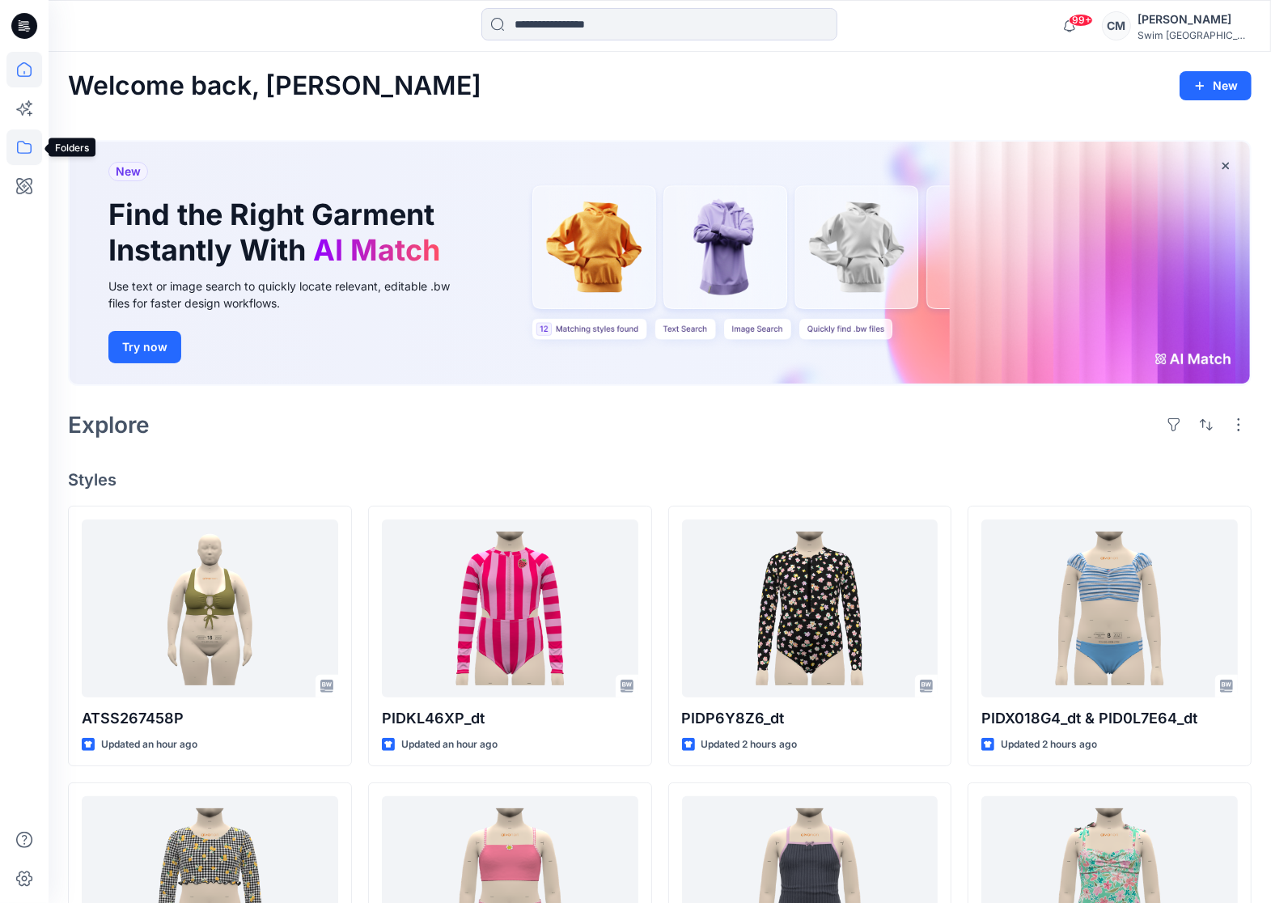
click at [21, 142] on icon at bounding box center [24, 147] width 36 height 36
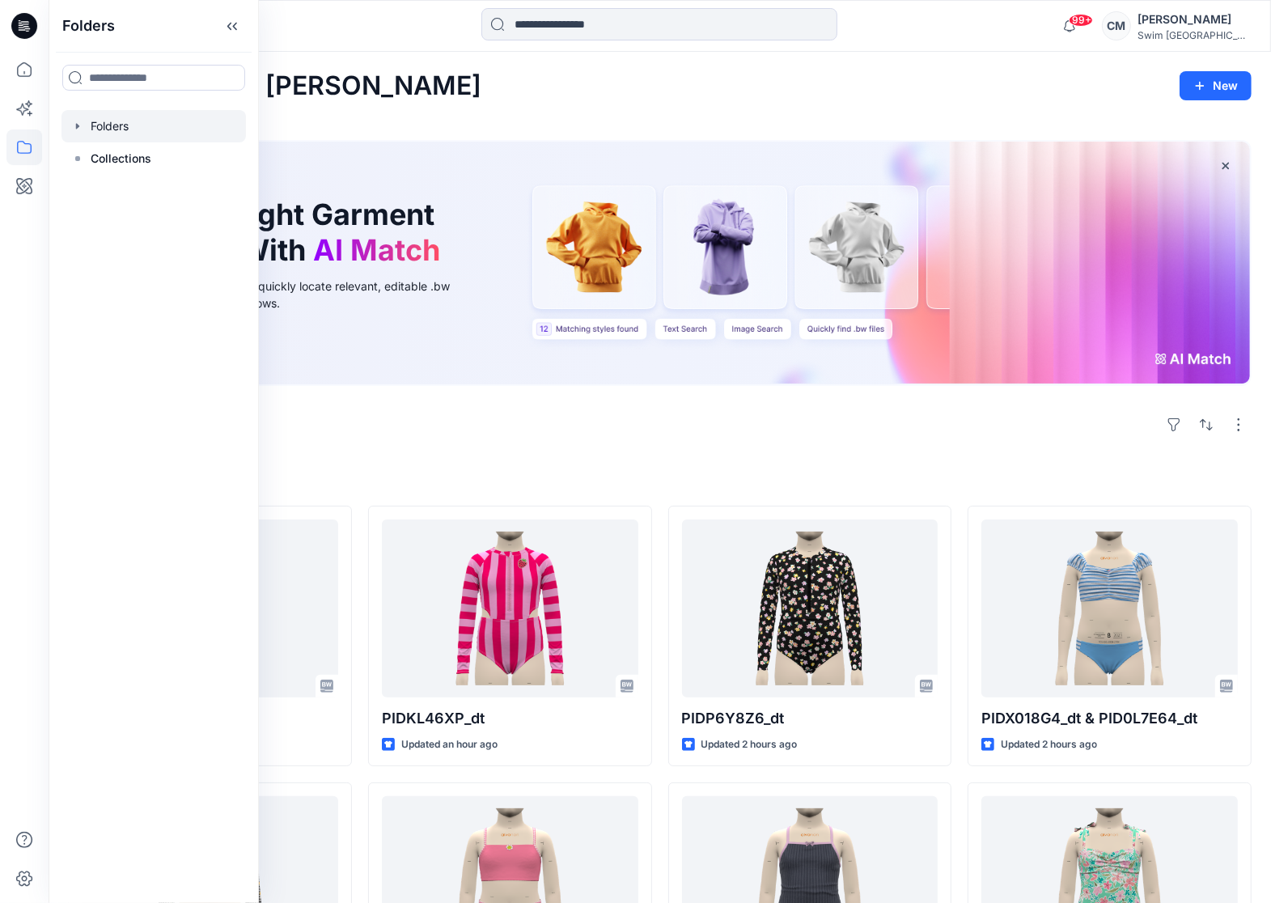
click at [137, 114] on div at bounding box center [153, 126] width 184 height 32
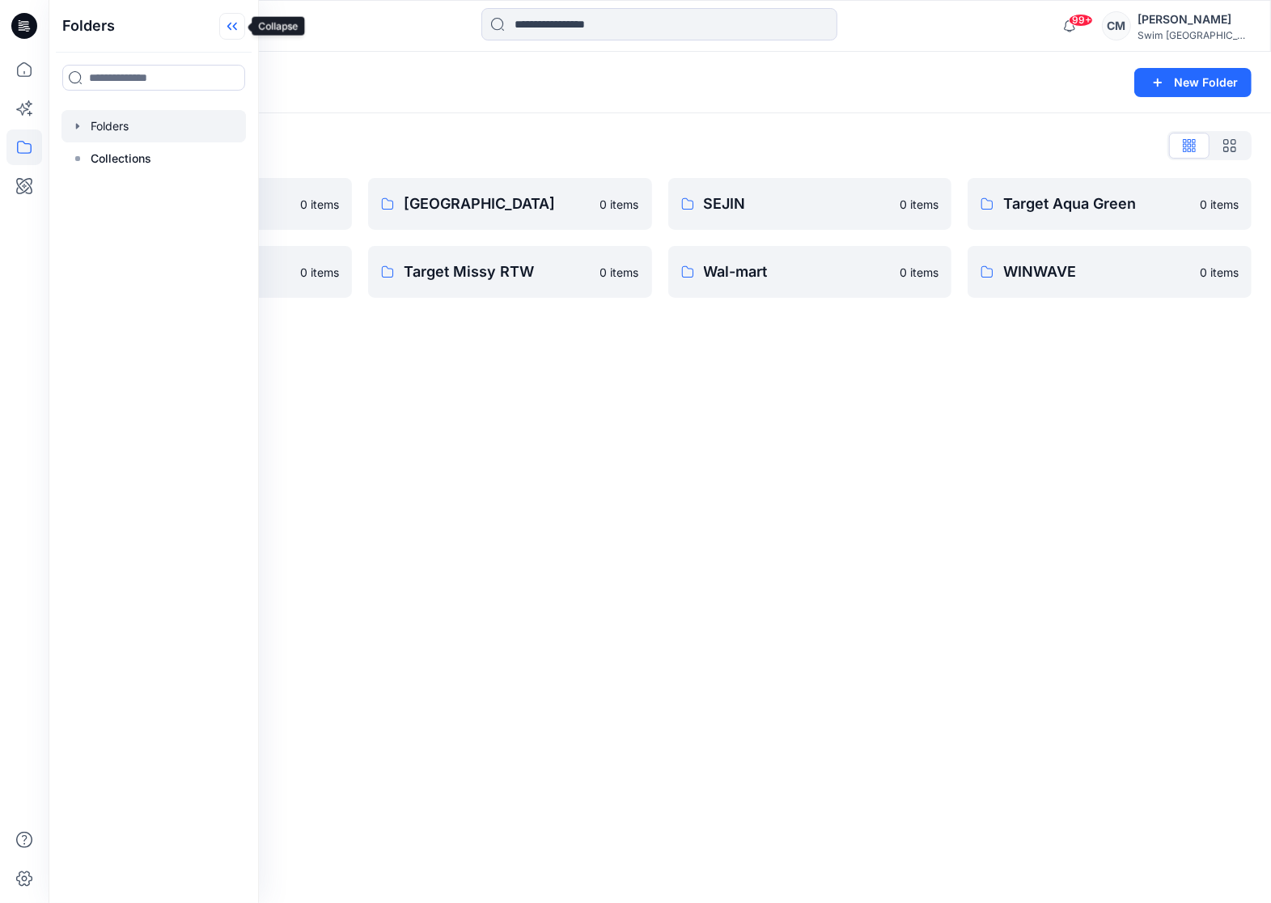
click at [223, 21] on icon at bounding box center [232, 26] width 26 height 27
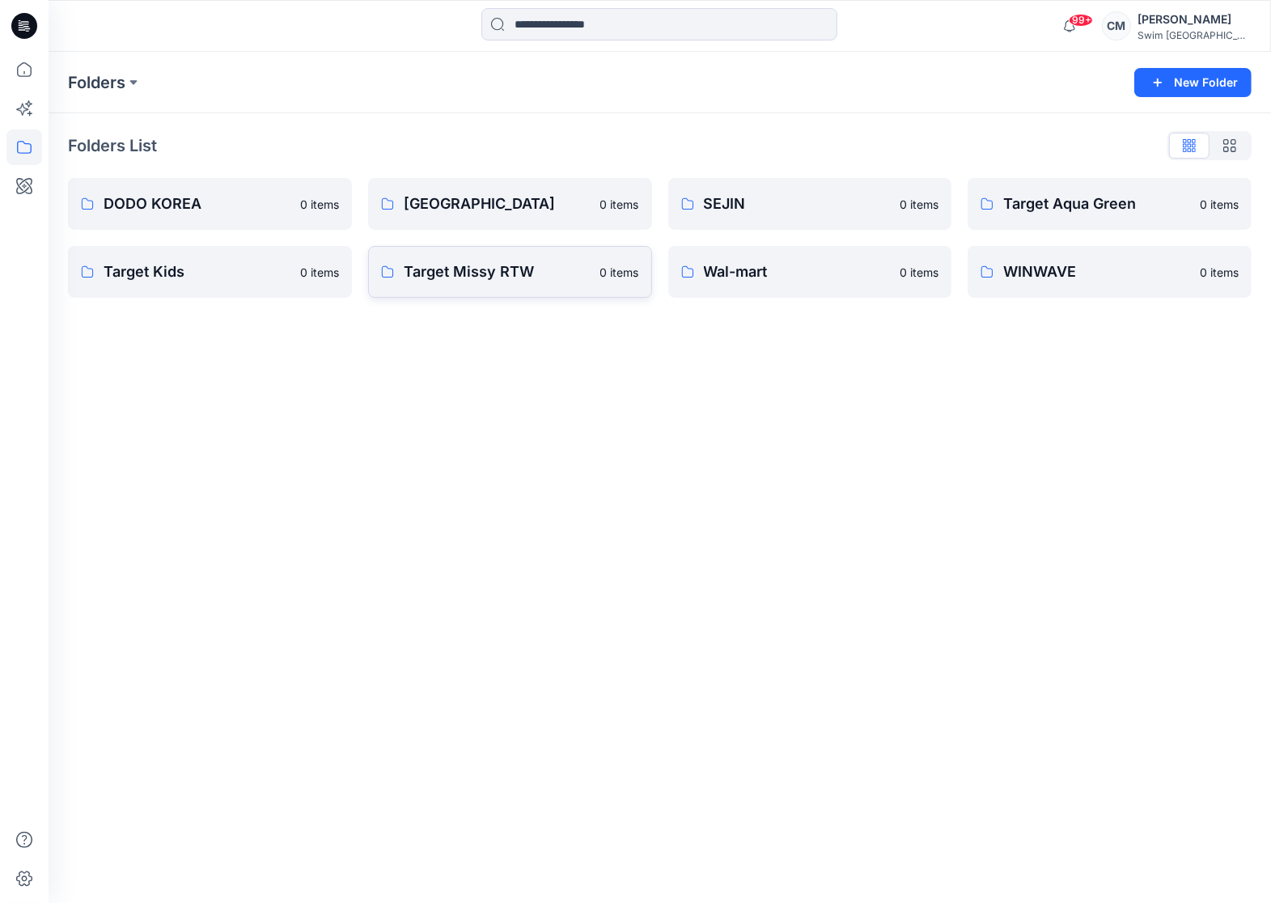
click at [533, 272] on p "Target Missy RTW" at bounding box center [497, 271] width 187 height 23
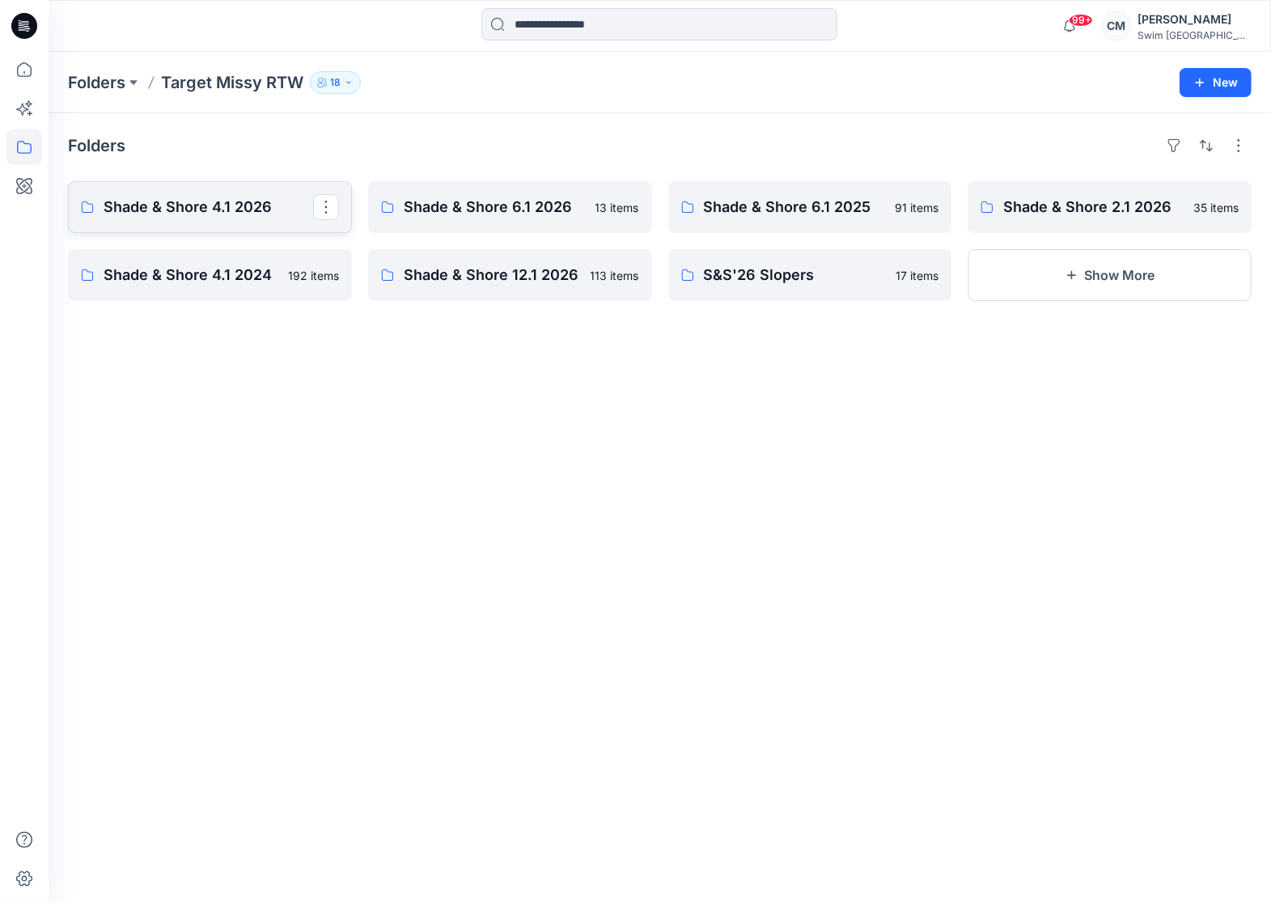
click at [224, 214] on p "Shade & Shore 4.1 2026" at bounding box center [209, 207] width 210 height 23
click at [1108, 199] on p "Shade & Shore 2.1 2026" at bounding box center [1108, 207] width 210 height 23
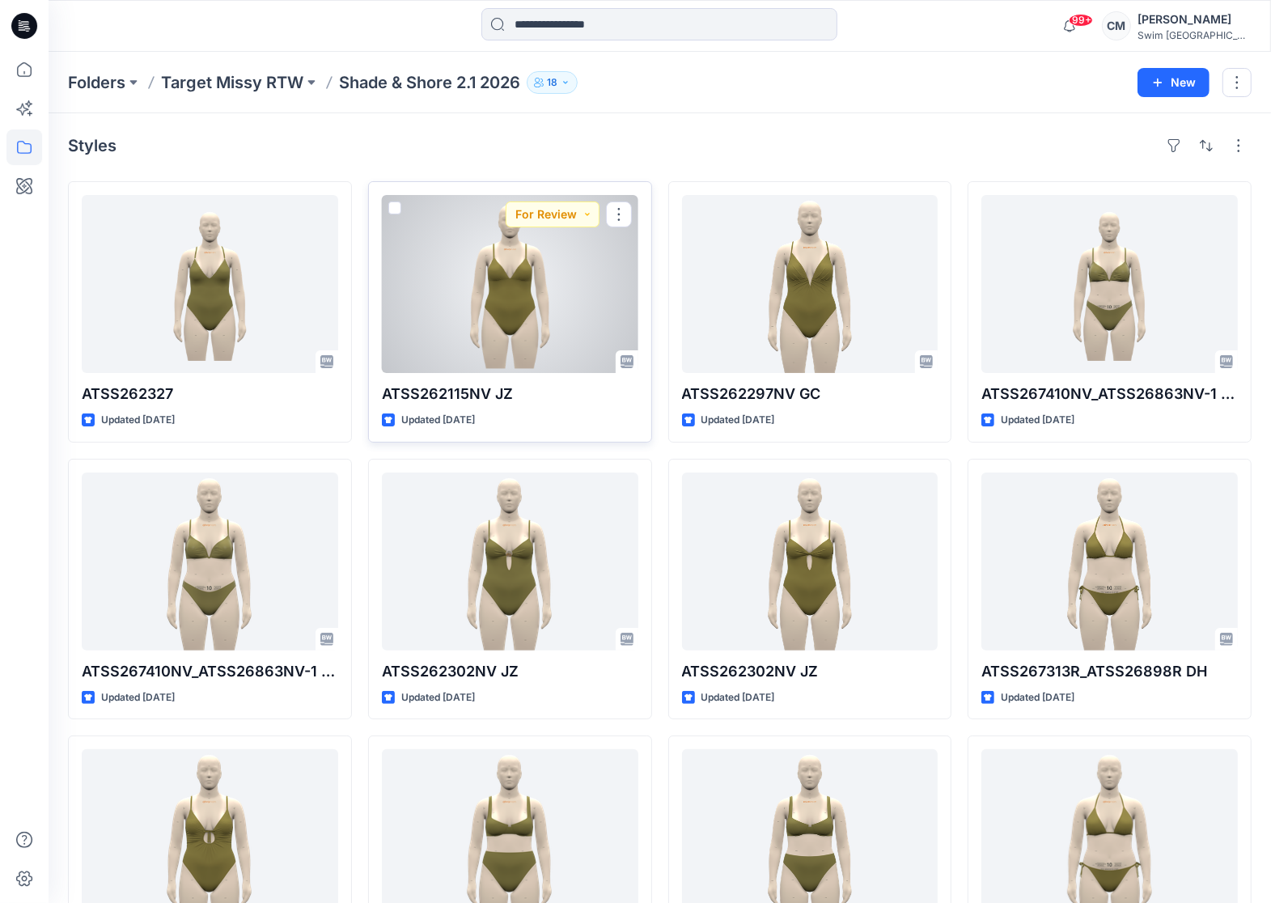
click at [482, 314] on div at bounding box center [510, 284] width 256 height 178
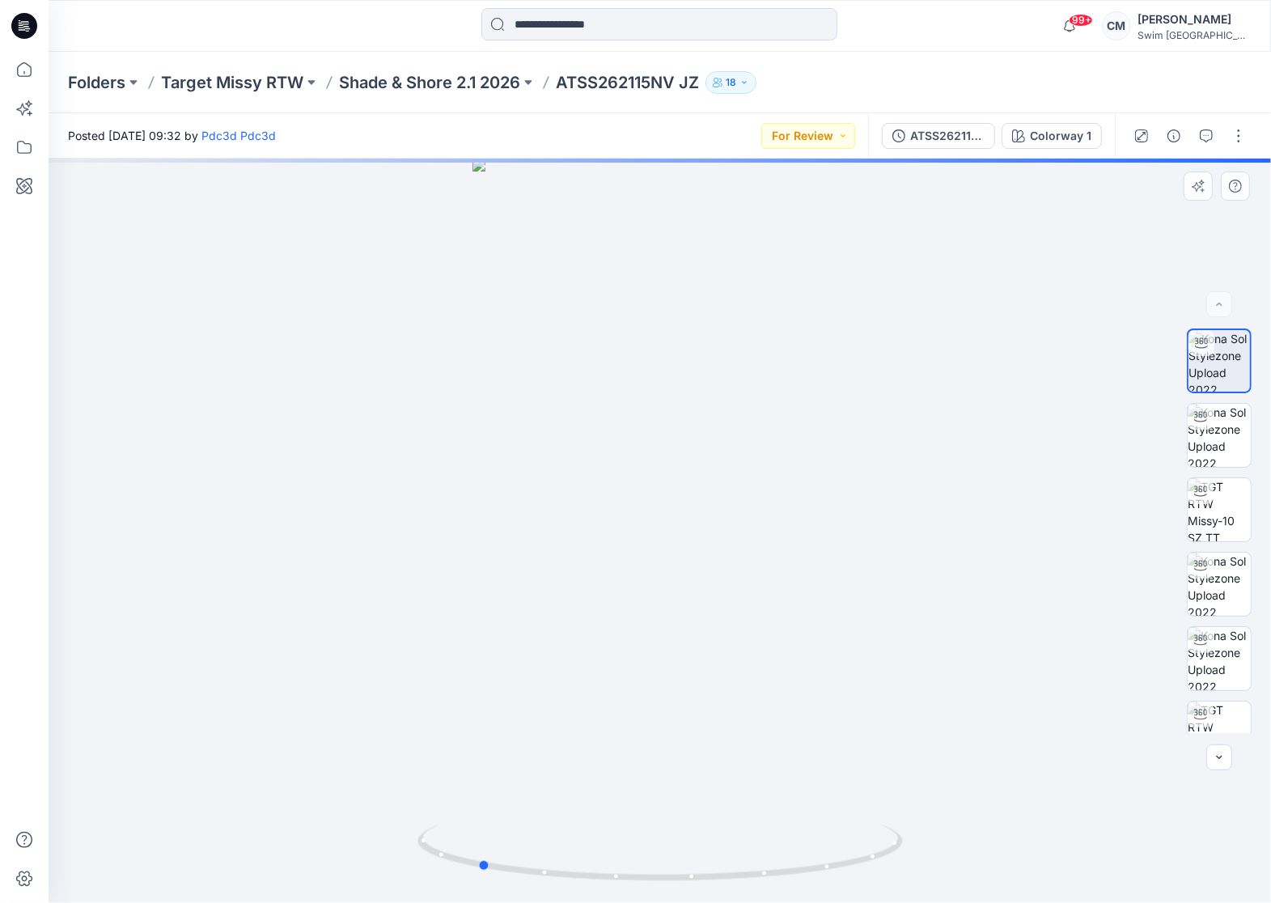
drag, startPoint x: 578, startPoint y: 569, endPoint x: 882, endPoint y: 548, distance: 304.1
click at [882, 548] on div at bounding box center [660, 531] width 1222 height 744
drag, startPoint x: 885, startPoint y: 555, endPoint x: 844, endPoint y: 552, distance: 41.4
click at [845, 554] on div at bounding box center [660, 531] width 1222 height 744
